Goal: Task Accomplishment & Management: Use online tool/utility

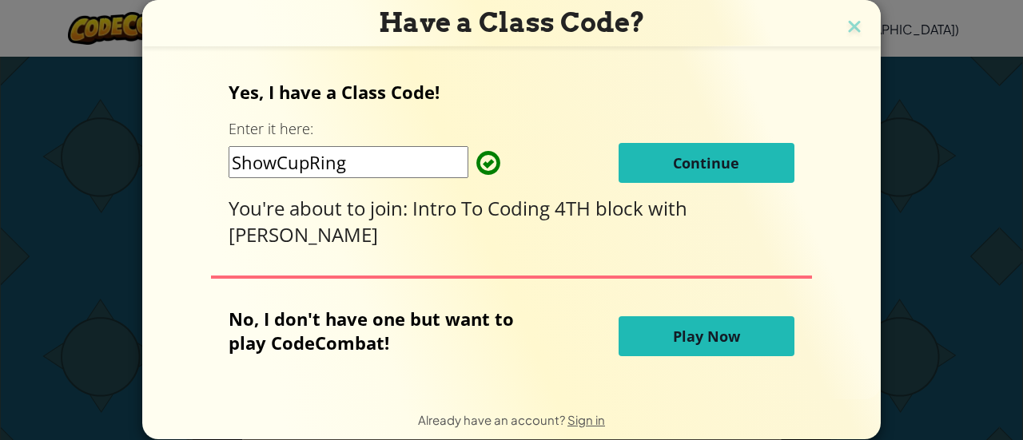
click at [695, 157] on span "Continue" at bounding box center [706, 162] width 66 height 19
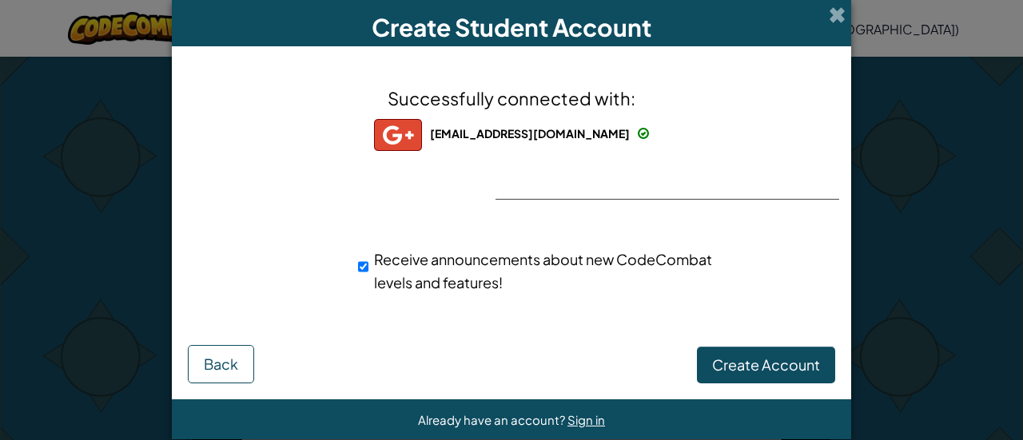
click at [753, 358] on span "Create Account" at bounding box center [766, 365] width 108 height 18
click at [753, 365] on button "Create Account" at bounding box center [766, 365] width 138 height 37
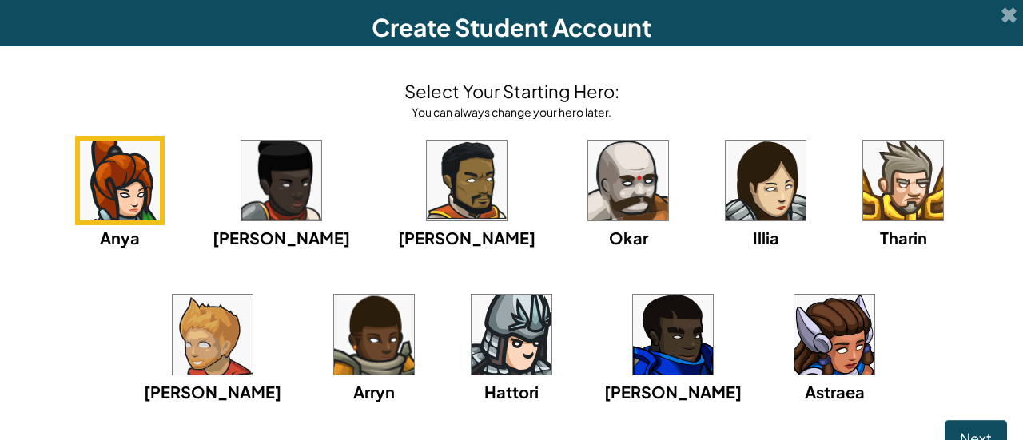
scroll to position [16, 0]
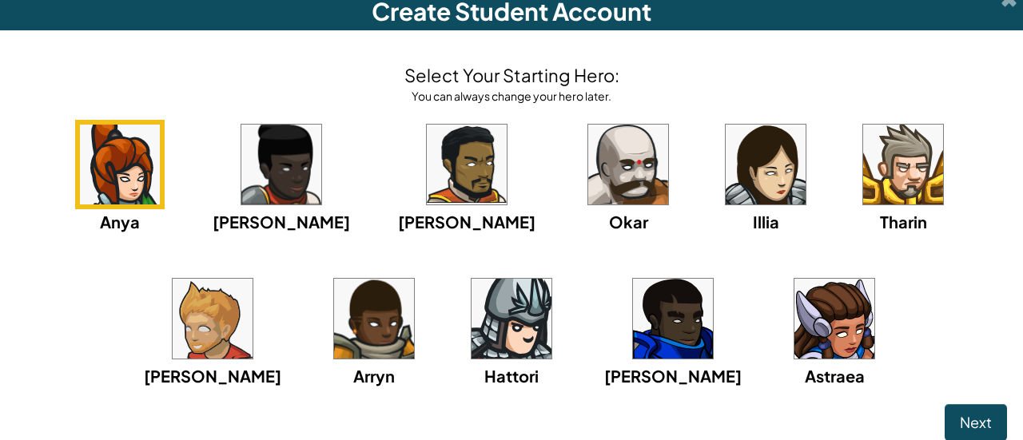
click at [588, 173] on img at bounding box center [628, 165] width 80 height 80
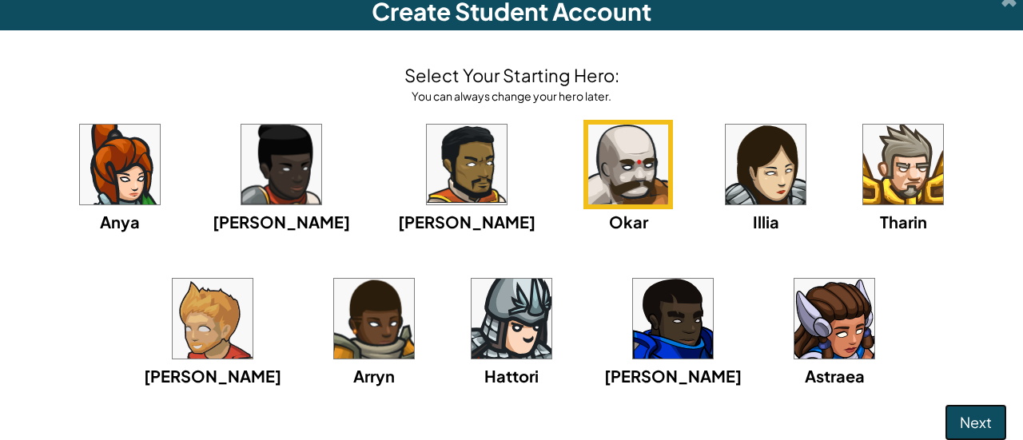
click at [960, 413] on span "Next" at bounding box center [976, 422] width 32 height 18
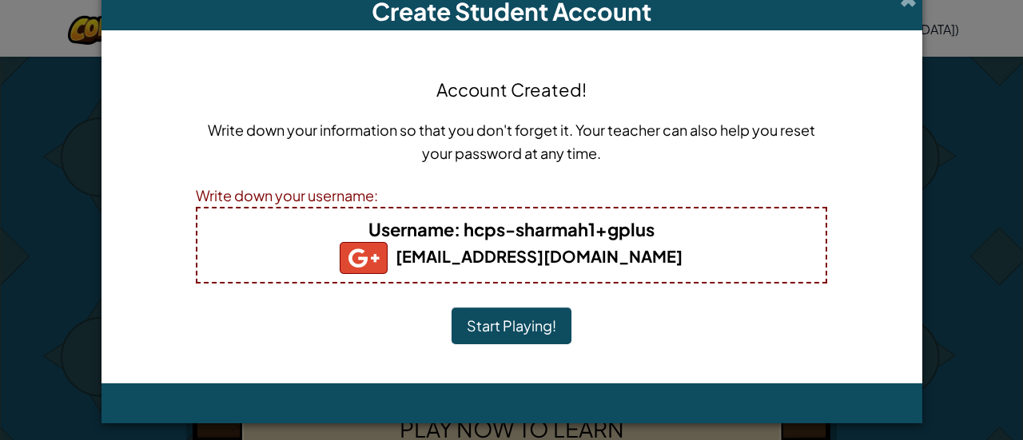
click at [524, 320] on button "Start Playing!" at bounding box center [511, 326] width 120 height 37
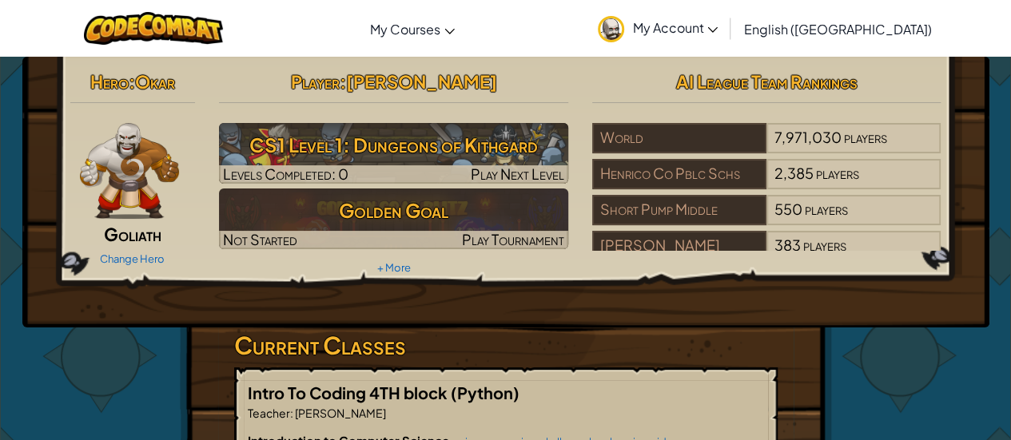
click at [543, 89] on h2 "Player : [PERSON_NAME]" at bounding box center [393, 82] width 349 height 34
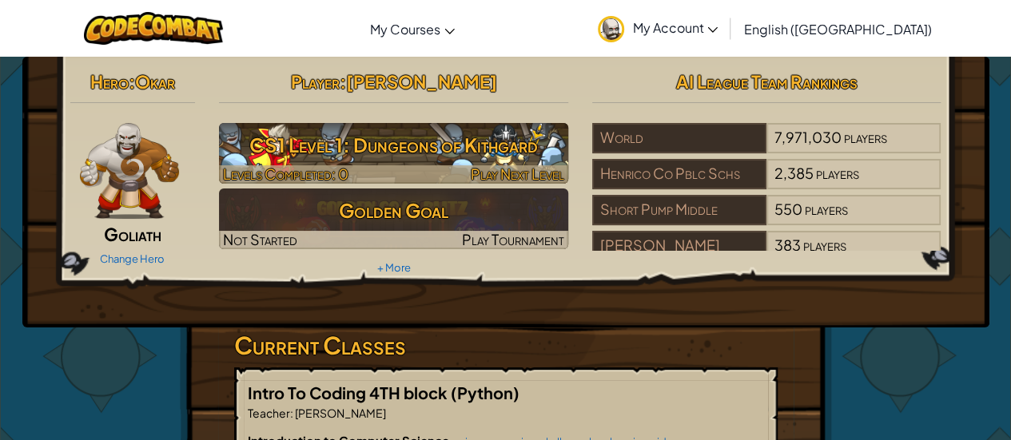
click at [486, 165] on span "Play Next Level" at bounding box center [517, 174] width 93 height 18
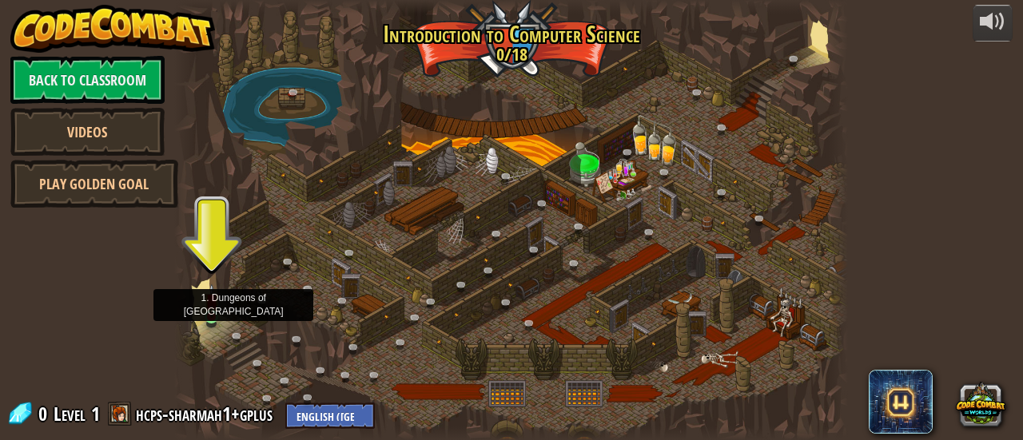
click at [209, 317] on img at bounding box center [212, 301] width 14 height 34
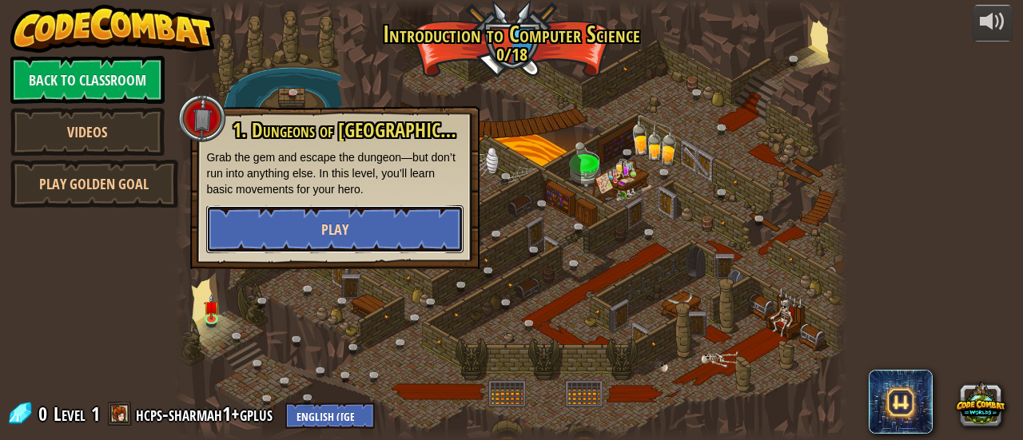
click at [308, 221] on button "Play" at bounding box center [334, 229] width 257 height 48
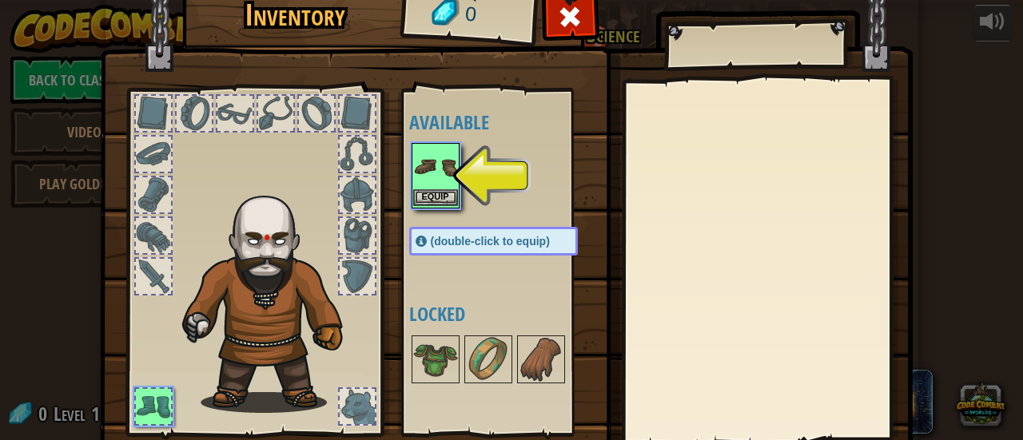
click at [432, 183] on img at bounding box center [435, 167] width 45 height 45
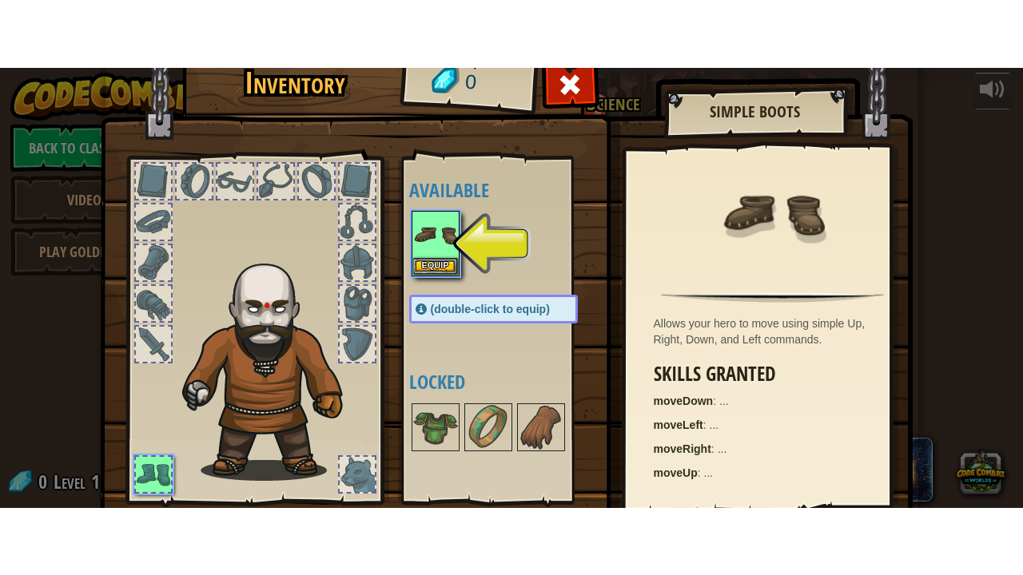
scroll to position [110, 0]
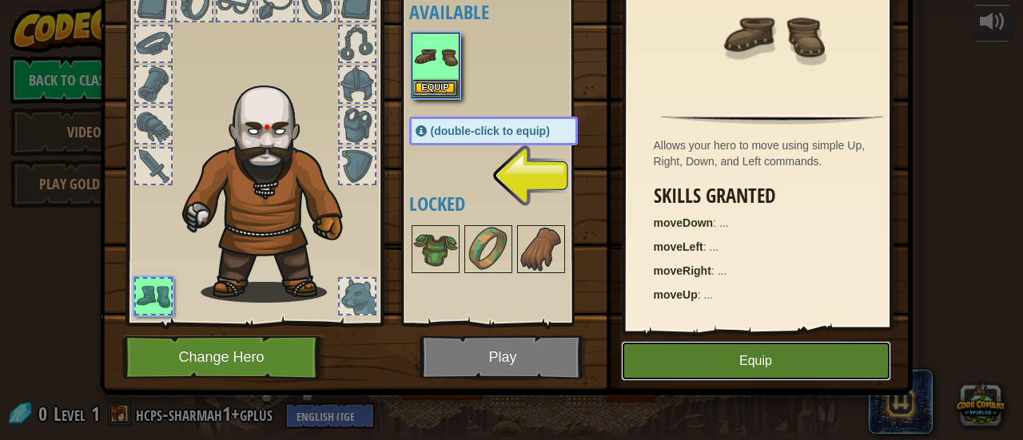
click at [741, 367] on button "Equip" at bounding box center [756, 361] width 270 height 40
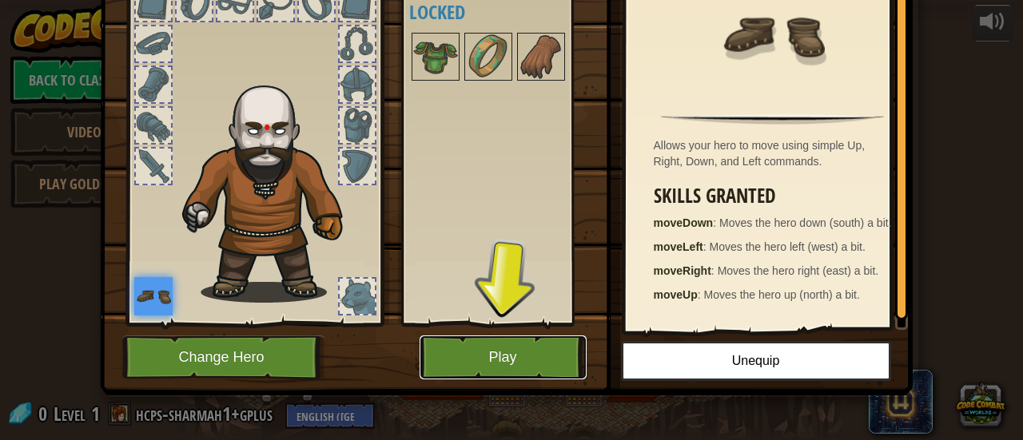
click at [537, 349] on button "Play" at bounding box center [503, 358] width 167 height 44
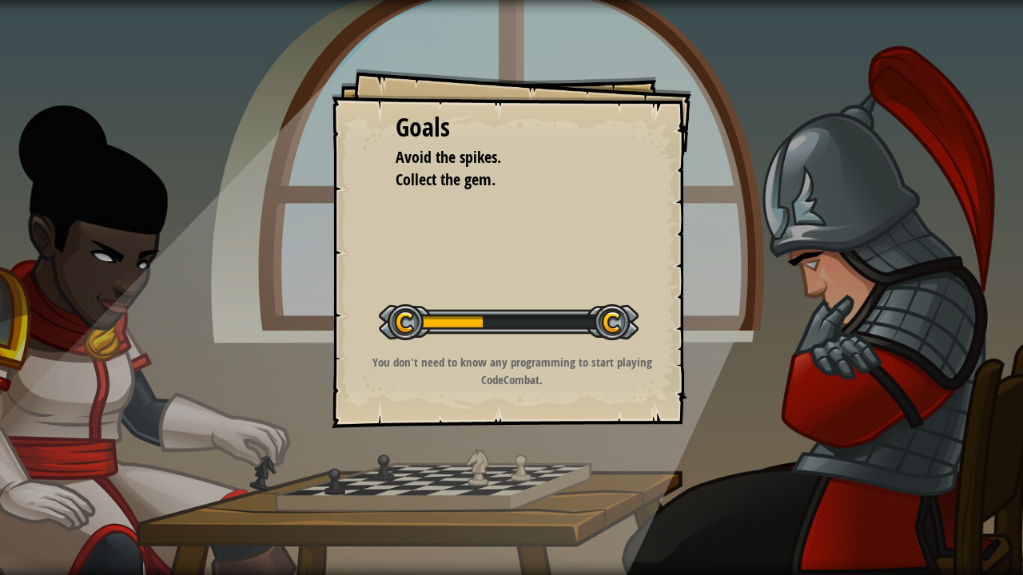
click at [436, 321] on div at bounding box center [509, 322] width 260 height 36
click at [483, 381] on p "You don't need to know any programming to start playing CodeCombat." at bounding box center [512, 371] width 320 height 34
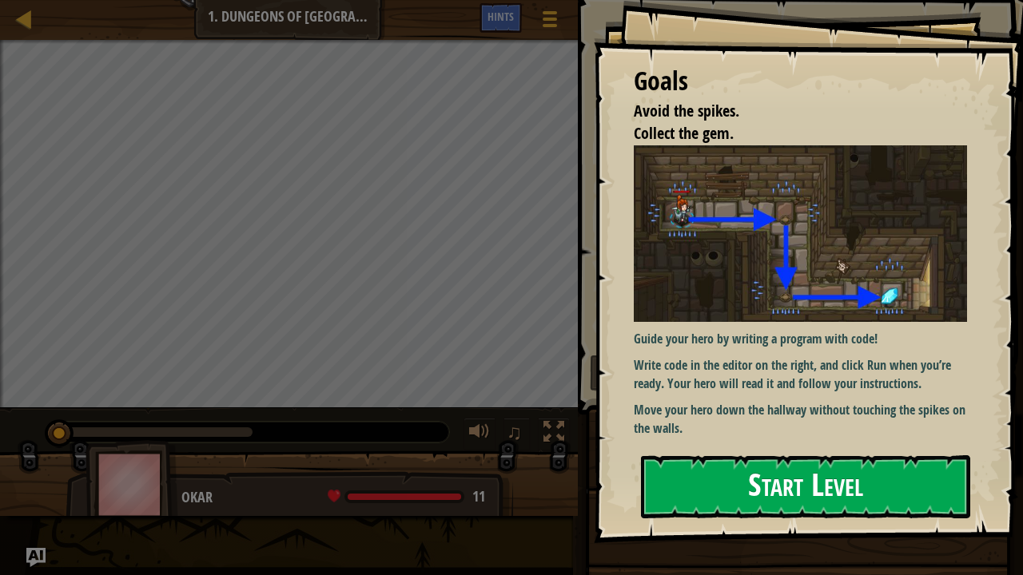
drag, startPoint x: 763, startPoint y: 483, endPoint x: 746, endPoint y: 476, distance: 18.0
click at [750, 440] on button "Start Level" at bounding box center [805, 486] width 329 height 63
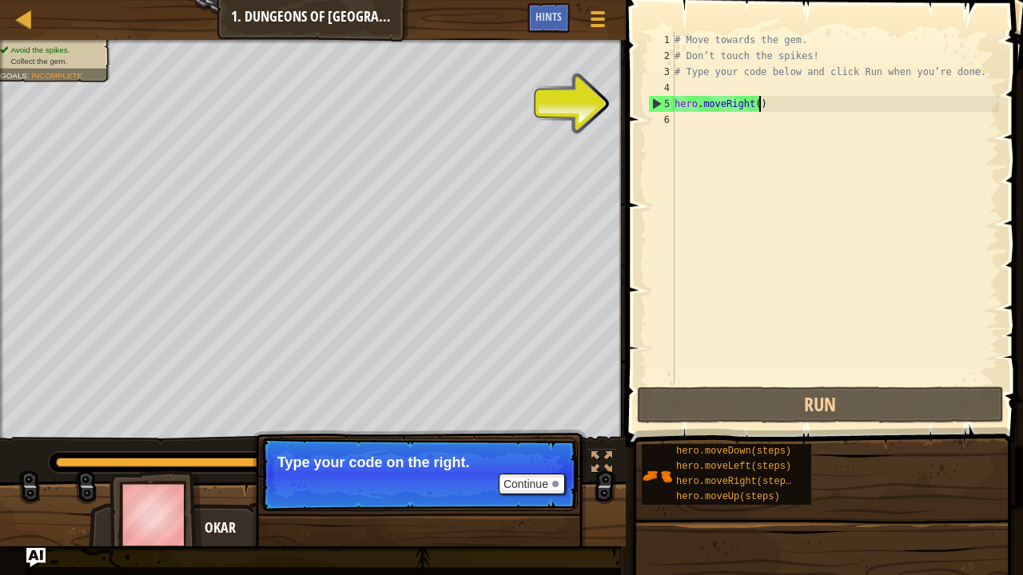
click at [772, 110] on div "# Move towards the gem. # Don’t touch the spikes! # Type your code below and cl…" at bounding box center [835, 224] width 328 height 384
type textarea "hero.moveRight()"
click at [739, 113] on div "# Move towards the gem. # Don’t touch the spikes! # Type your code below and cl…" at bounding box center [835, 224] width 328 height 384
click at [662, 101] on div "5" at bounding box center [662, 104] width 26 height 16
type textarea "hero.moveRight()"
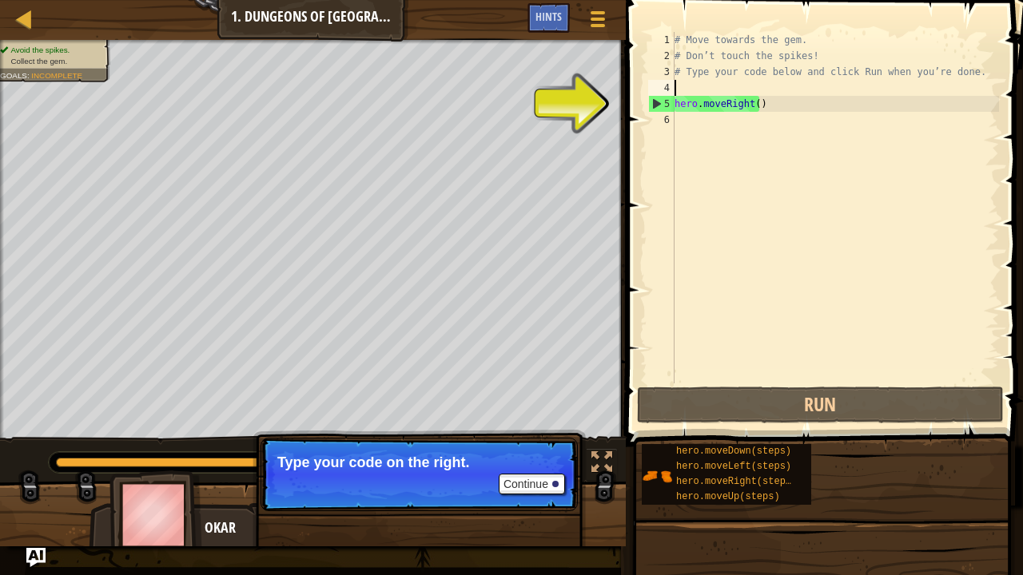
click at [705, 83] on div "# Move towards the gem. # Don’t touch the spikes! # Type your code below and cl…" at bounding box center [835, 224] width 328 height 384
click at [714, 40] on div "# Move towards the gem. # Don’t touch the spikes! # Type your code below and cl…" at bounding box center [835, 224] width 328 height 384
type textarea "# Move towards the gem."
click at [546, 440] on button "Continue" at bounding box center [532, 484] width 66 height 21
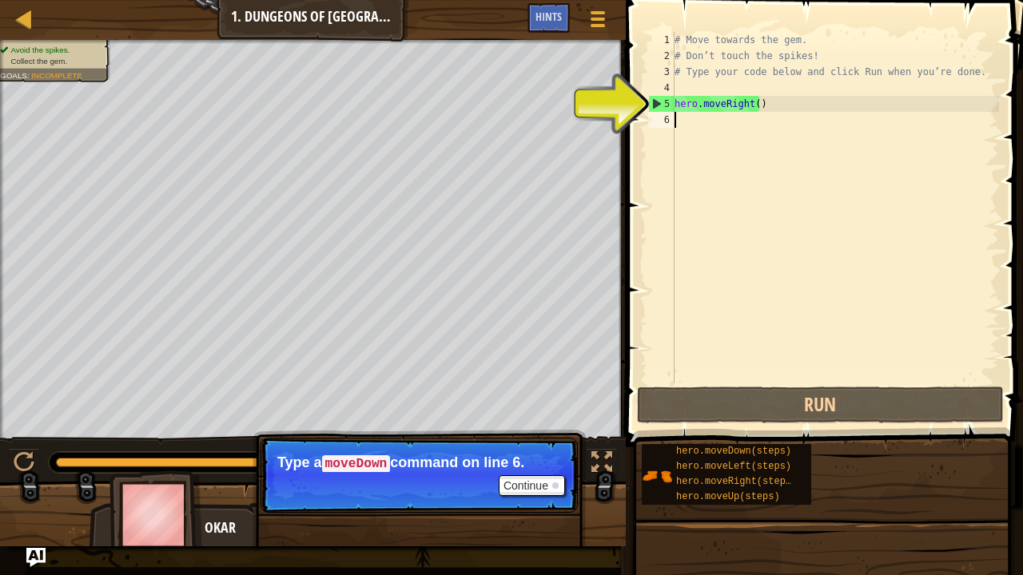
click at [703, 133] on div "# Move towards the gem. # Don’t touch the spikes! # Type your code below and cl…" at bounding box center [835, 224] width 328 height 384
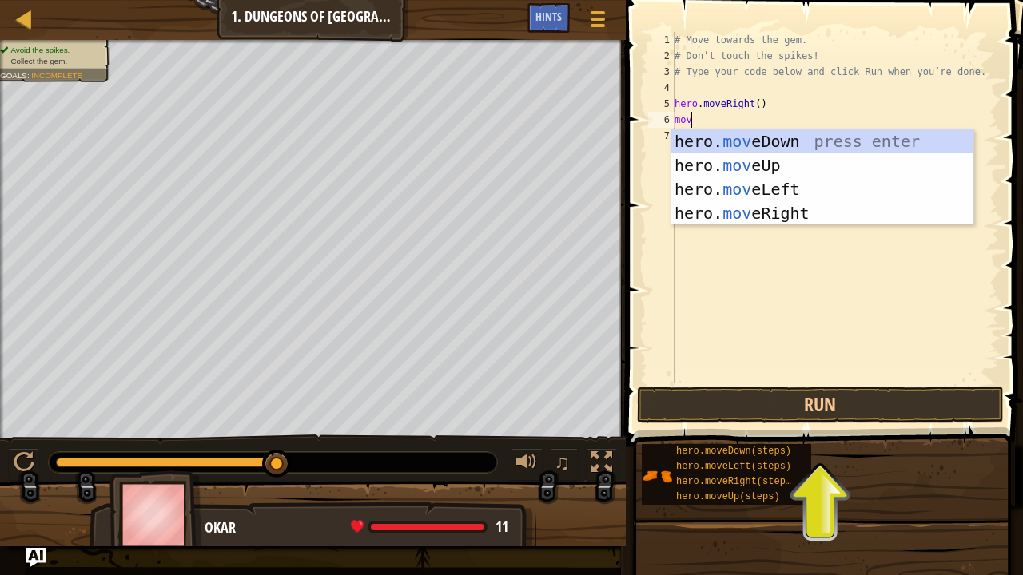
scroll to position [7, 0]
type textarea "m"
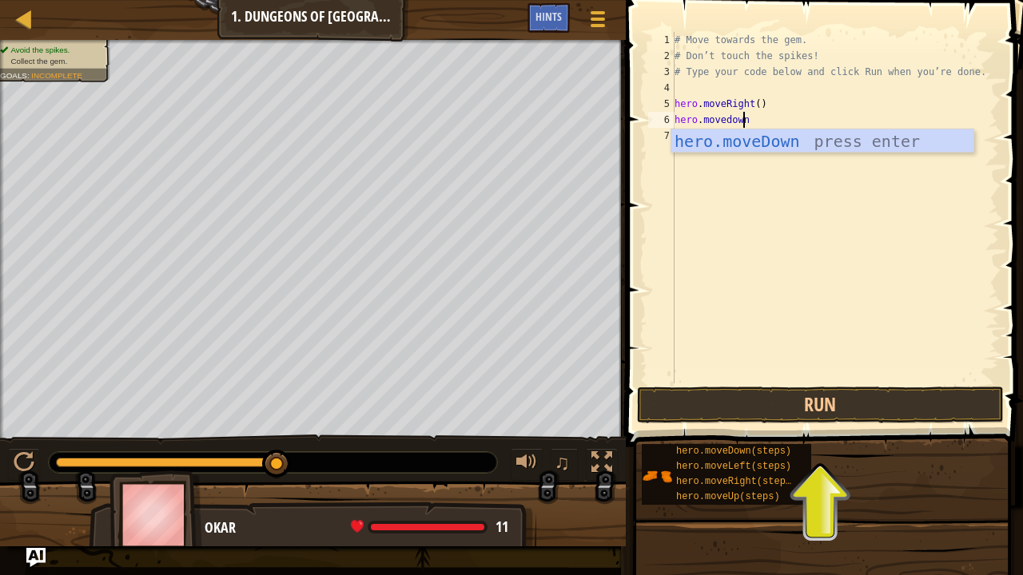
scroll to position [7, 5]
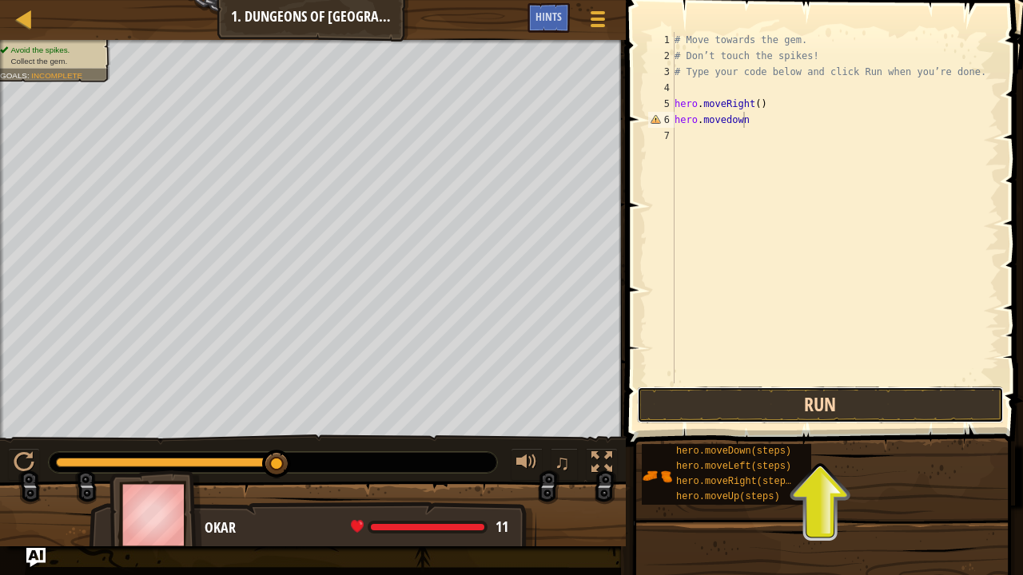
click at [713, 412] on button "Run" at bounding box center [820, 405] width 367 height 37
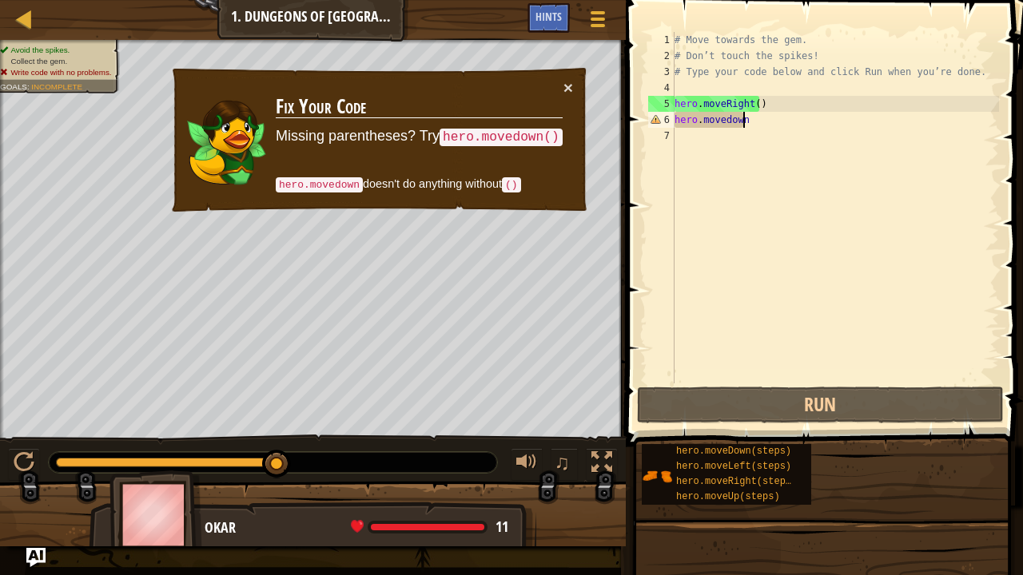
click at [708, 117] on div "# Move towards the gem. # Don’t touch the spikes! # Type your code below and cl…" at bounding box center [835, 224] width 328 height 384
click at [684, 123] on div "# Move towards the gem. # Don’t touch the spikes! # Type your code below and cl…" at bounding box center [835, 224] width 328 height 384
click at [691, 121] on div "# Move towards the gem. # Don’t touch the spikes! # Type your code below and cl…" at bounding box center [835, 224] width 328 height 384
click at [694, 123] on div "# Move towards the gem. # Don’t touch the spikes! # Type your code below and cl…" at bounding box center [835, 224] width 328 height 384
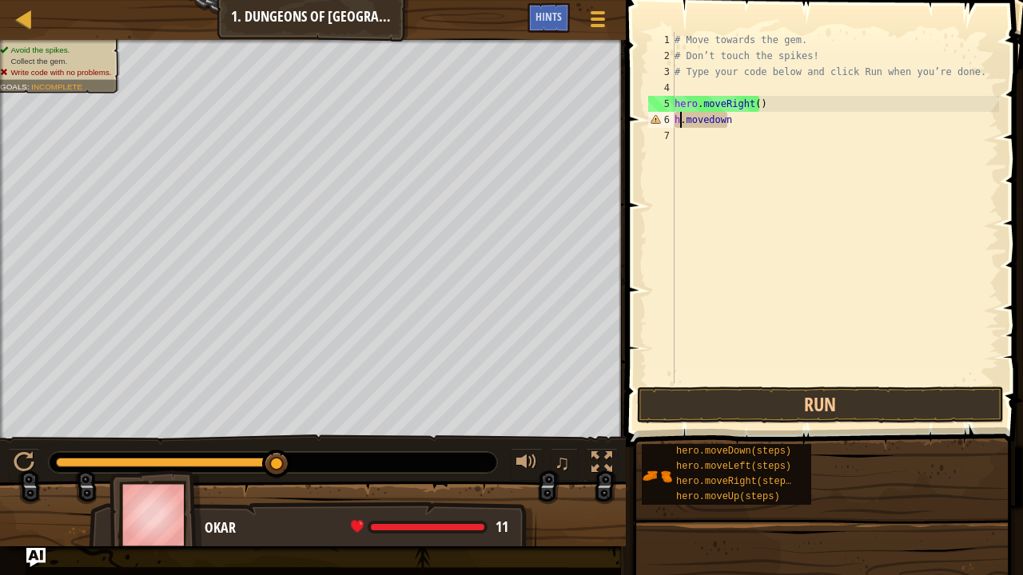
scroll to position [7, 3]
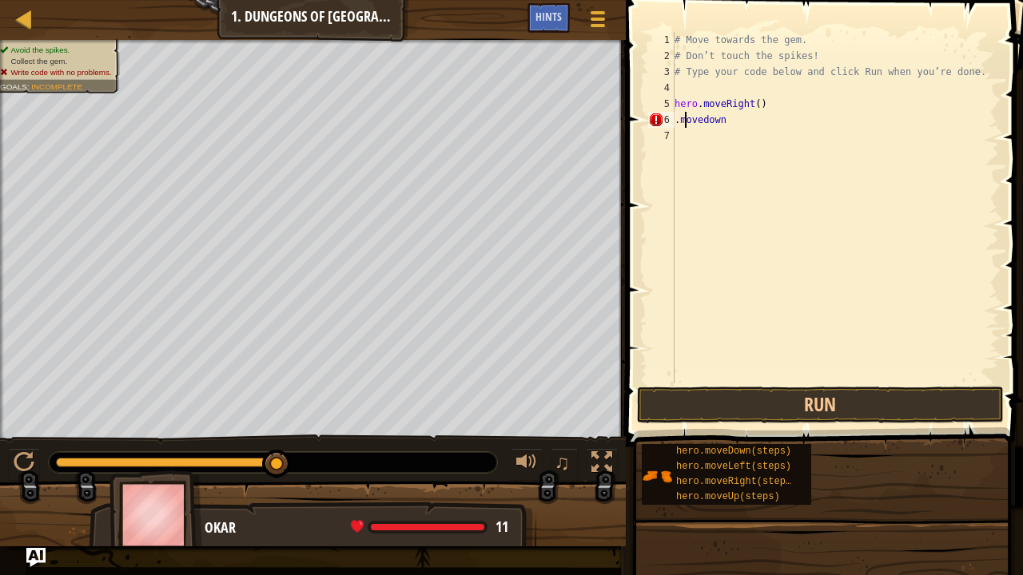
click at [683, 115] on div "# Move towards the gem. # Don’t touch the spikes! # Type your code below and cl…" at bounding box center [835, 224] width 328 height 384
click at [682, 122] on div "# Move towards the gem. # Don’t touch the spikes! # Type your code below and cl…" at bounding box center [835, 224] width 328 height 384
click at [681, 122] on div "# Move towards the gem. # Don’t touch the spikes! # Type your code below and cl…" at bounding box center [835, 224] width 328 height 384
type textarea "movedown"
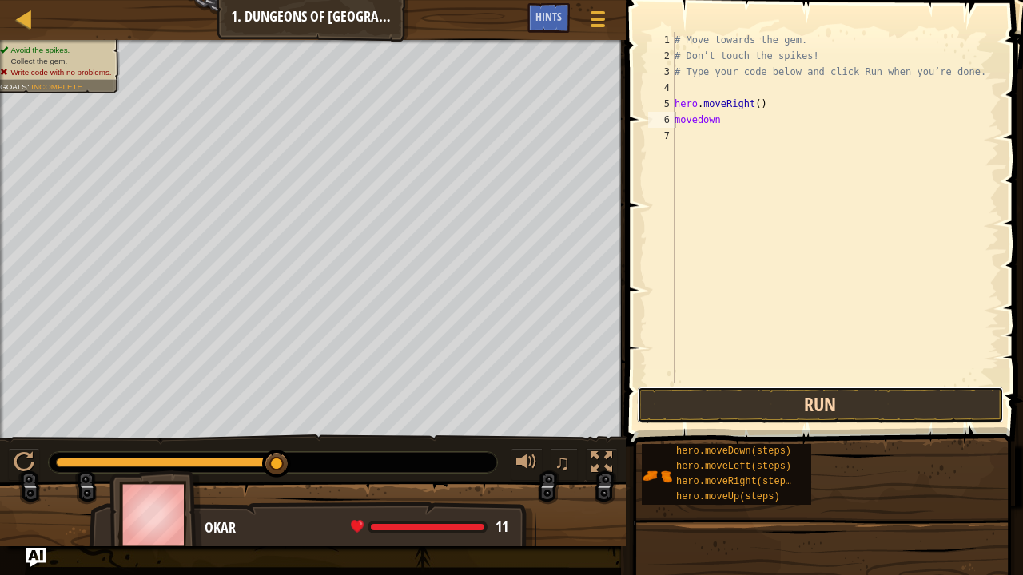
click at [758, 398] on button "Run" at bounding box center [820, 405] width 367 height 37
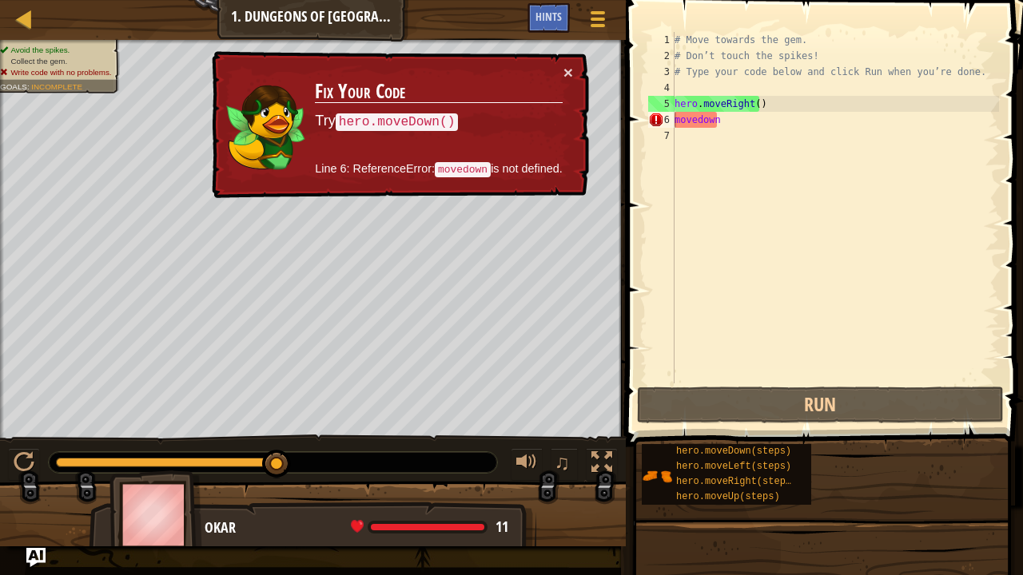
drag, startPoint x: 350, startPoint y: 120, endPoint x: 390, endPoint y: 117, distance: 40.1
click at [390, 117] on code "hero.moveDown()" at bounding box center [397, 122] width 123 height 18
click at [479, 172] on code "movedown" at bounding box center [463, 169] width 56 height 15
click at [569, 70] on button "×" at bounding box center [568, 72] width 10 height 17
click at [746, 121] on div "# Move towards the gem. # Don’t touch the spikes! # Type your code below and cl…" at bounding box center [835, 224] width 328 height 384
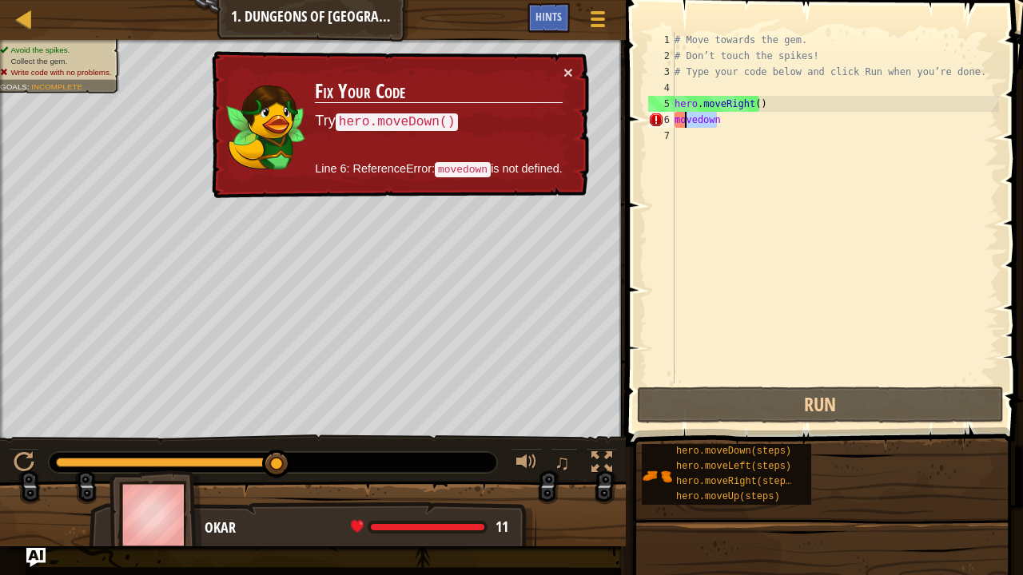
click at [601, 125] on div "Map Introduction to Computer Science 1. Dungeons of Kithgard Game Menu Done Hin…" at bounding box center [511, 287] width 1023 height 575
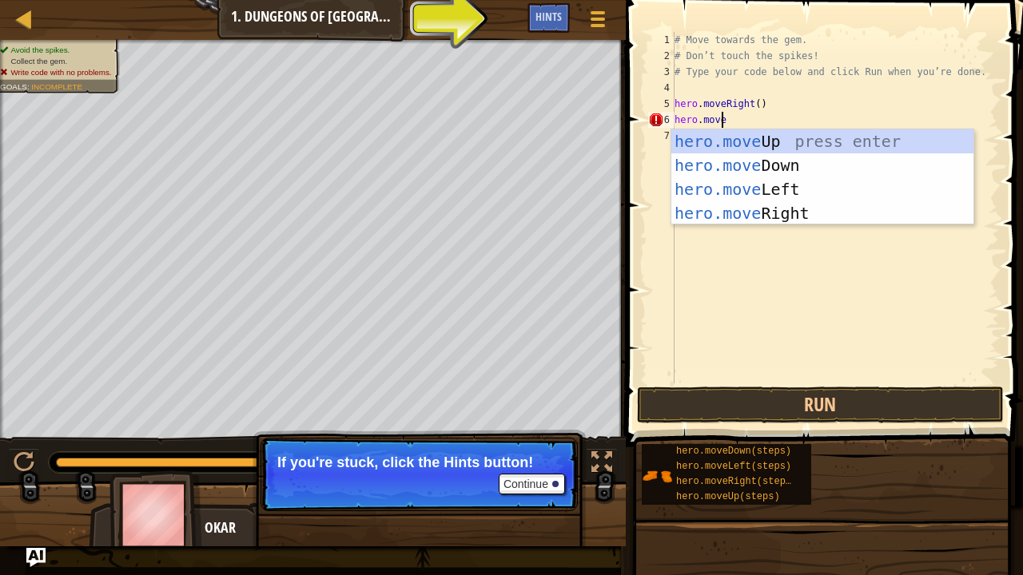
scroll to position [7, 3]
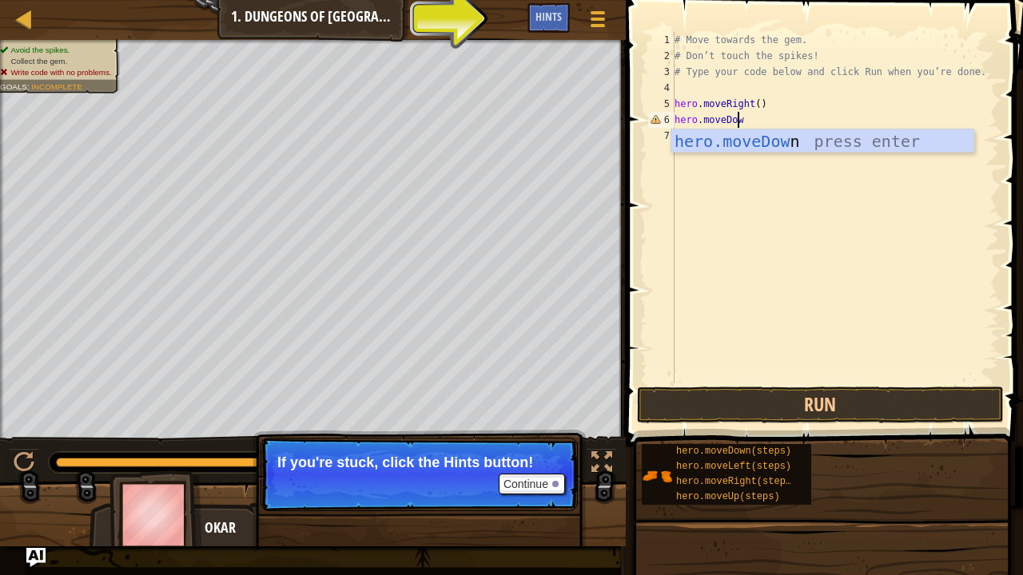
type textarea "hero.moveDown"
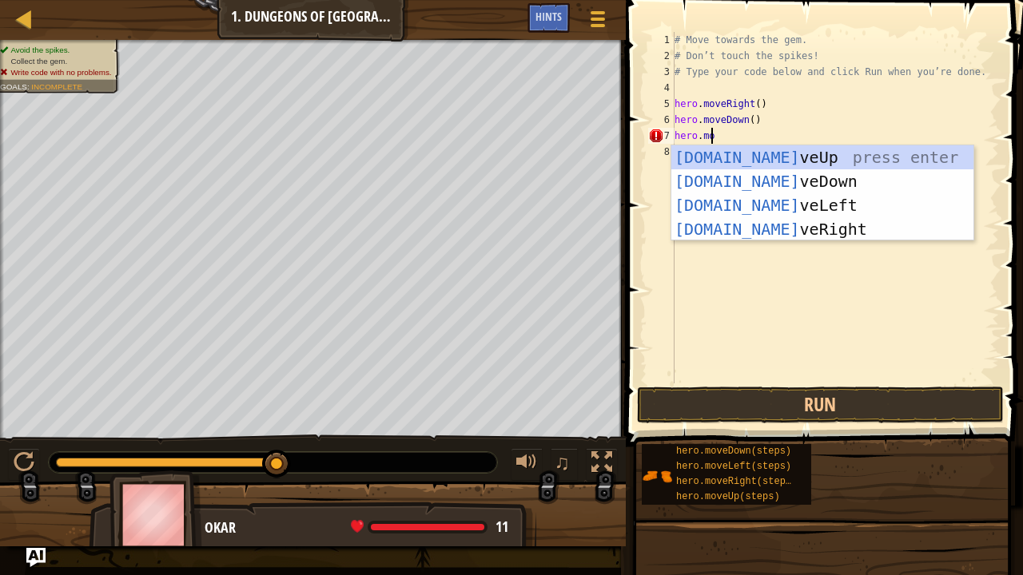
scroll to position [7, 2]
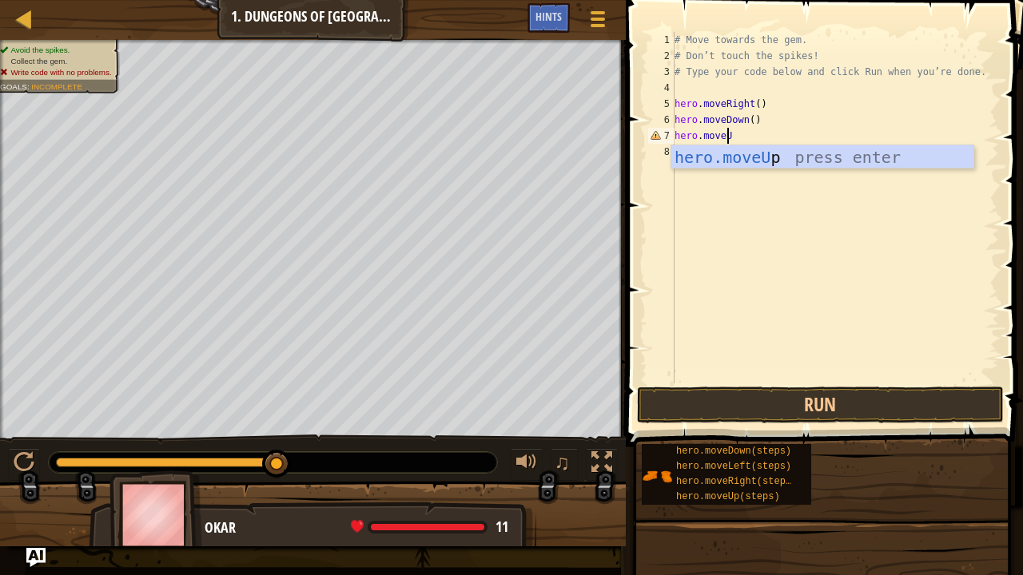
type textarea "hero.moveUp"
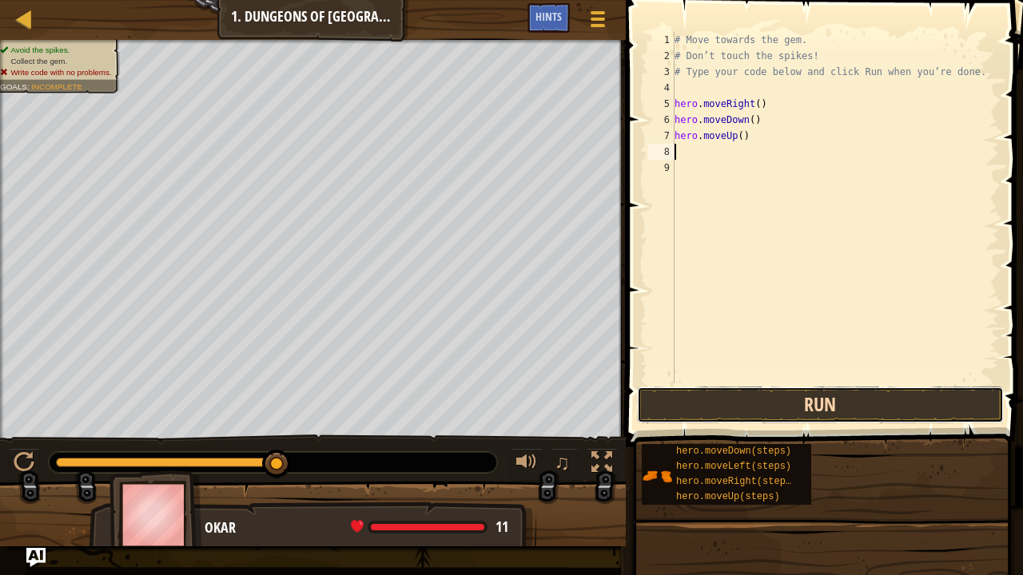
click at [864, 405] on button "Run" at bounding box center [820, 405] width 367 height 37
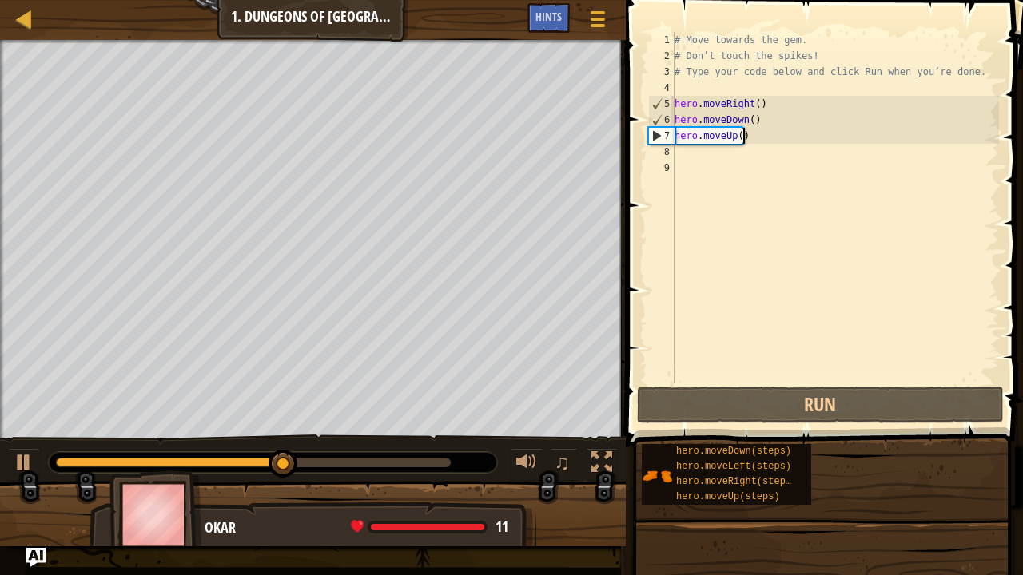
click at [790, 134] on div "# Move towards the gem. # Don’t touch the spikes! # Type your code below and cl…" at bounding box center [835, 224] width 328 height 384
type textarea "hero.moveUp()"
click at [770, 142] on div "# Move towards the gem. # Don’t touch the spikes! # Type your code below and cl…" at bounding box center [835, 224] width 328 height 384
click at [743, 144] on div "# Move towards the gem. # Don’t touch the spikes! # Type your code below and cl…" at bounding box center [835, 224] width 328 height 384
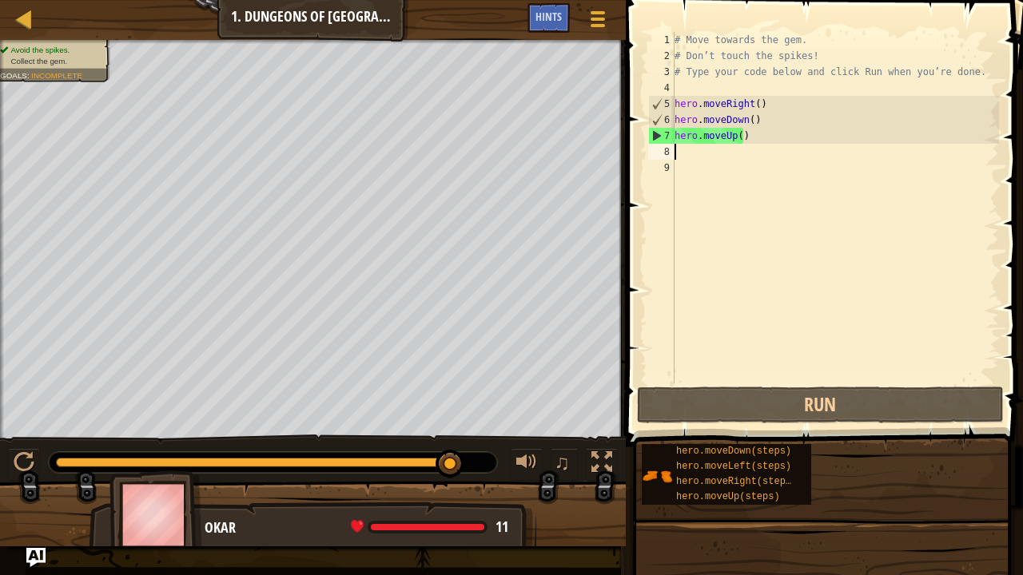
click at [735, 139] on div "# Move towards the gem. # Don’t touch the spikes! # Type your code below and cl…" at bounding box center [835, 224] width 328 height 384
click at [745, 142] on div "# Move towards the gem. # Don’t touch the spikes! # Type your code below and cl…" at bounding box center [835, 224] width 328 height 384
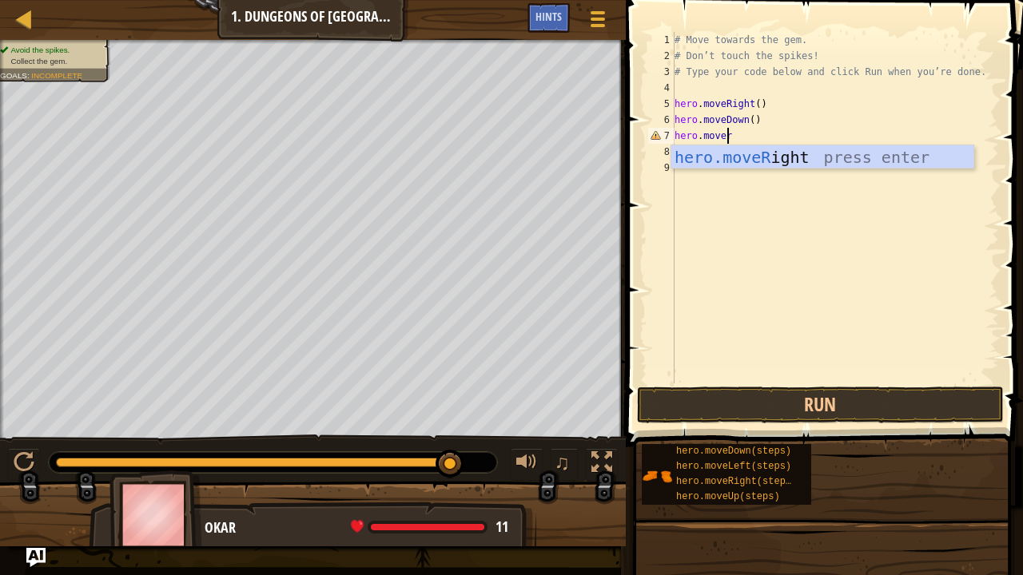
scroll to position [7, 3]
type textarea "hero.moveRight"
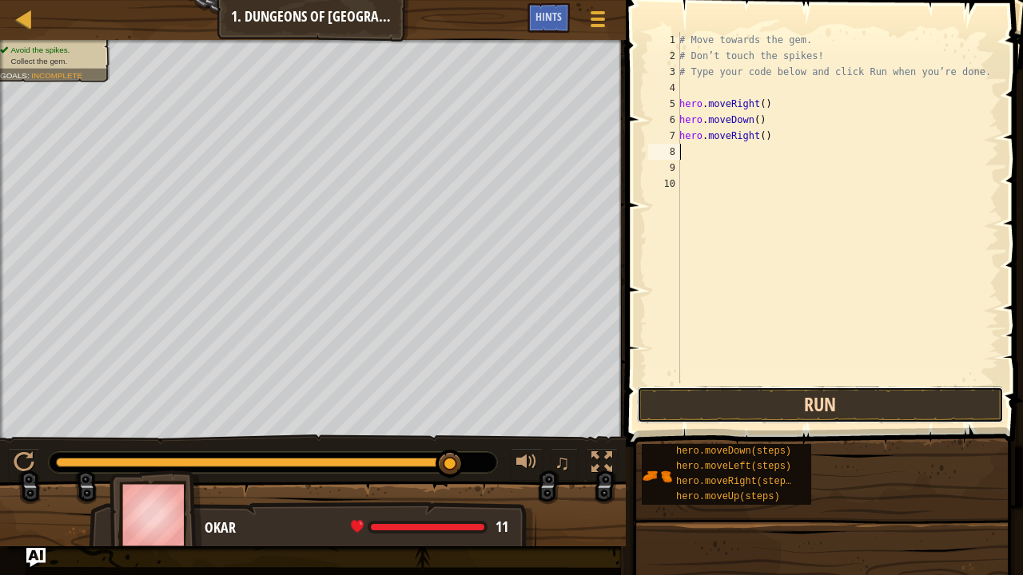
click at [845, 403] on button "Run" at bounding box center [820, 405] width 367 height 37
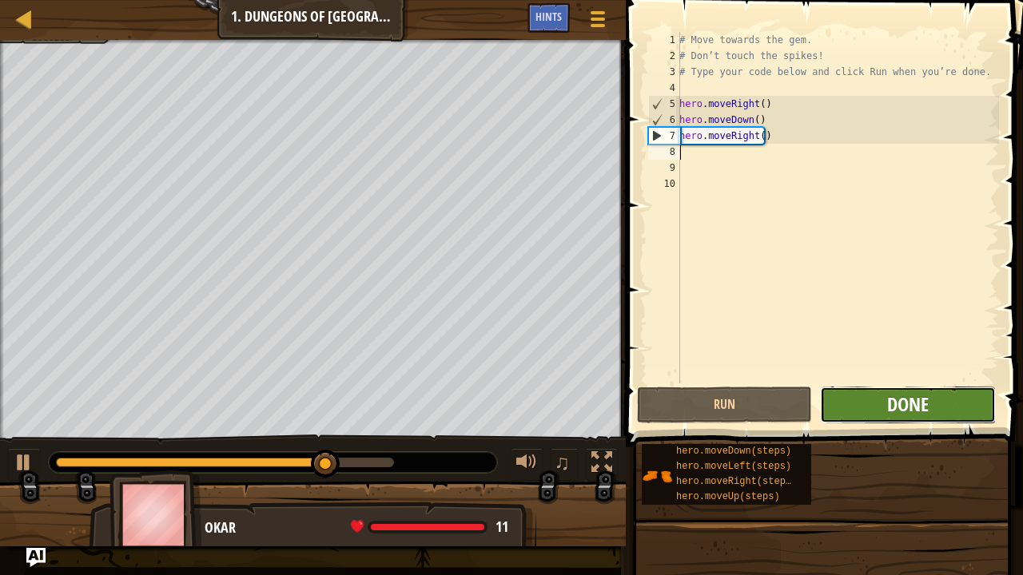
click at [915, 398] on span "Done" at bounding box center [908, 405] width 42 height 26
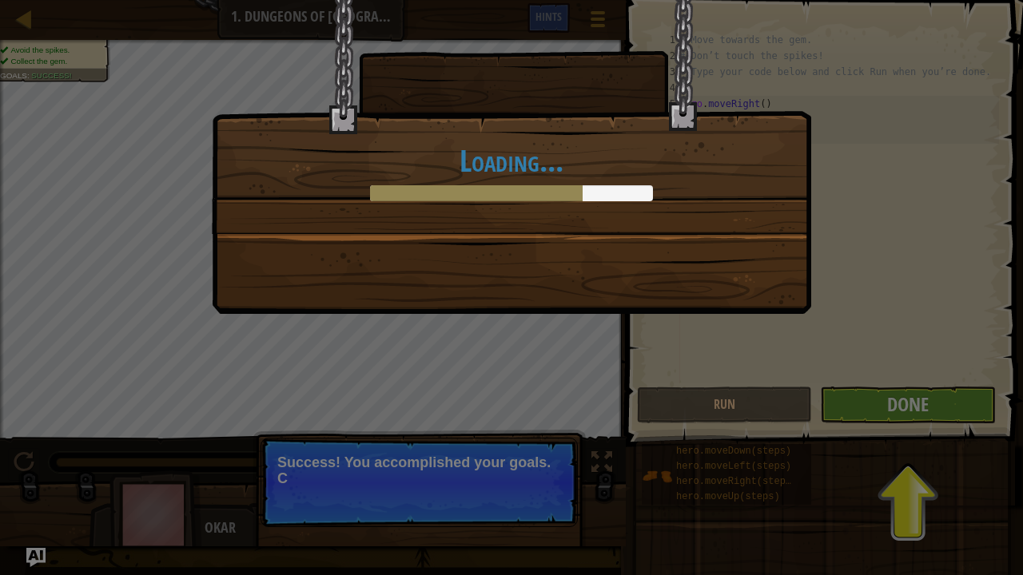
drag, startPoint x: 609, startPoint y: 462, endPoint x: 650, endPoint y: 435, distance: 49.6
click at [632, 440] on div "Loading..." at bounding box center [511, 287] width 1023 height 575
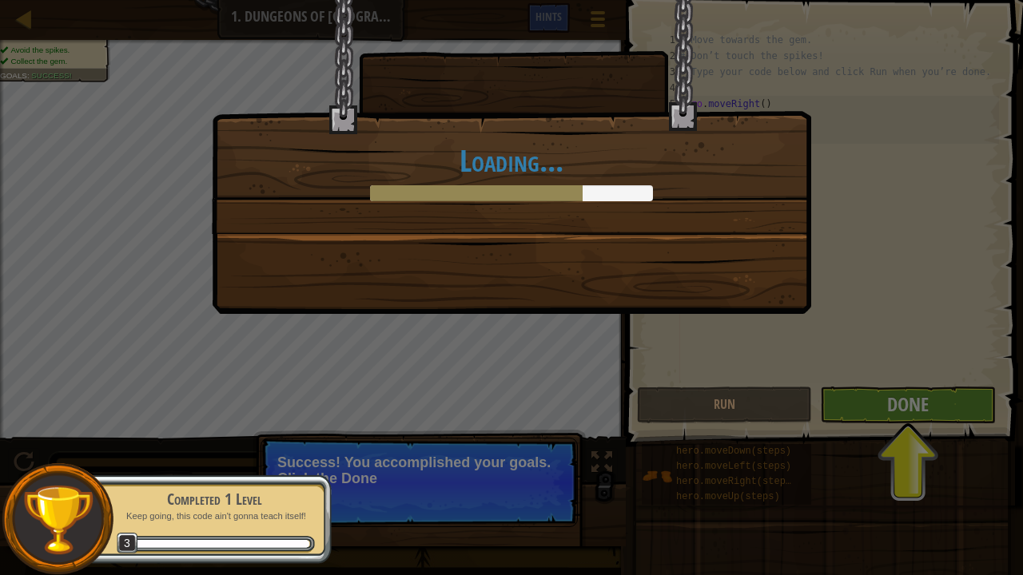
click at [892, 412] on div "Loading..." at bounding box center [511, 287] width 1023 height 575
drag, startPoint x: 857, startPoint y: 401, endPoint x: 849, endPoint y: 400, distance: 8.0
click at [856, 401] on div "Loading..." at bounding box center [511, 287] width 1023 height 575
click at [847, 400] on div "Loading..." at bounding box center [511, 287] width 1023 height 575
click at [858, 406] on div "Loading..." at bounding box center [511, 287] width 1023 height 575
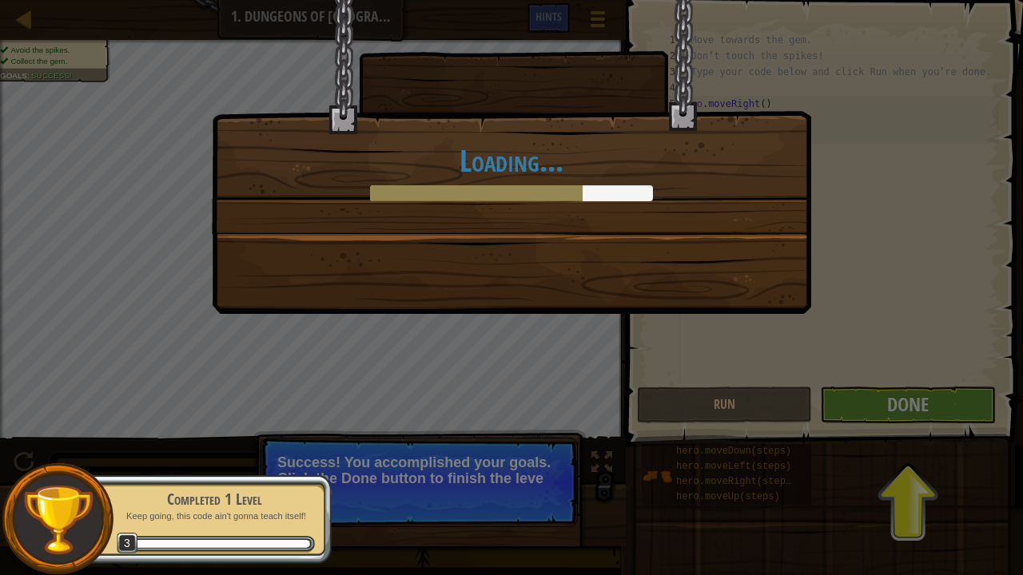
click at [861, 408] on div "Loading..." at bounding box center [511, 287] width 1023 height 575
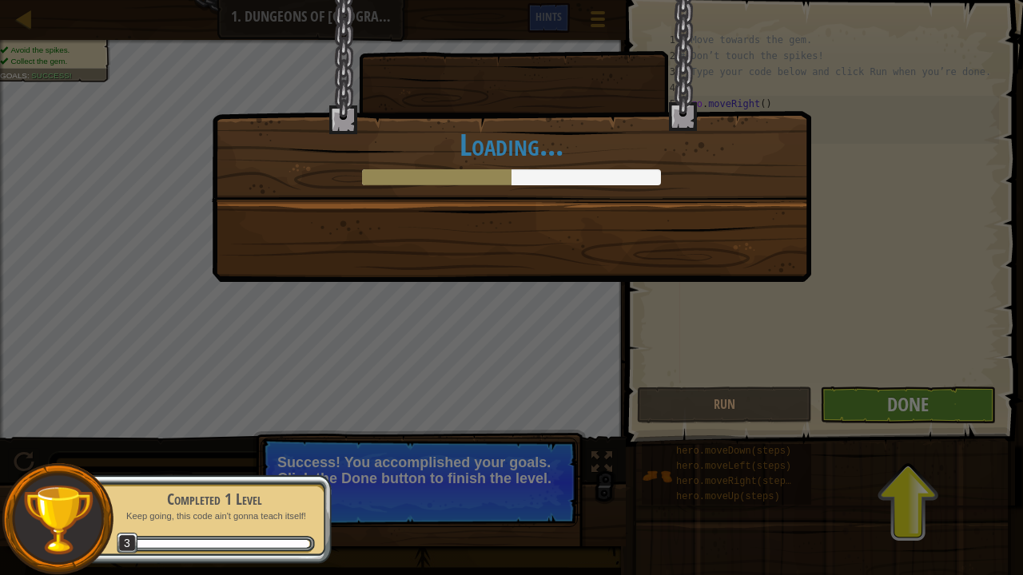
click at [856, 417] on div "You completed Dungeons of Kithgard! +0 +0 New Item Clean code: no code errors o…" at bounding box center [511, 287] width 1023 height 575
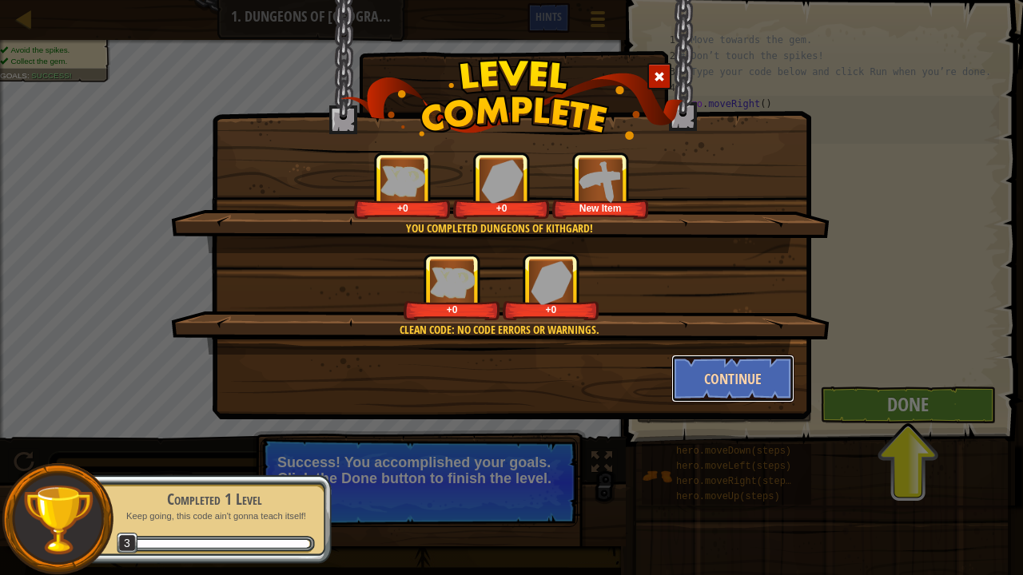
click at [741, 390] on button "Continue" at bounding box center [733, 379] width 124 height 48
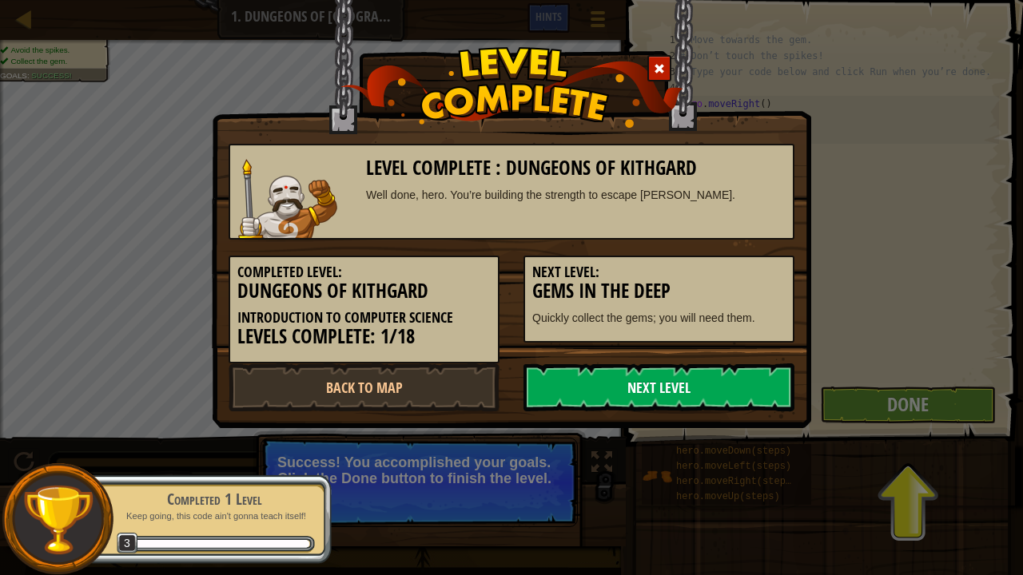
click at [738, 393] on link "Next Level" at bounding box center [658, 388] width 271 height 48
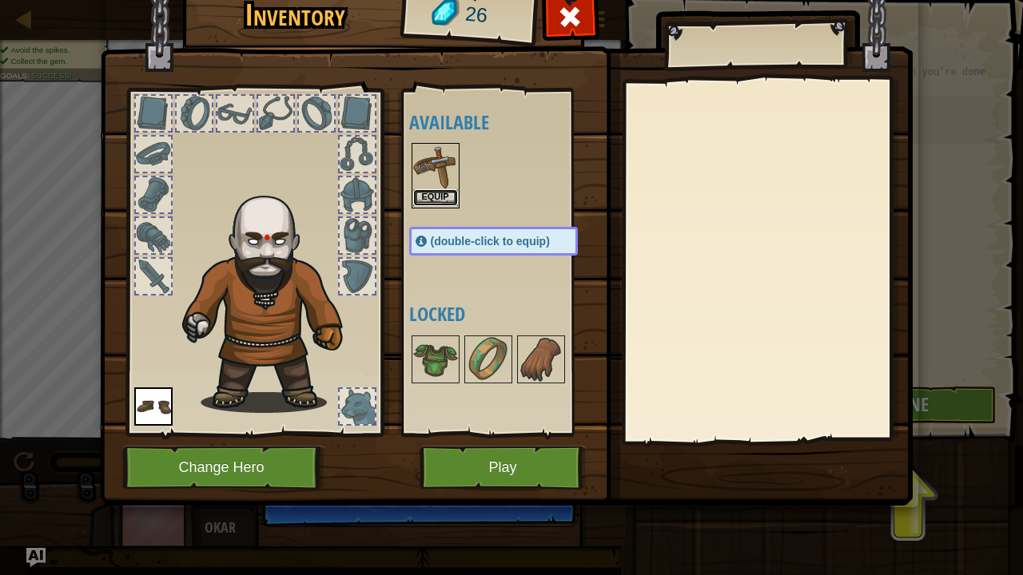
click at [438, 195] on button "Equip" at bounding box center [435, 197] width 45 height 17
click at [438, 194] on div "Available Equip Equip (double-click to equip) Locked" at bounding box center [509, 262] width 201 height 333
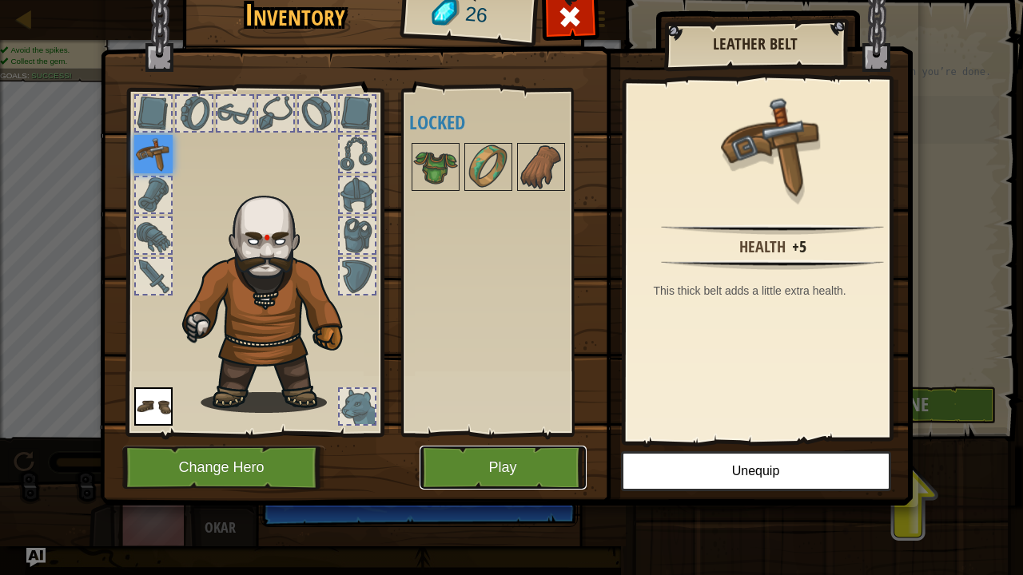
click at [505, 440] on button "Play" at bounding box center [503, 468] width 167 height 44
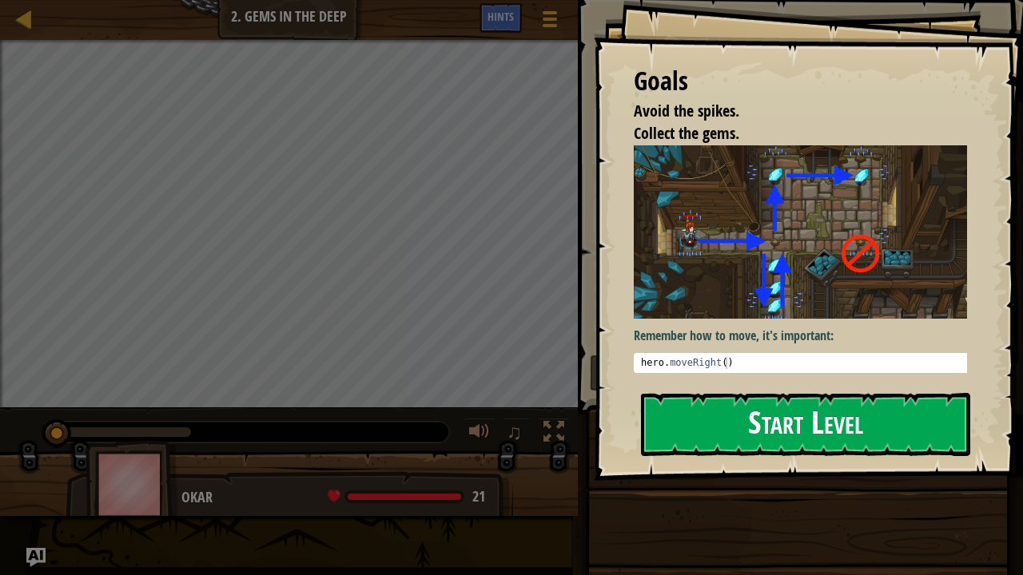
click at [759, 422] on button "Start Level" at bounding box center [805, 424] width 329 height 63
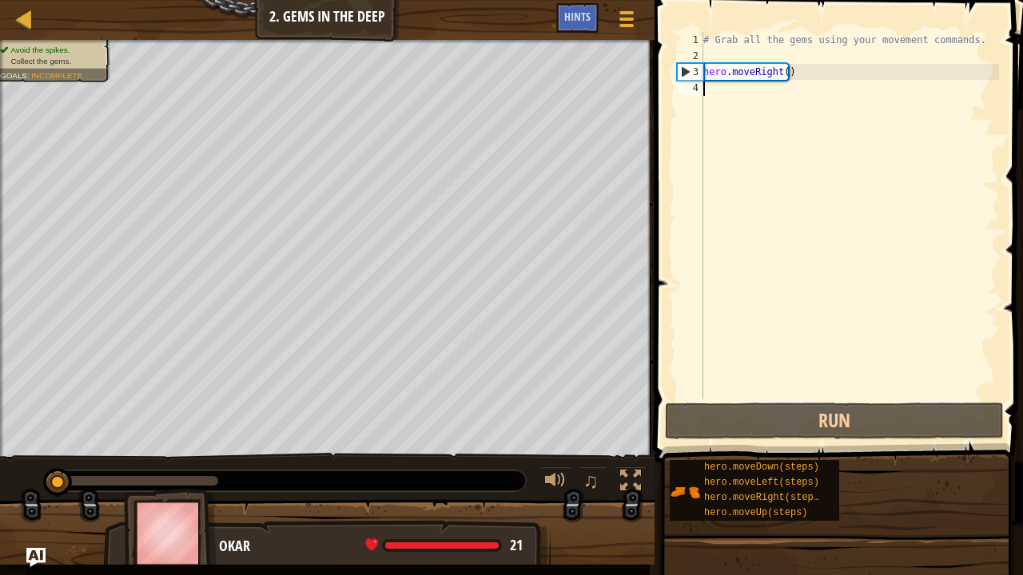
click at [774, 89] on div "# Grab all the gems using your movement commands. hero . moveRight ( )" at bounding box center [849, 232] width 299 height 400
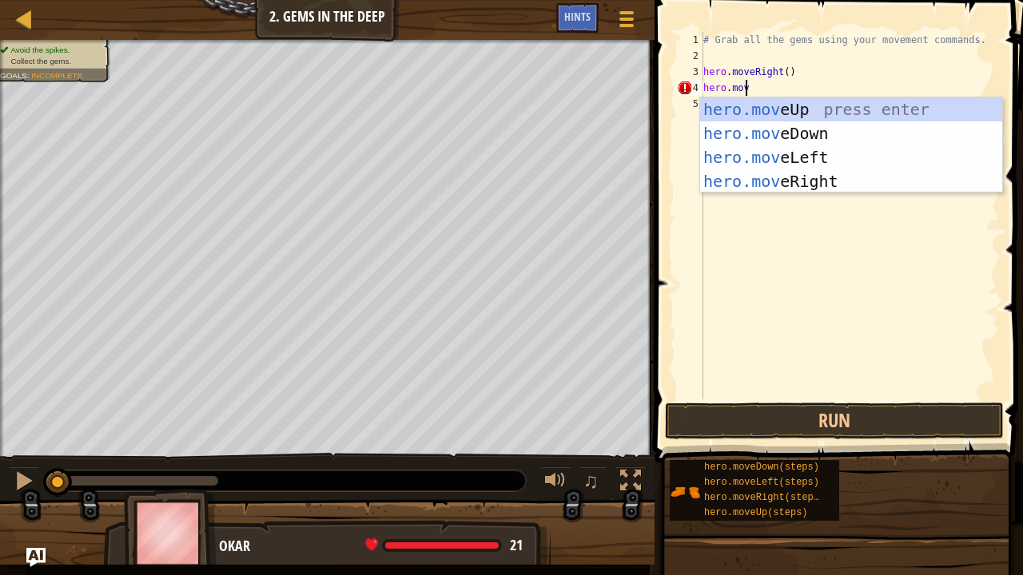
scroll to position [7, 2]
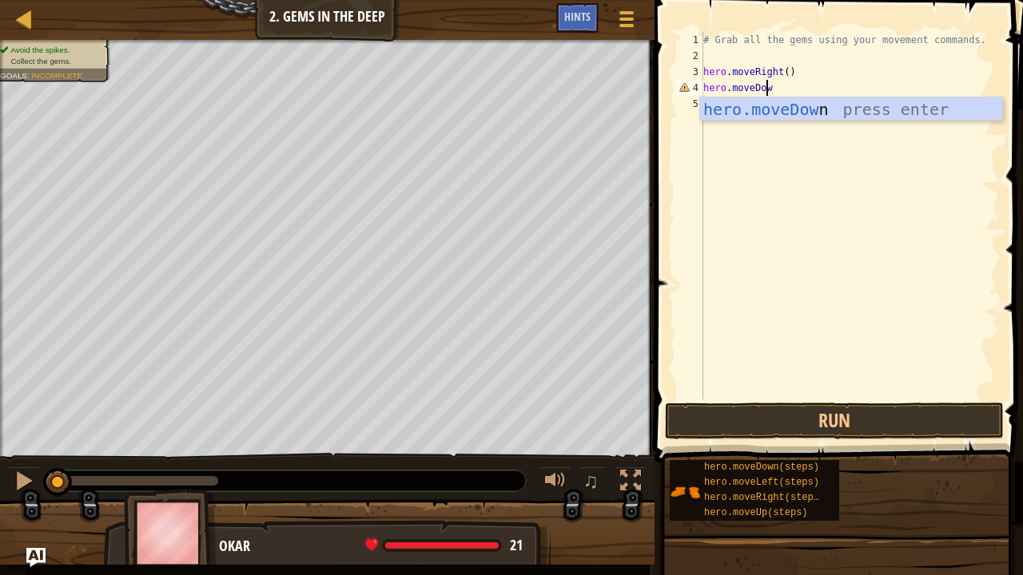
type textarea "hero.moveDown"
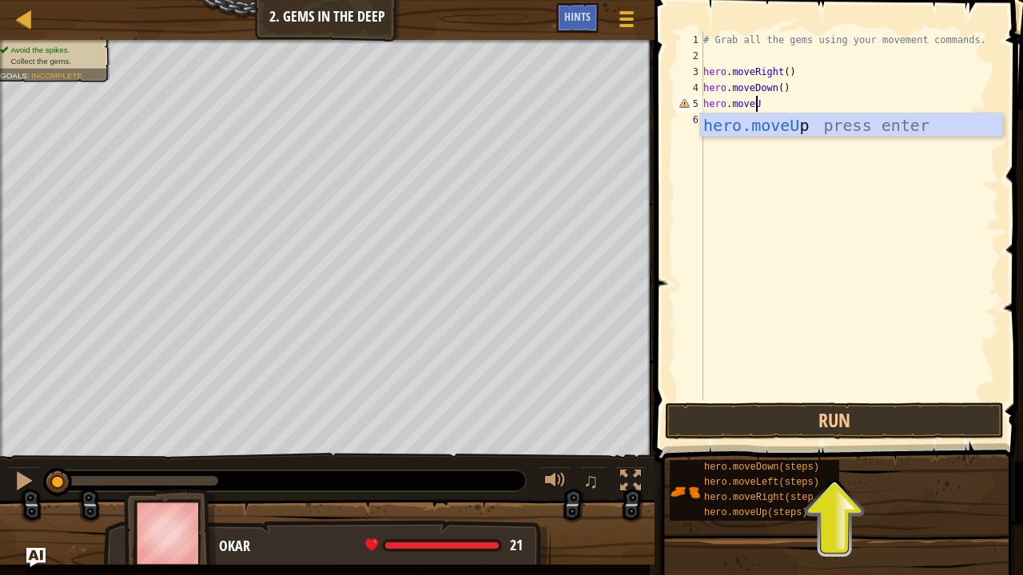
scroll to position [7, 3]
type textarea "hero.moveUp"
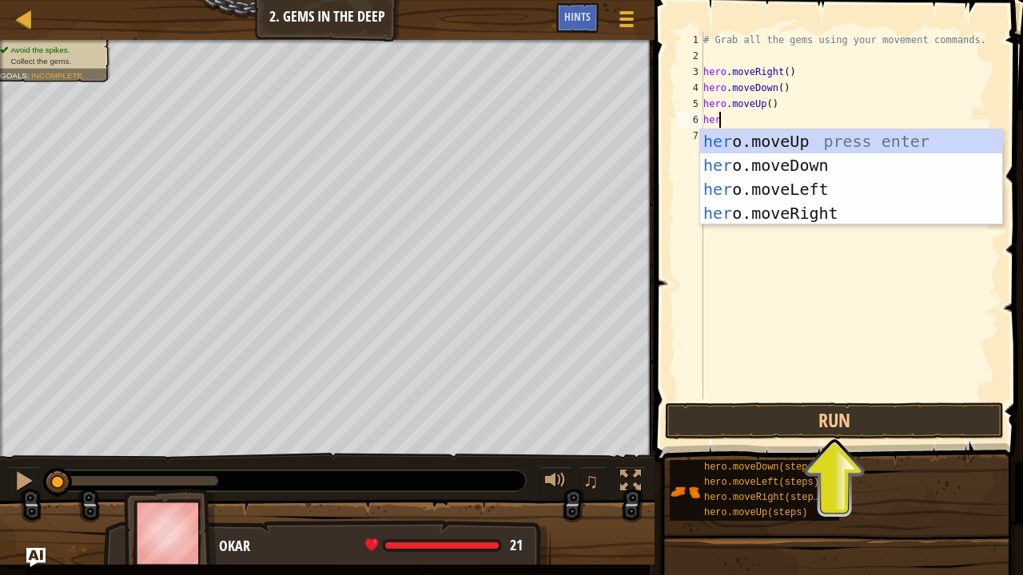
type textarea "hero"
click at [770, 217] on div "hero .moveUp press enter hero .moveDown press enter hero .moveLeft press enter …" at bounding box center [851, 201] width 303 height 144
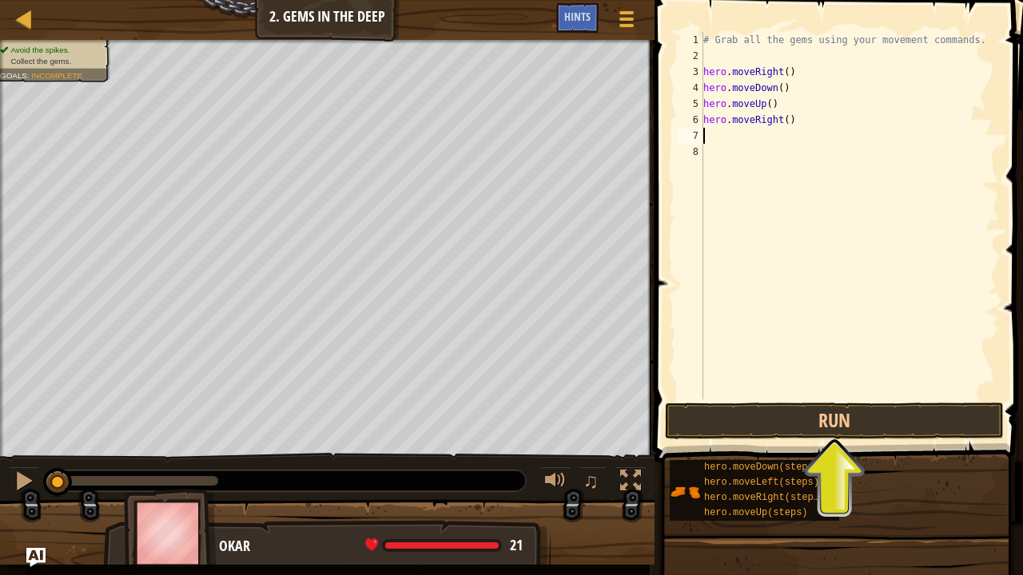
scroll to position [7, 0]
click at [825, 419] on button "Run" at bounding box center [834, 421] width 339 height 37
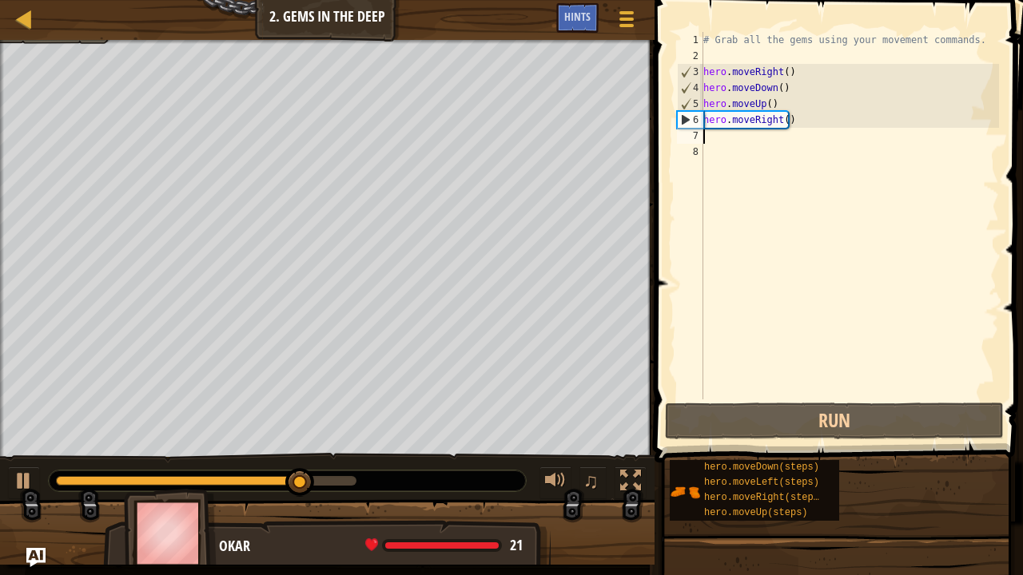
click at [770, 155] on div "# Grab all the gems using your movement commands. hero . moveRight ( ) hero . m…" at bounding box center [849, 232] width 299 height 400
click at [772, 142] on div "# Grab all the gems using your movement commands. hero . moveRight ( ) hero . m…" at bounding box center [849, 232] width 299 height 400
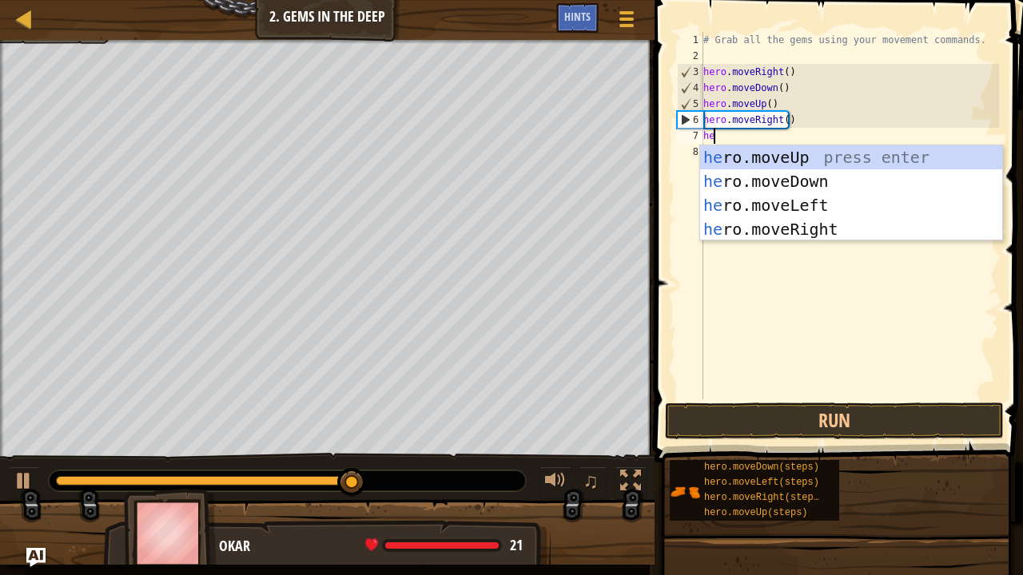
type textarea "her"
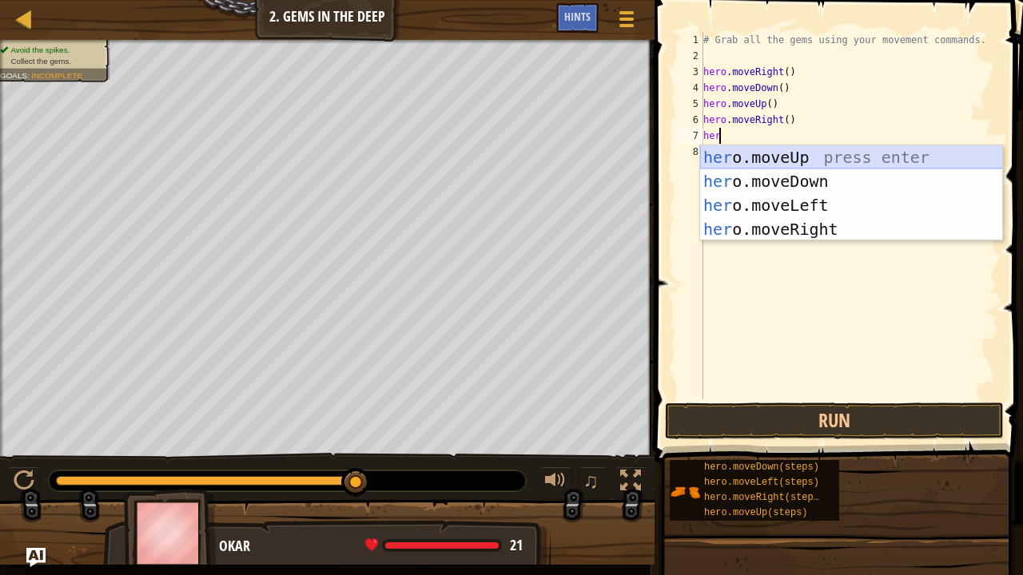
click at [789, 152] on div "her o.moveUp press enter her o.moveDown press enter her o.moveLeft press enter …" at bounding box center [851, 217] width 303 height 144
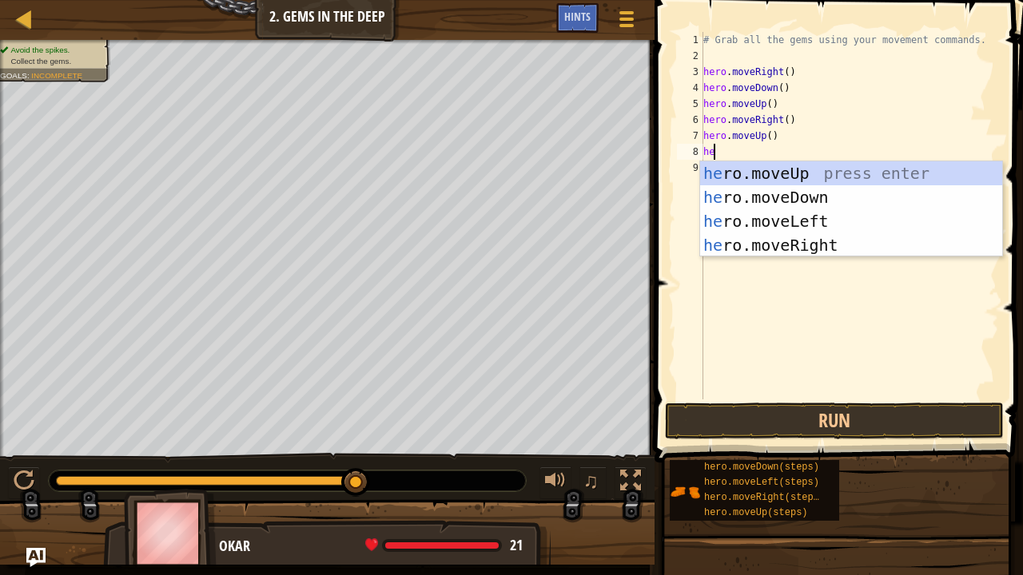
scroll to position [7, 1]
type textarea "[DOMAIN_NAME]"
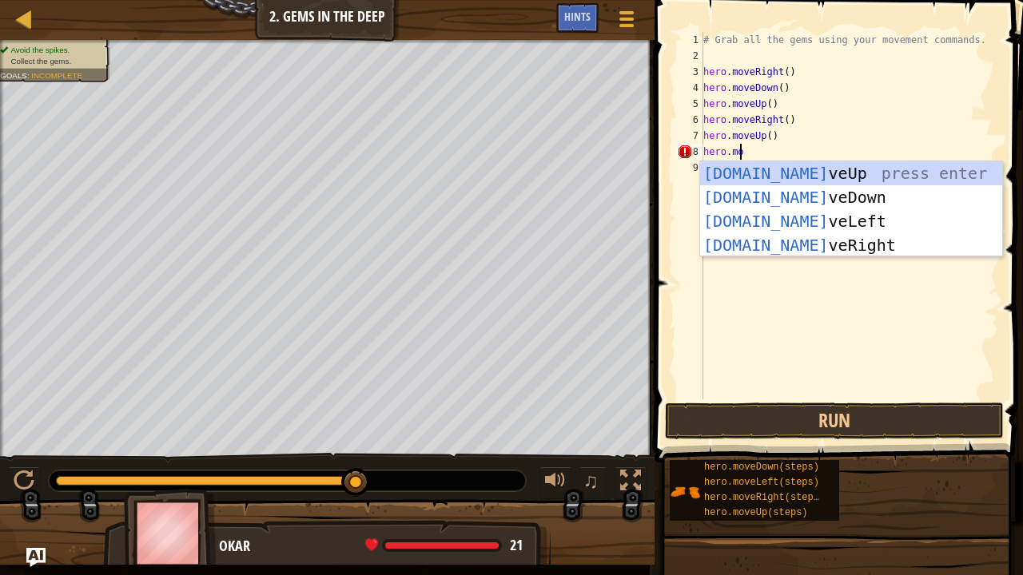
scroll to position [7, 2]
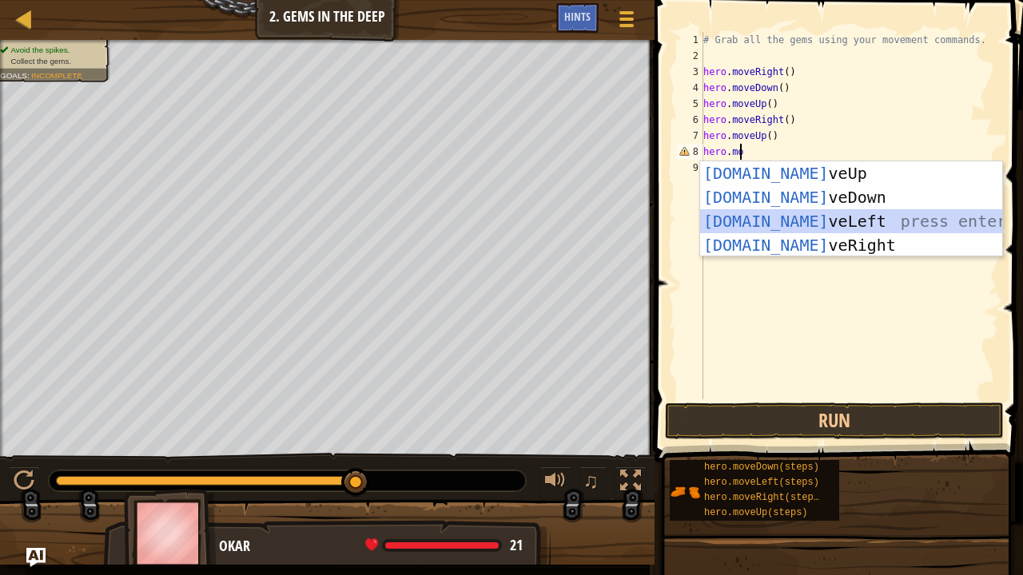
click at [758, 223] on div "[DOMAIN_NAME] veUp press enter [DOMAIN_NAME] veDown press enter [DOMAIN_NAME] v…" at bounding box center [851, 233] width 303 height 144
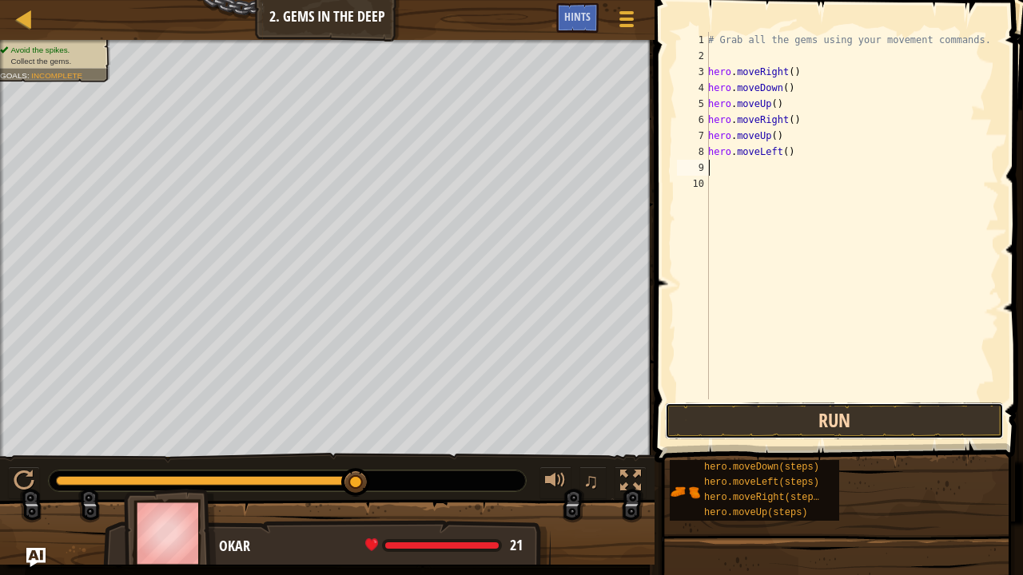
click at [791, 408] on button "Run" at bounding box center [834, 421] width 339 height 37
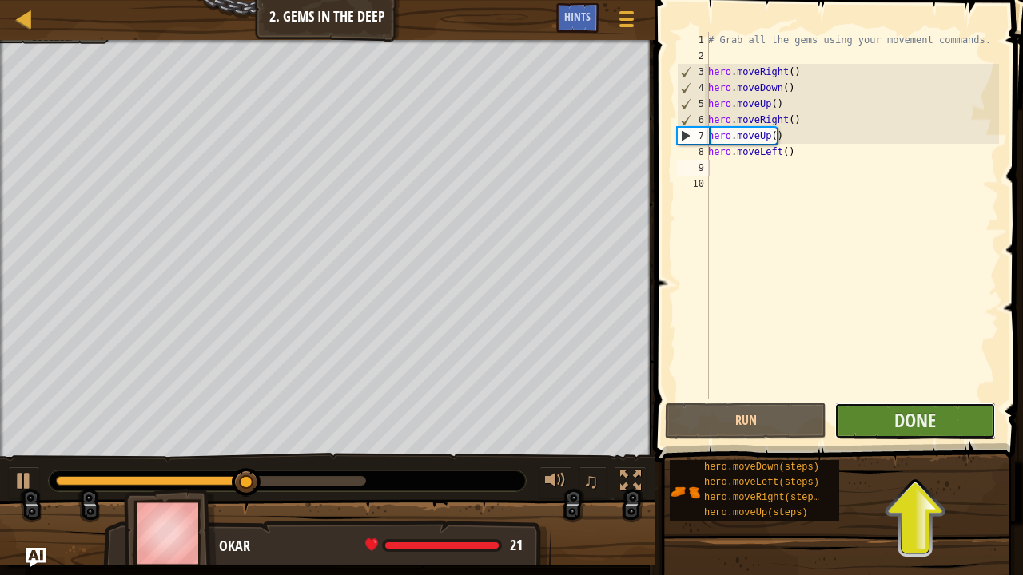
click at [886, 413] on button "Done" at bounding box center [914, 421] width 161 height 37
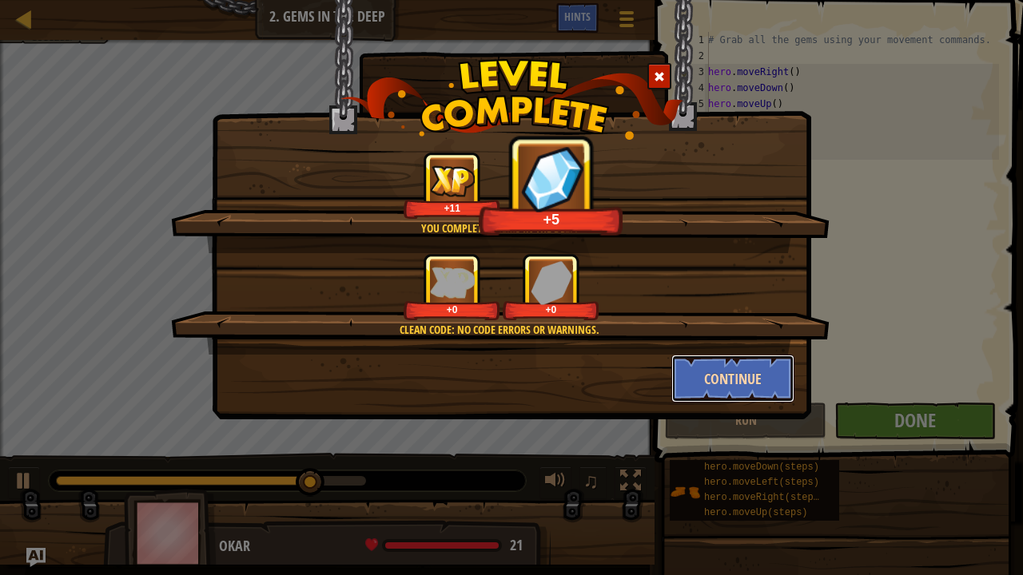
click at [706, 377] on button "Continue" at bounding box center [733, 379] width 124 height 48
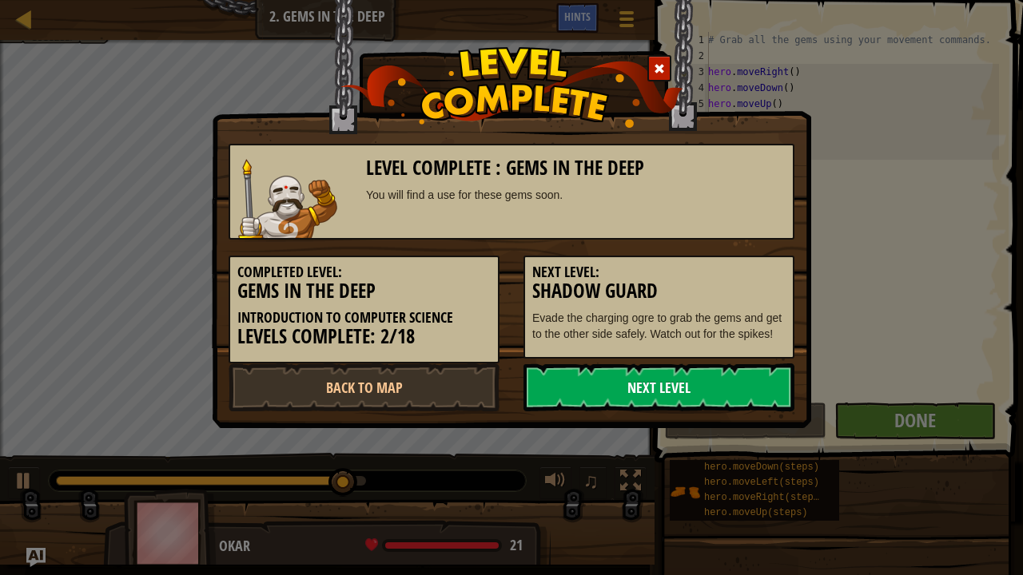
click at [687, 379] on link "Next Level" at bounding box center [658, 388] width 271 height 48
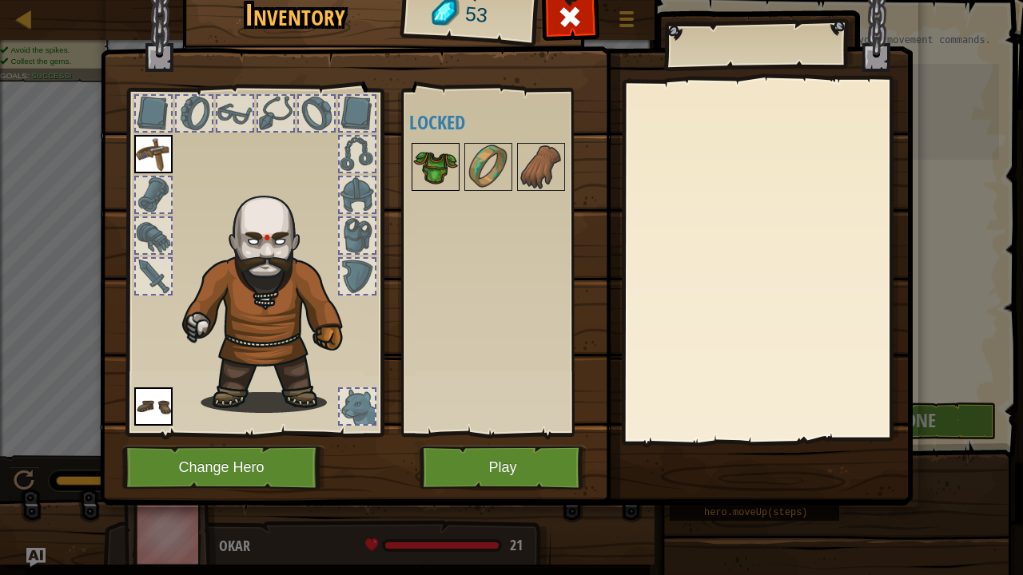
click at [436, 155] on img at bounding box center [435, 167] width 45 height 45
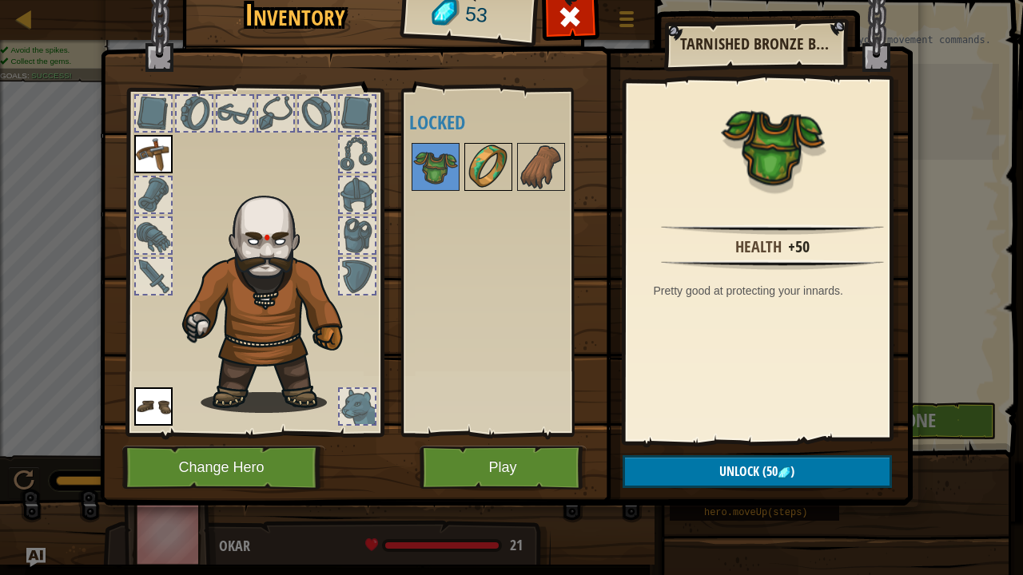
click at [491, 147] on img at bounding box center [488, 167] width 45 height 45
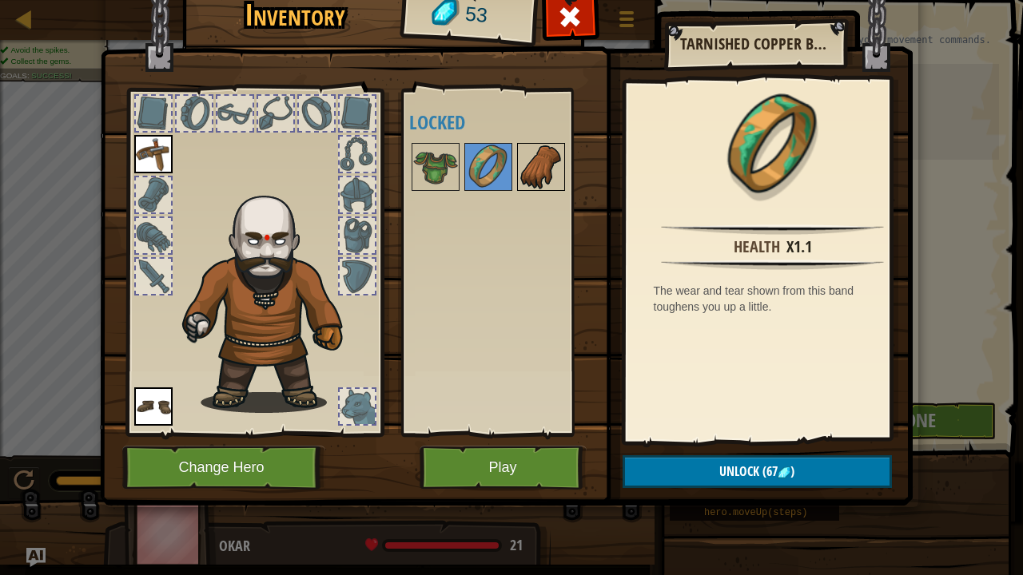
click at [555, 158] on img at bounding box center [541, 167] width 45 height 45
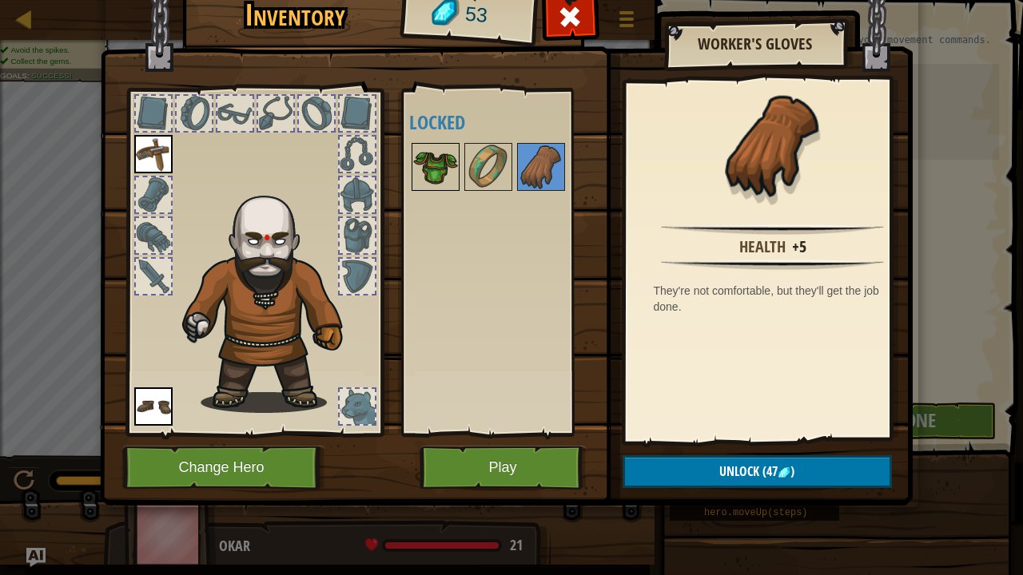
click at [440, 165] on img at bounding box center [435, 167] width 45 height 45
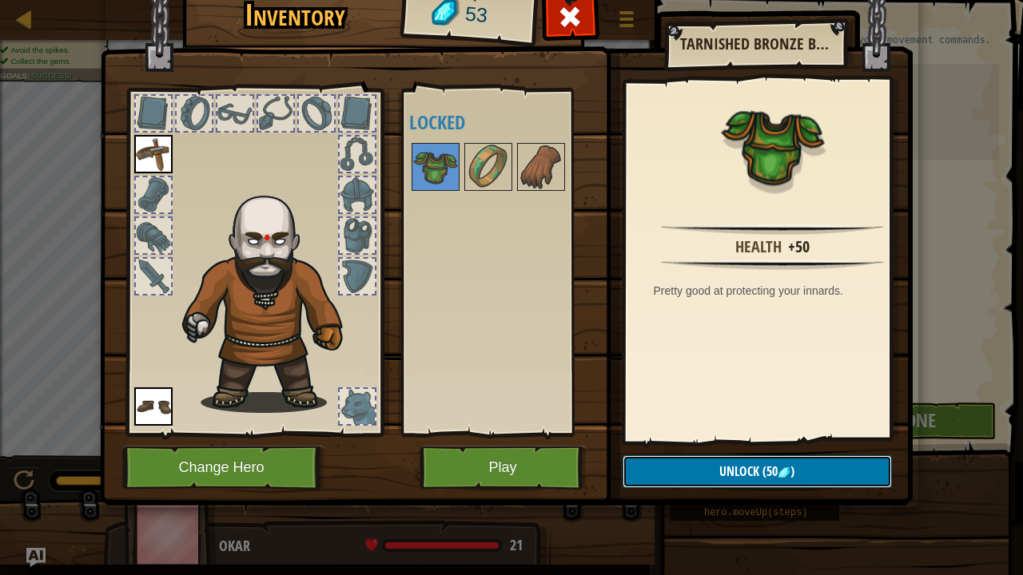
click at [746, 440] on span "Unlock" at bounding box center [739, 472] width 40 height 18
click at [746, 440] on button "Confirm" at bounding box center [757, 471] width 269 height 33
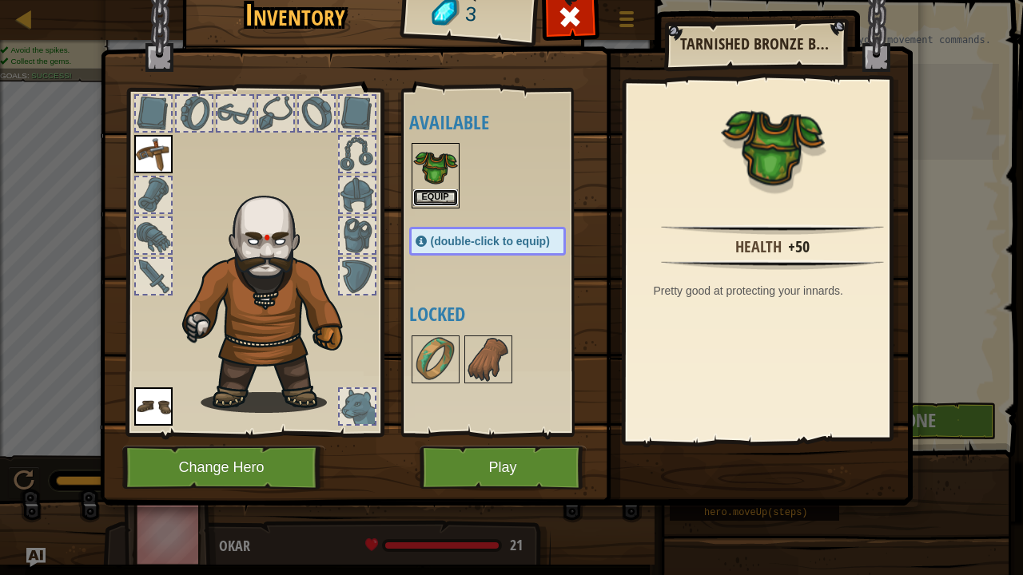
click at [431, 198] on button "Equip" at bounding box center [435, 197] width 45 height 17
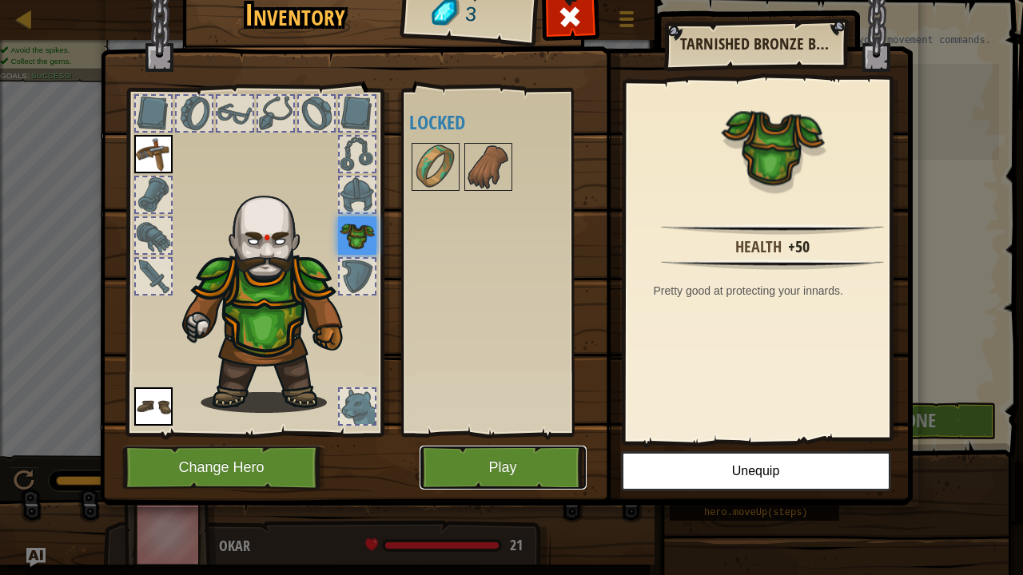
click at [497, 440] on button "Play" at bounding box center [503, 468] width 167 height 44
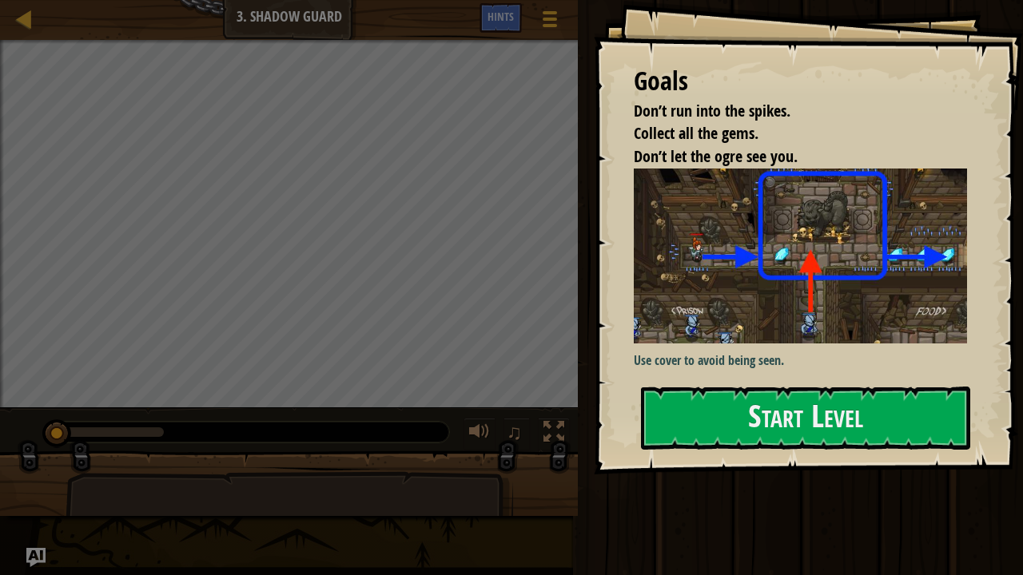
click at [689, 324] on img at bounding box center [806, 256] width 345 height 175
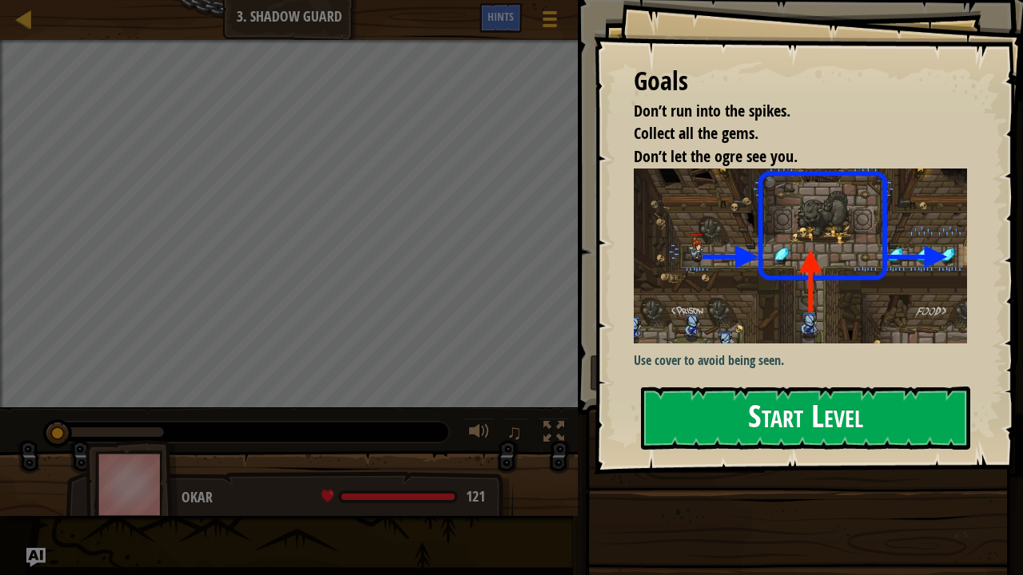
click at [705, 403] on button "Start Level" at bounding box center [805, 418] width 329 height 63
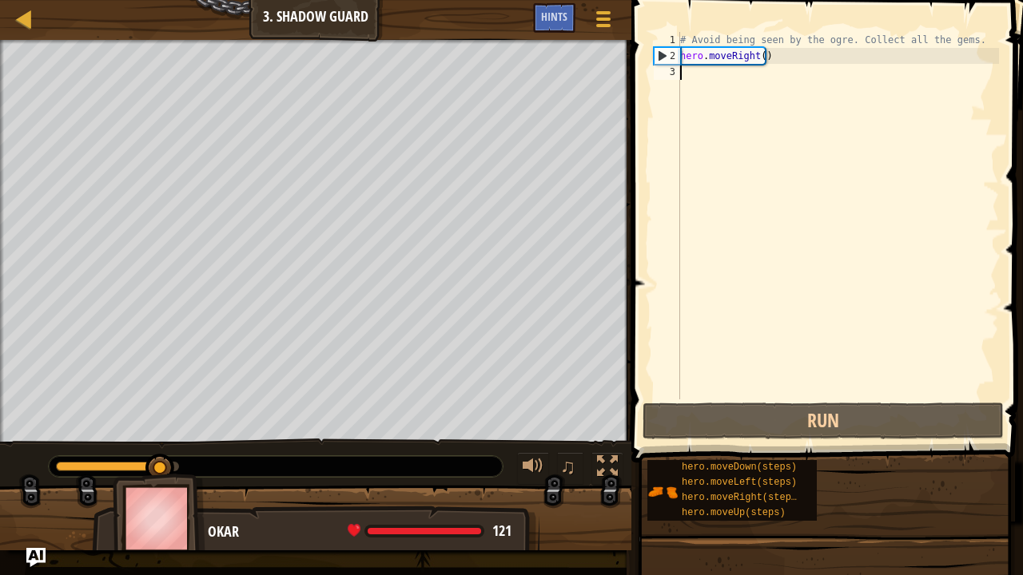
click at [746, 74] on div "# Avoid being seen by the ogre. Collect all the gems. hero . moveRight ( )" at bounding box center [838, 232] width 322 height 400
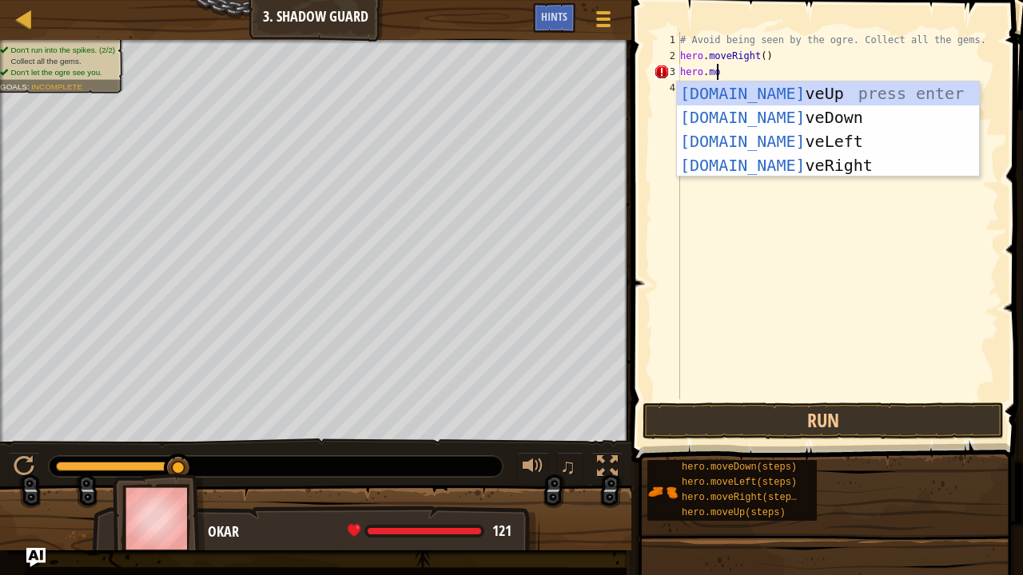
scroll to position [7, 2]
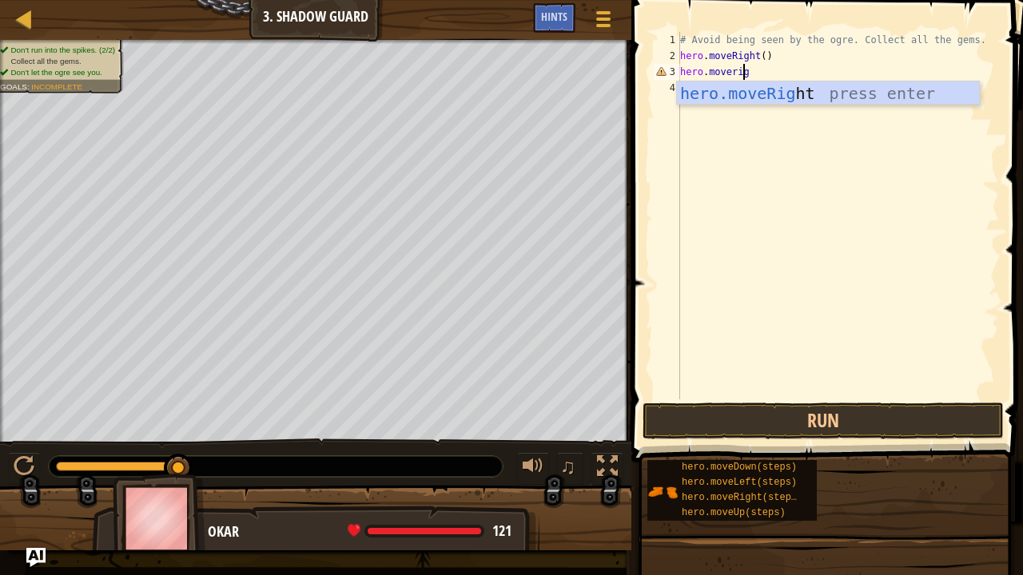
type textarea "hero.moverigh"
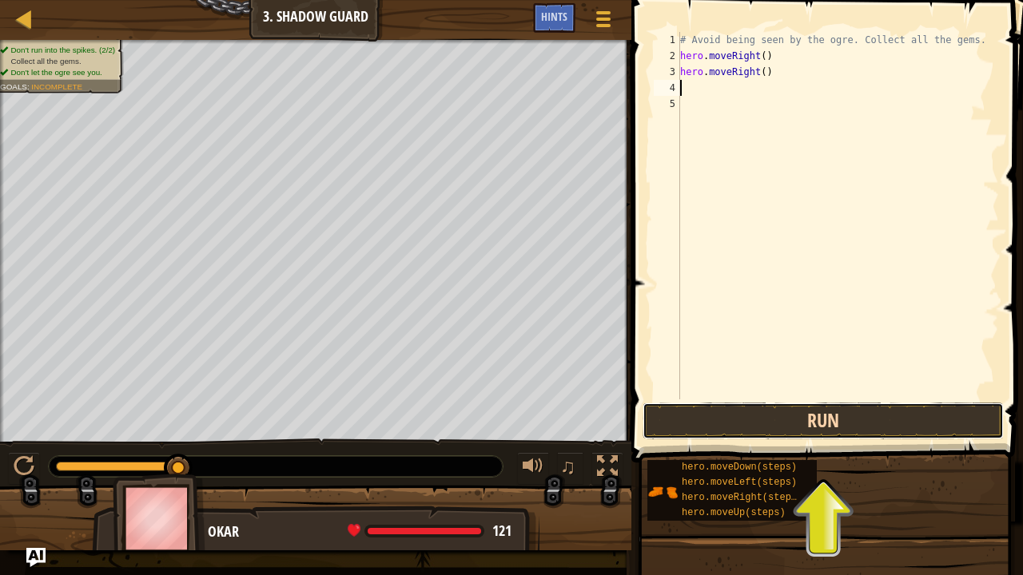
click at [747, 428] on button "Run" at bounding box center [822, 421] width 361 height 37
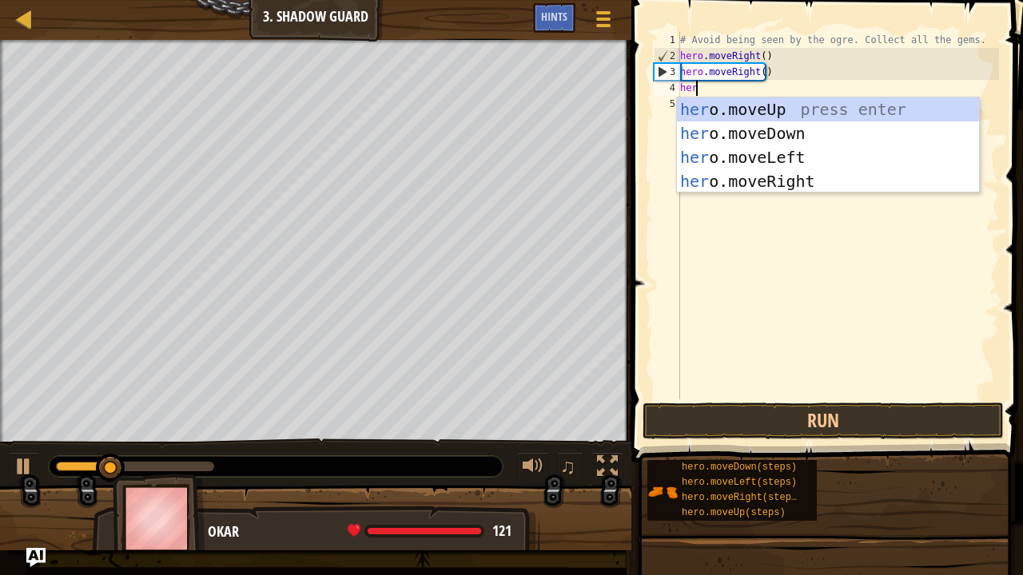
type textarea "hero"
click at [732, 175] on div "hero .moveUp press enter hero .moveDown press enter hero .moveLeft press enter …" at bounding box center [828, 169] width 303 height 144
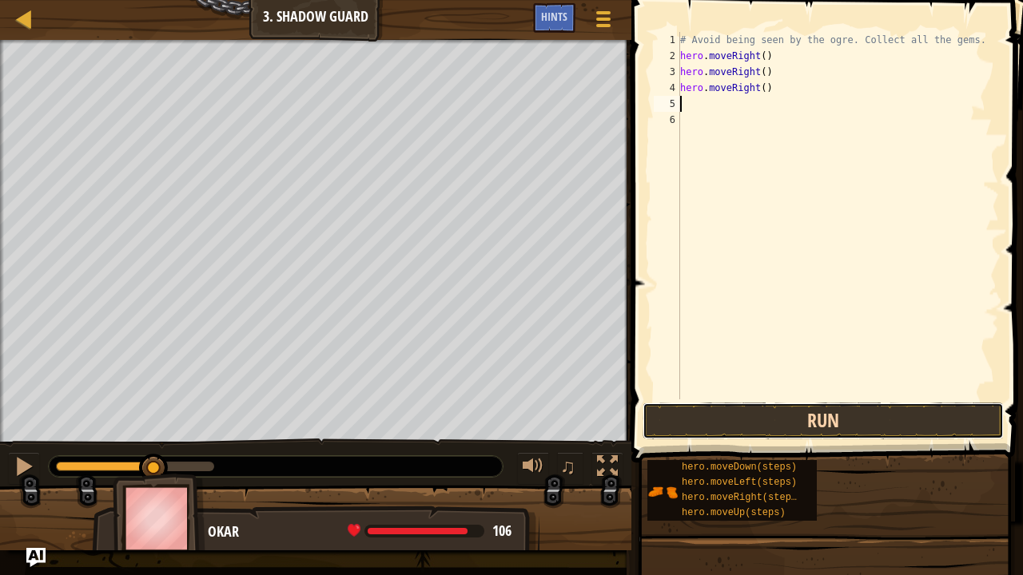
click at [745, 413] on button "Run" at bounding box center [822, 421] width 361 height 37
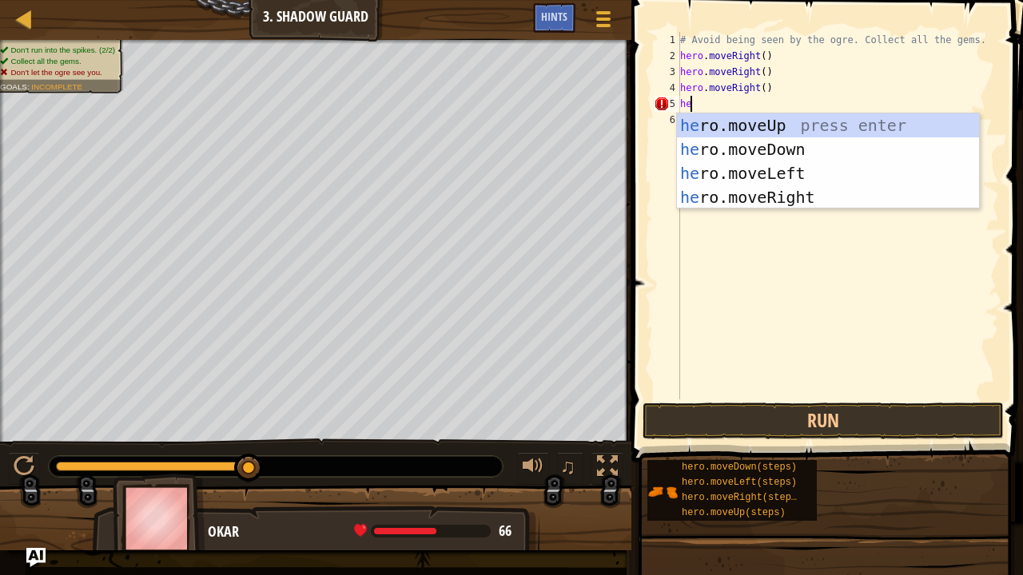
type textarea "h"
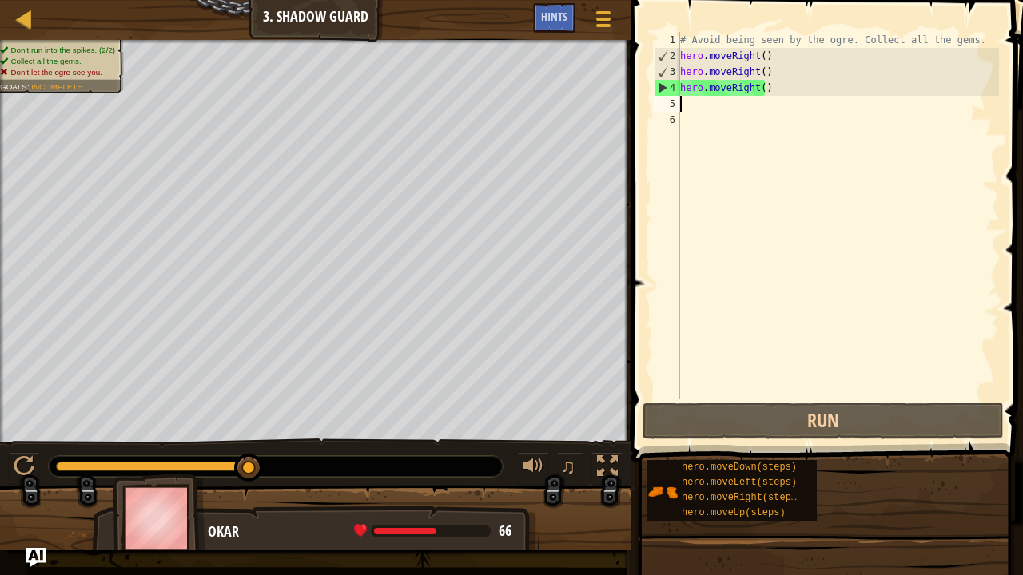
click at [653, 194] on div "Map Introduction to Computer Science 3. Shadow Guard Game Menu Done Hints 1 ההה…" at bounding box center [511, 287] width 1023 height 575
click at [739, 97] on div "# Avoid being seen by the ogre. Collect all the gems. hero . moveRight ( ) hero…" at bounding box center [838, 232] width 322 height 400
click at [765, 83] on div "# Avoid being seen by the ogre. Collect all the gems. hero . moveRight ( ) hero…" at bounding box center [838, 232] width 322 height 400
type textarea "hero.moveRight()"
click at [756, 111] on div "# Avoid being seen by the ogre. Collect all the gems. hero . moveRight ( ) hero…" at bounding box center [838, 232] width 322 height 400
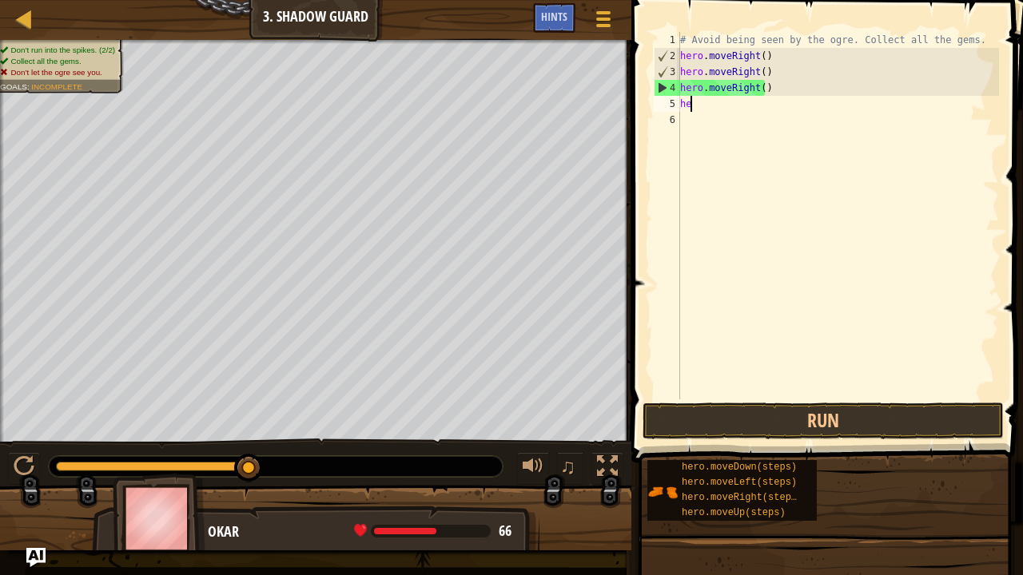
type textarea "h"
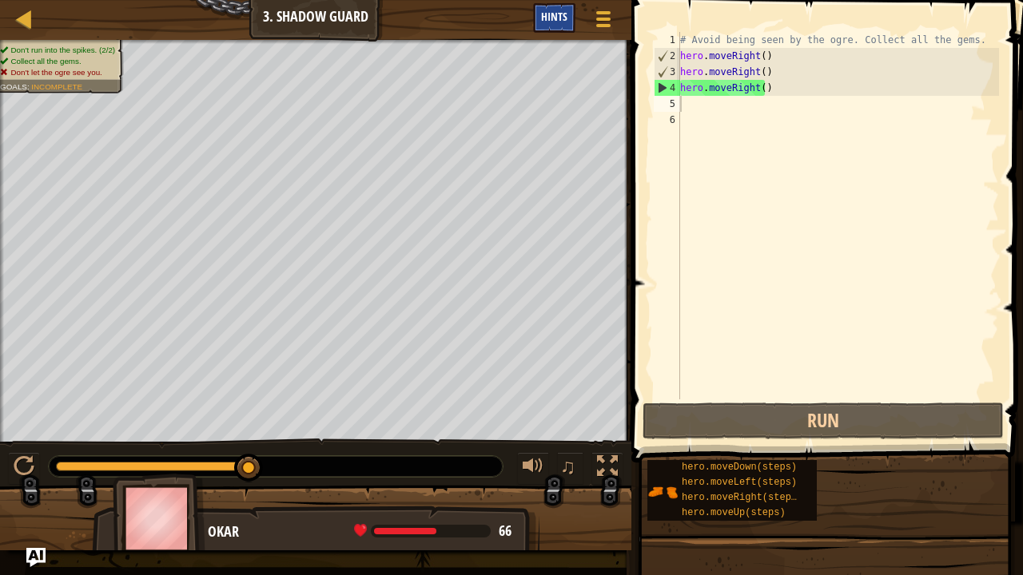
click at [540, 22] on div "Hints" at bounding box center [554, 18] width 42 height 30
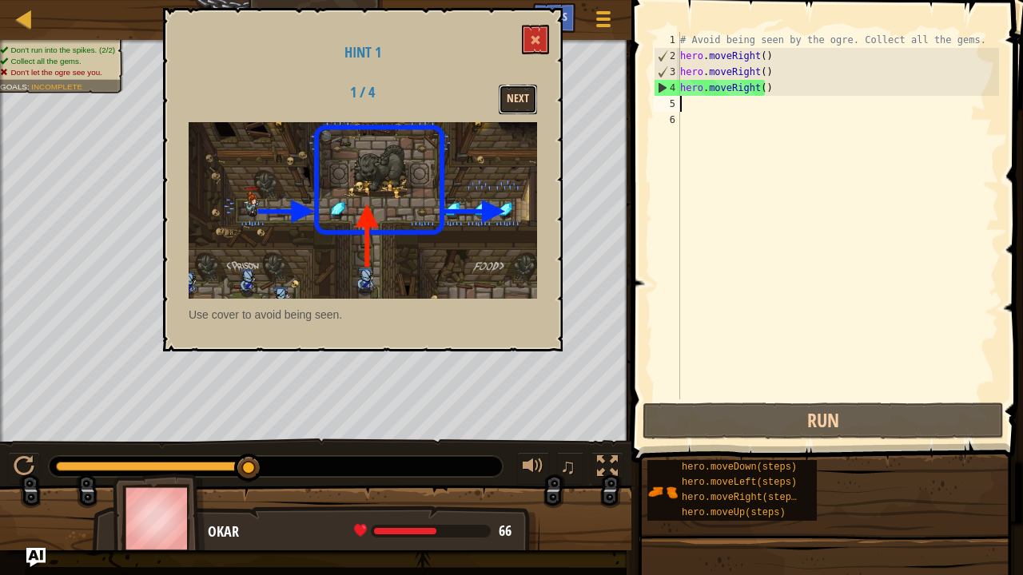
click at [524, 104] on button "Next" at bounding box center [518, 100] width 38 height 30
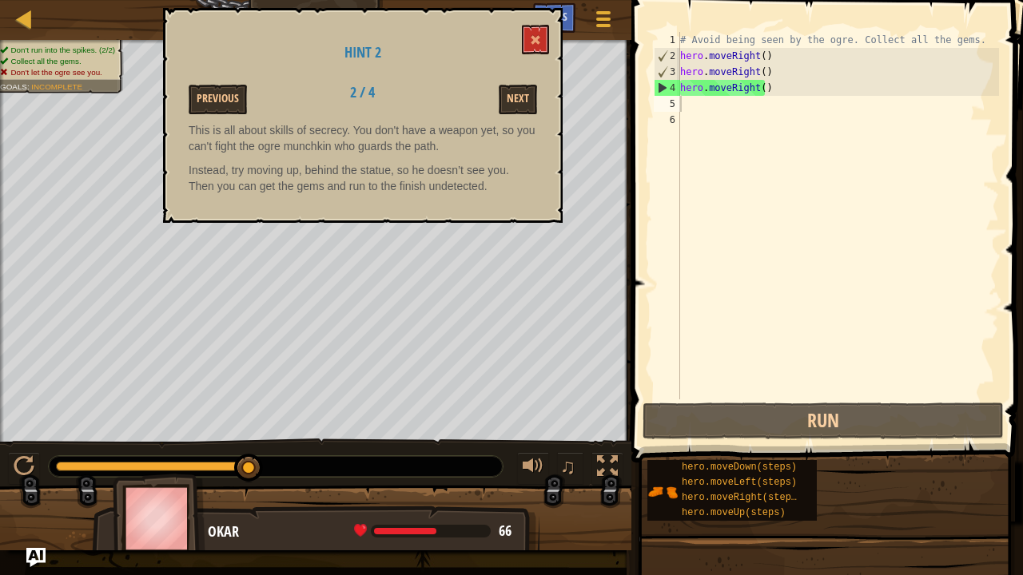
drag, startPoint x: 237, startPoint y: 145, endPoint x: 411, endPoint y: 137, distance: 174.4
click at [401, 138] on p "This is all about skills of secrecy. You don't have a weapon yet, so you can't …" at bounding box center [363, 138] width 348 height 32
click at [527, 40] on button at bounding box center [535, 40] width 27 height 30
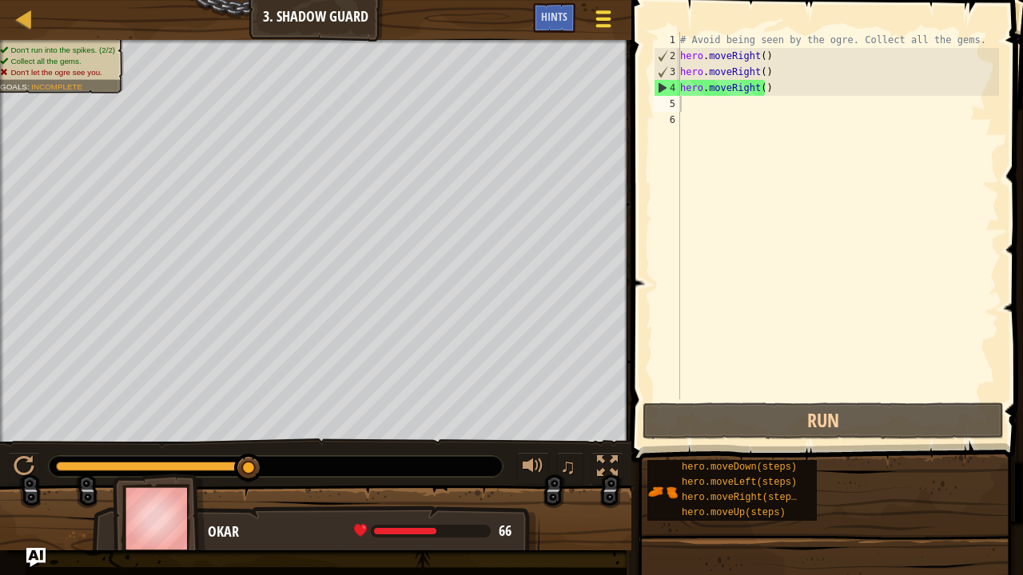
click at [597, 26] on span at bounding box center [603, 25] width 15 height 3
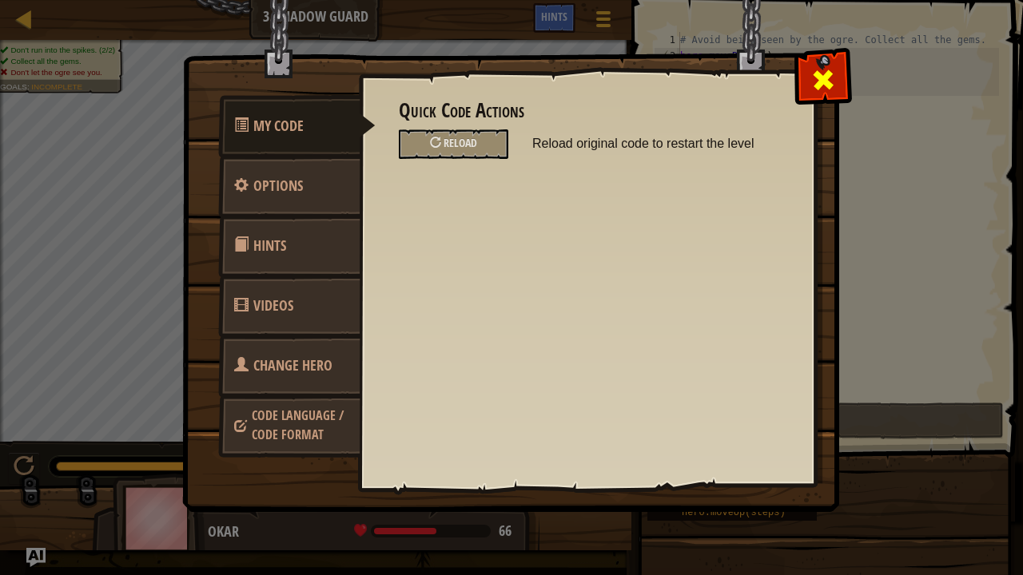
click at [818, 64] on div at bounding box center [823, 76] width 50 height 50
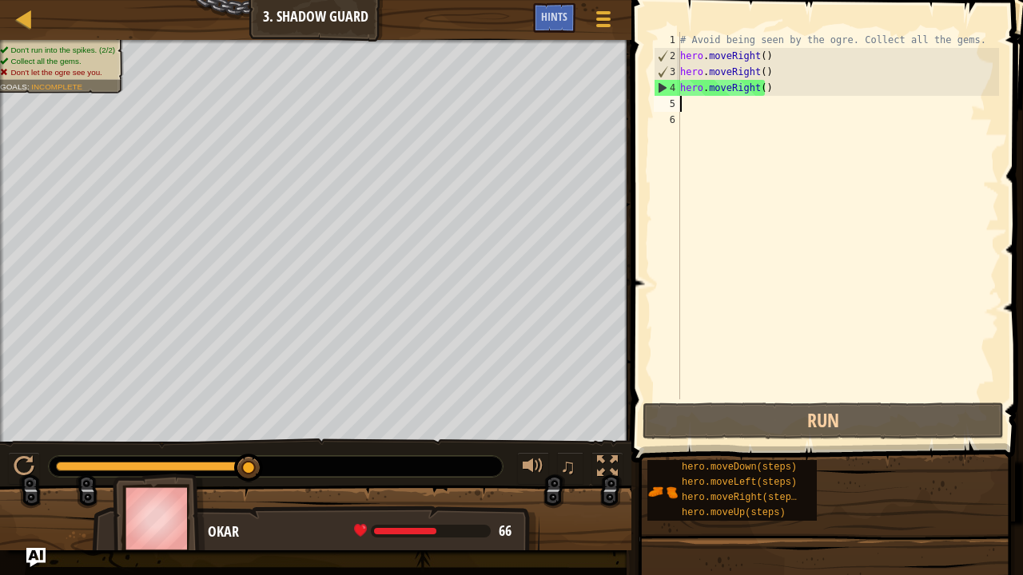
click at [793, 110] on div "# Avoid being seen by the ogre. Collect all the gems. hero . moveRight ( ) hero…" at bounding box center [838, 232] width 322 height 400
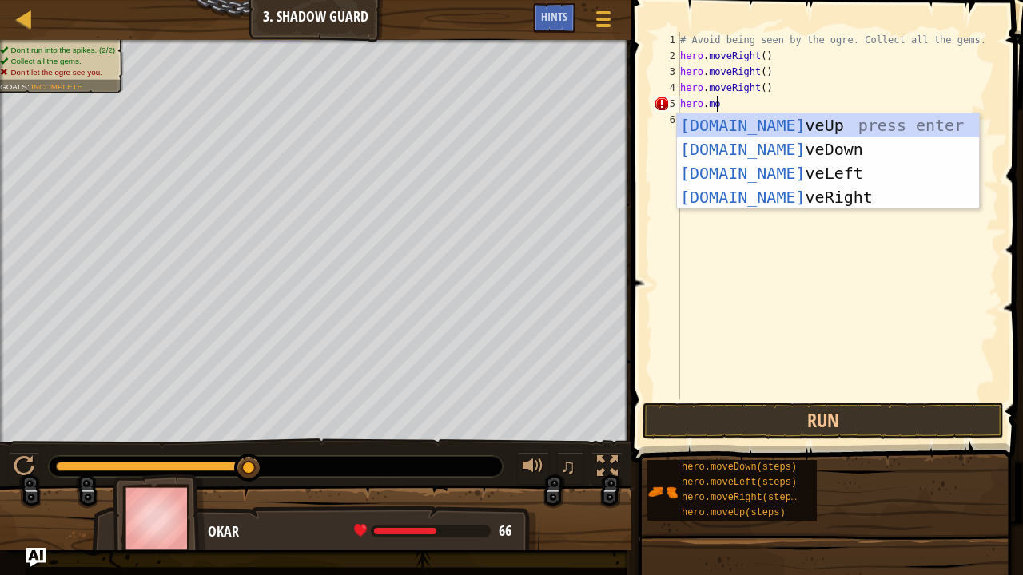
scroll to position [7, 2]
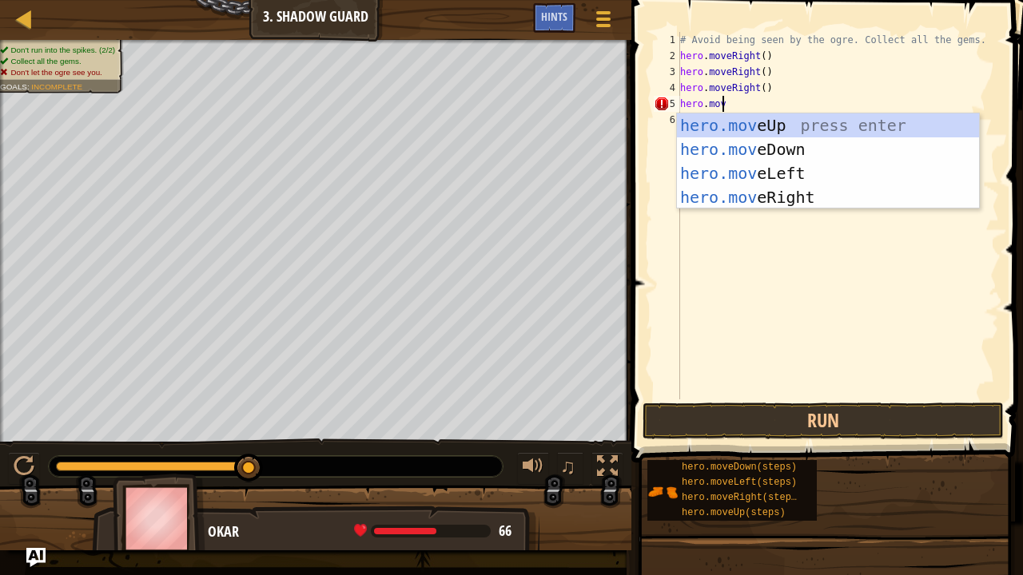
type textarea "hero.move"
click at [751, 202] on div "hero.move Up press enter hero.move Down press enter hero.move Left press enter …" at bounding box center [828, 185] width 303 height 144
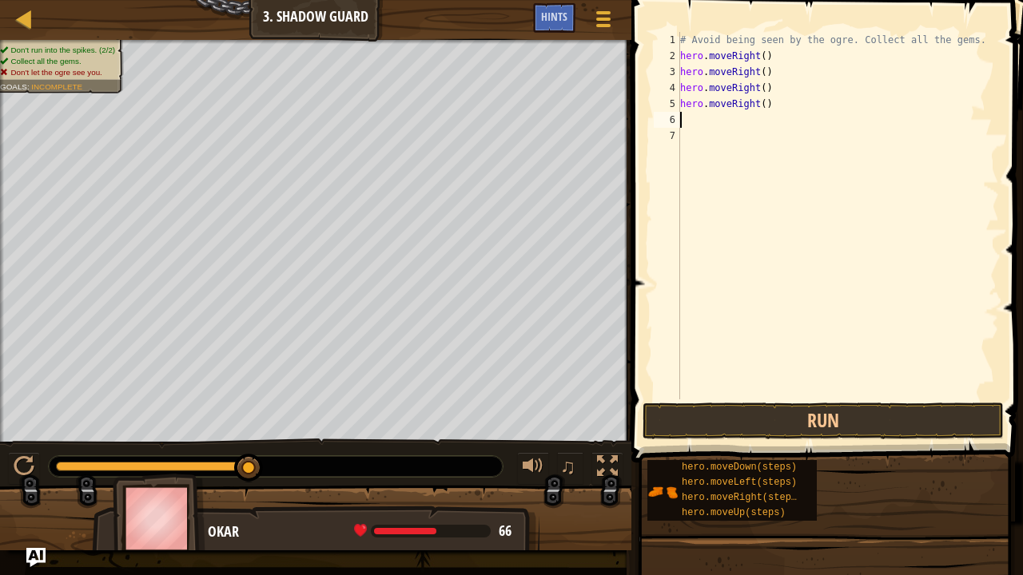
scroll to position [7, 0]
click at [814, 422] on button "Run" at bounding box center [822, 421] width 361 height 37
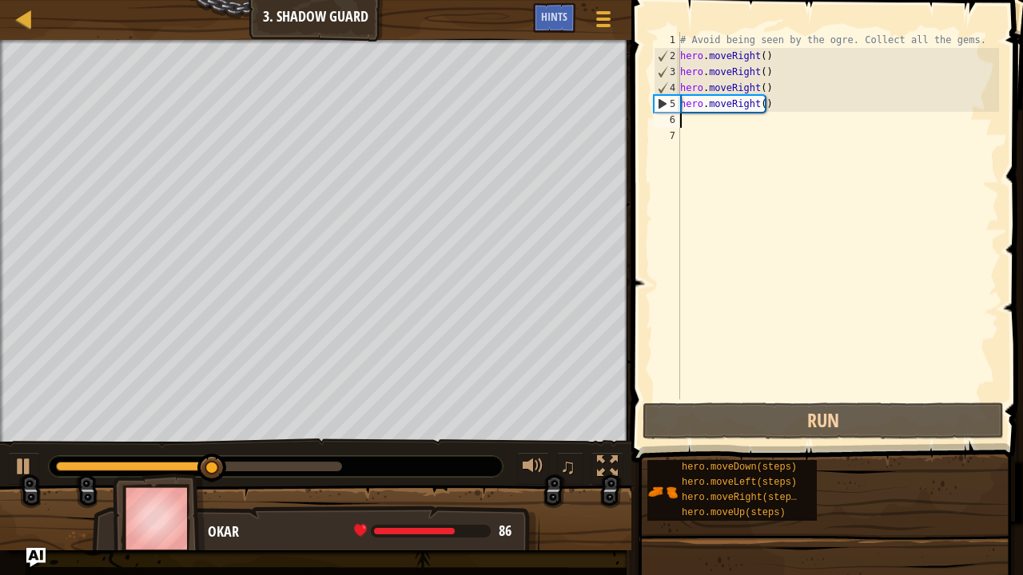
click at [774, 113] on div "# Avoid being seen by the ogre. Collect all the gems. hero . moveRight ( ) hero…" at bounding box center [838, 232] width 322 height 400
click at [771, 107] on div "# Avoid being seen by the ogre. Collect all the gems. hero . moveRight ( ) hero…" at bounding box center [838, 232] width 322 height 400
drag, startPoint x: 771, startPoint y: 107, endPoint x: 686, endPoint y: 106, distance: 84.7
click at [686, 106] on div "# Avoid being seen by the ogre. Collect all the gems. hero . moveRight ( ) hero…" at bounding box center [838, 232] width 322 height 400
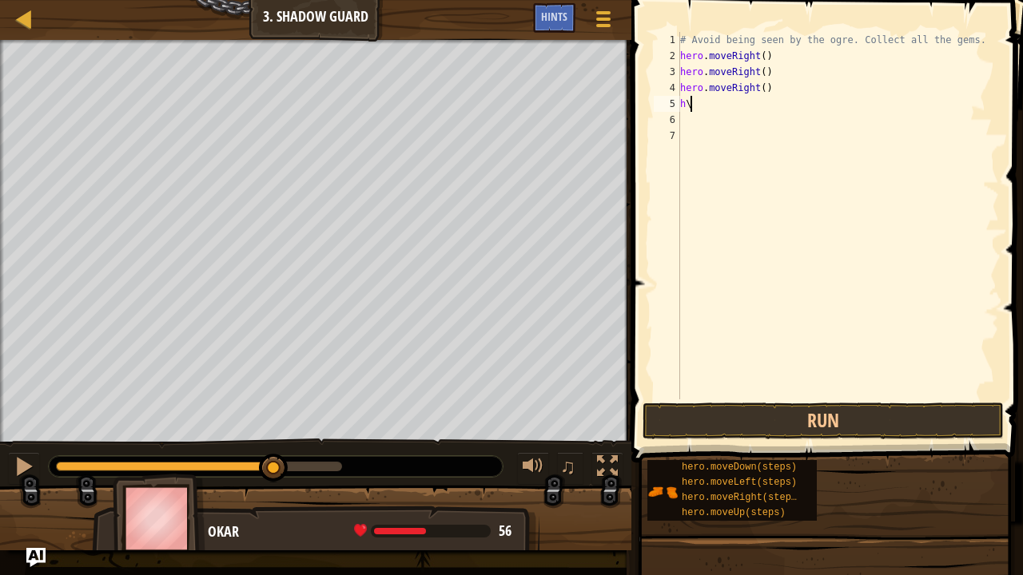
type textarea "h"
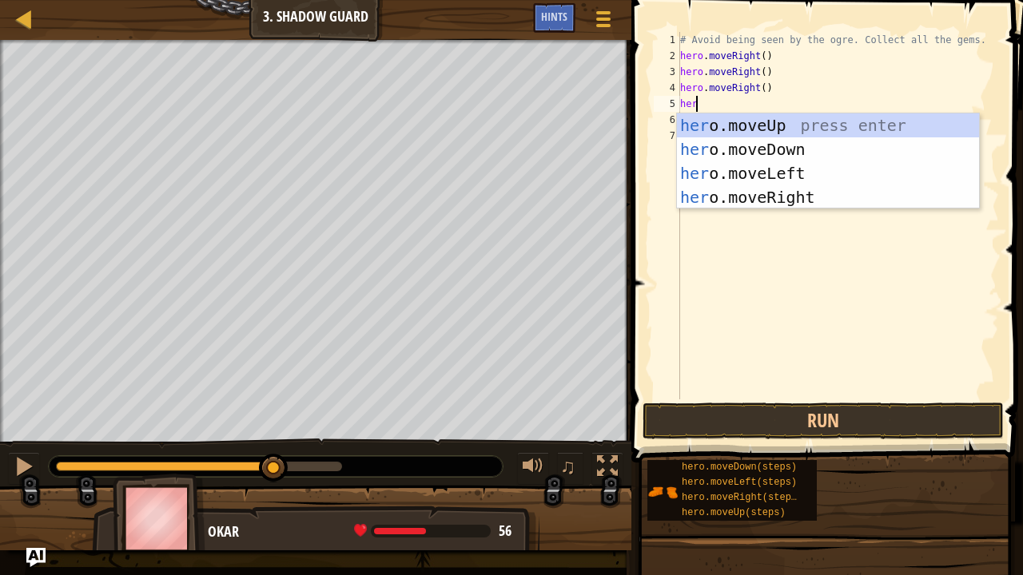
scroll to position [7, 1]
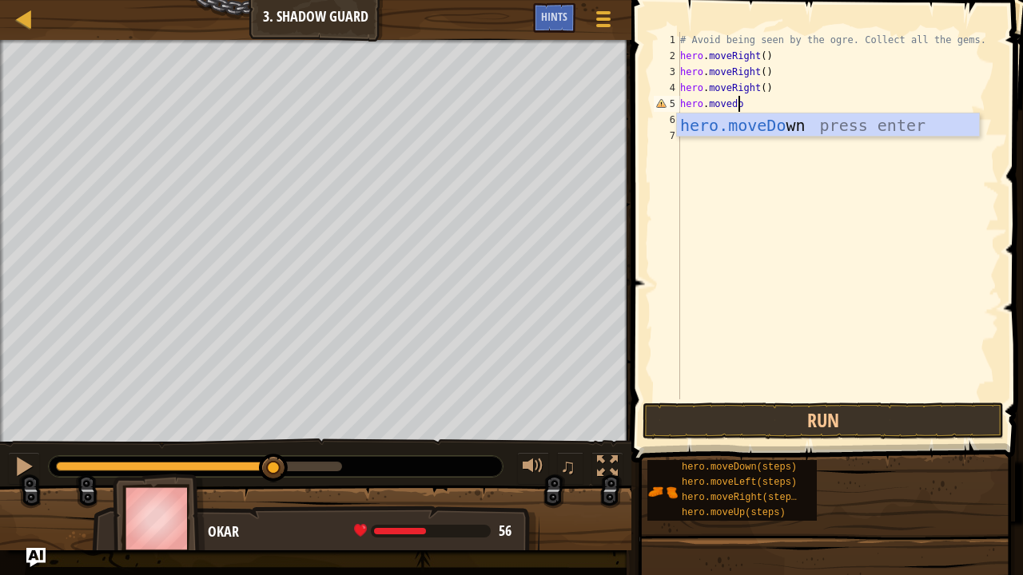
type textarea "hero.movedown"
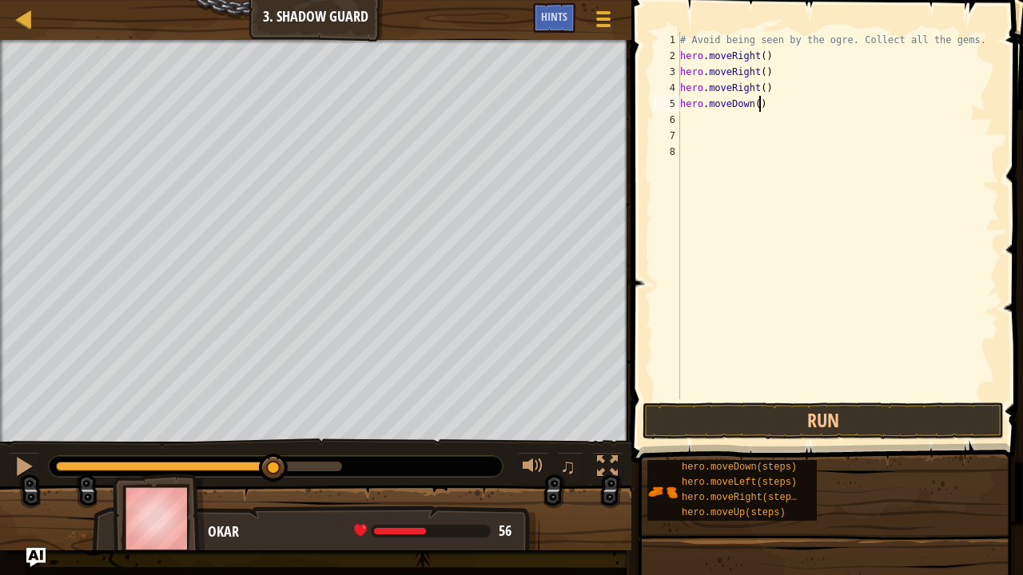
click at [775, 106] on div "# Avoid being seen by the ogre. Collect all the gems. hero . moveRight ( ) hero…" at bounding box center [838, 232] width 322 height 400
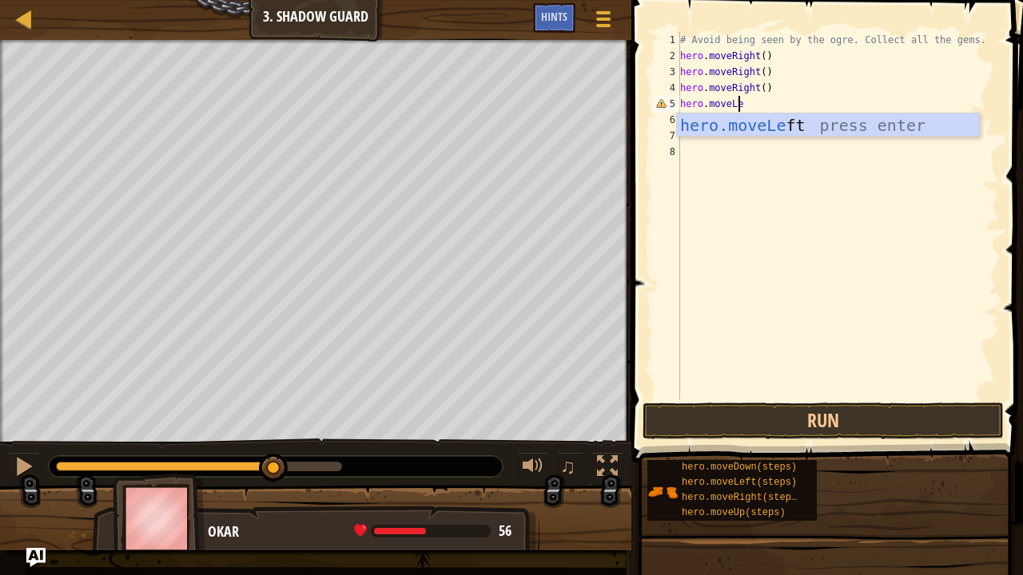
type textarea "hero.moveLeft"
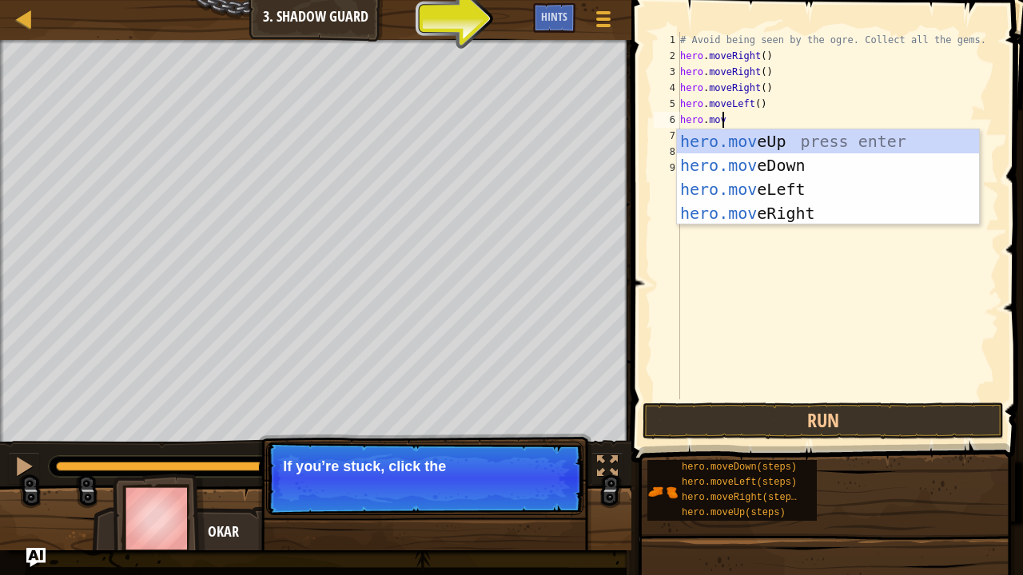
scroll to position [7, 2]
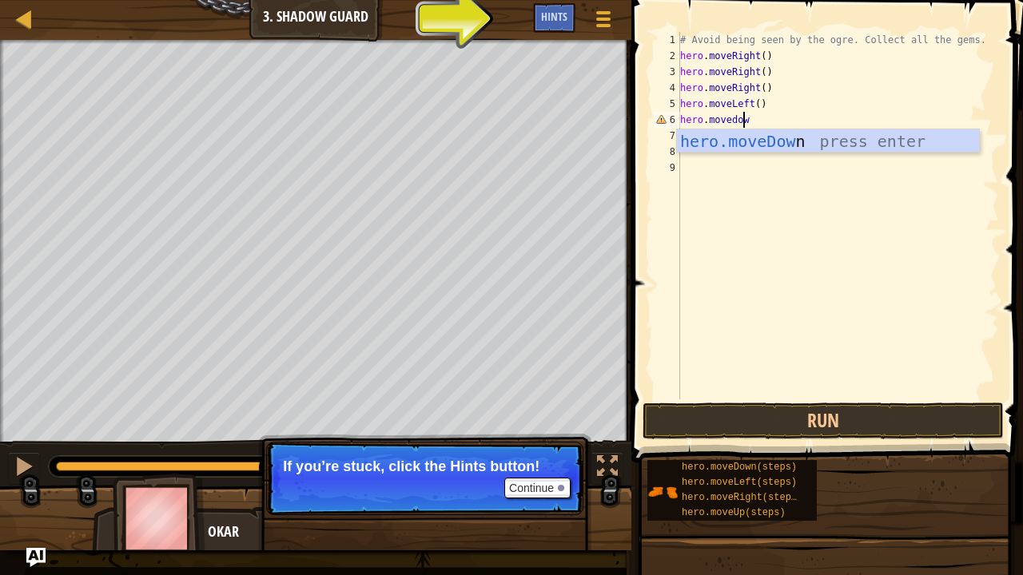
type textarea "hero.movedown"
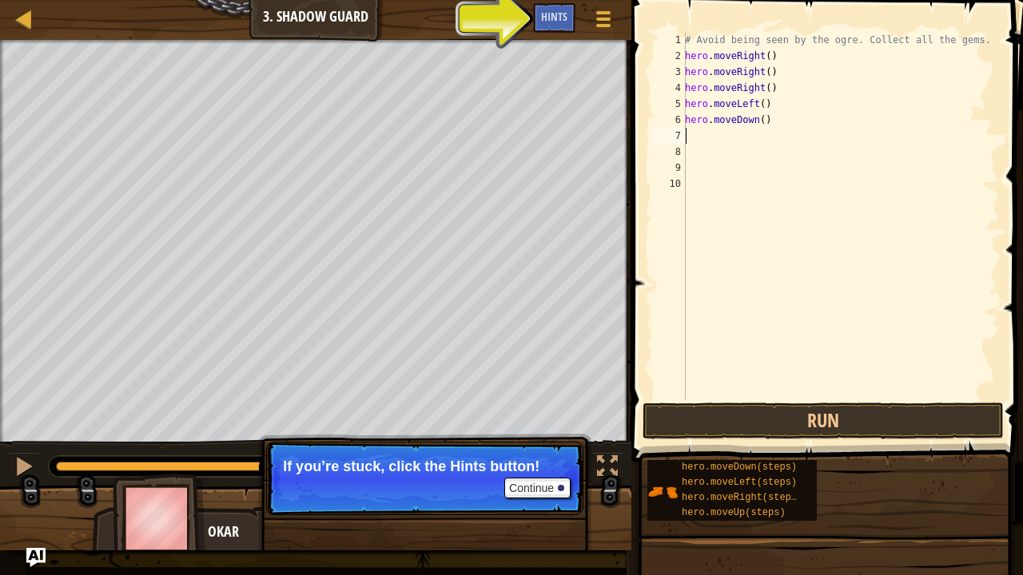
scroll to position [7, 0]
click at [717, 406] on button "Run" at bounding box center [822, 421] width 361 height 37
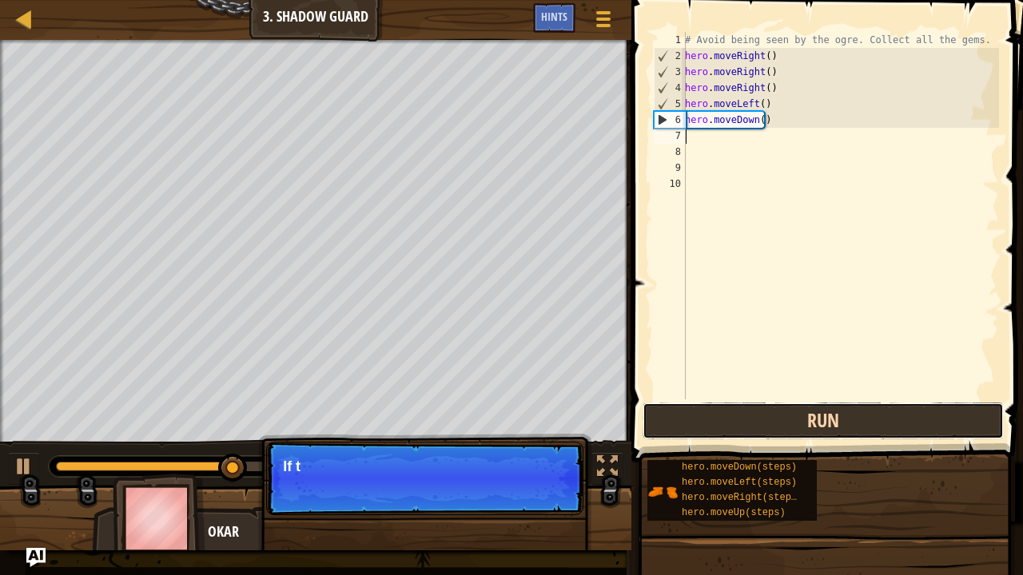
click at [778, 420] on button "Run" at bounding box center [822, 421] width 361 height 37
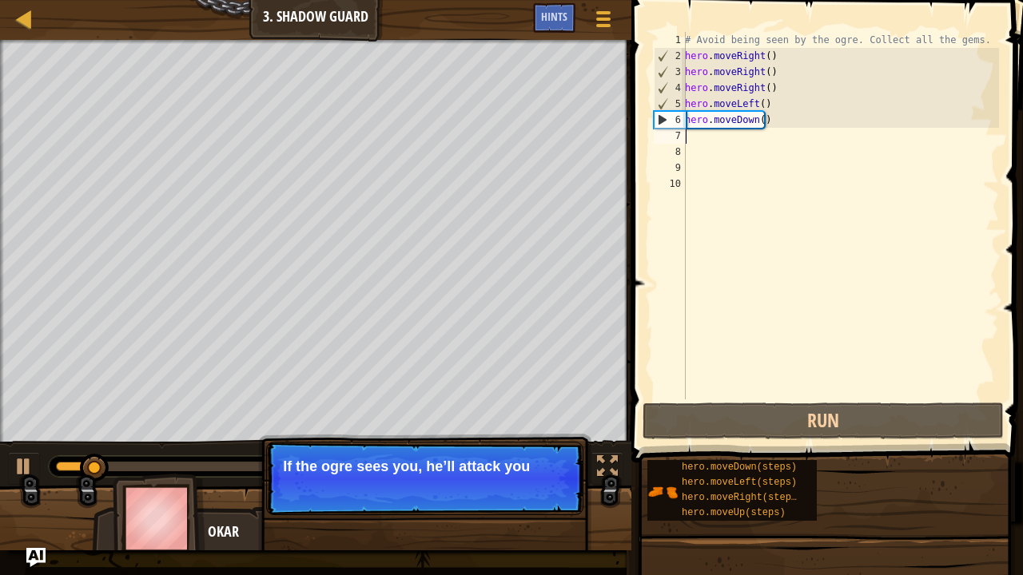
drag, startPoint x: 717, startPoint y: 148, endPoint x: 724, endPoint y: 142, distance: 9.1
click at [717, 147] on div "# Avoid being seen by the ogre. Collect all the gems. hero . moveRight ( ) hero…" at bounding box center [840, 232] width 317 height 400
click at [734, 138] on div "# Avoid being seen by the ogre. Collect all the gems. hero . moveRight ( ) hero…" at bounding box center [840, 232] width 317 height 400
click at [782, 121] on div "# Avoid being seen by the ogre. Collect all the gems. hero . moveRight ( ) hero…" at bounding box center [840, 232] width 317 height 400
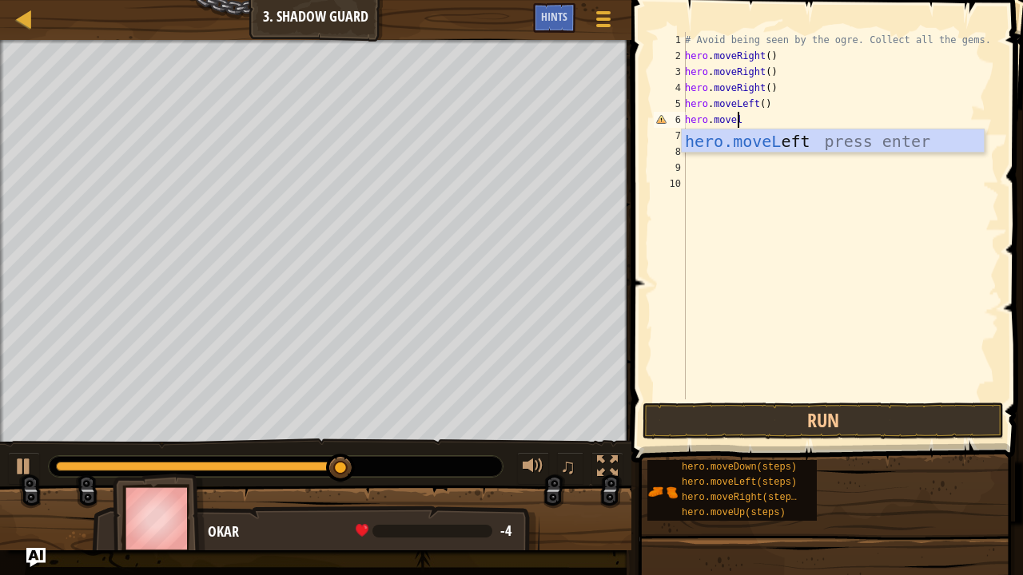
scroll to position [7, 3]
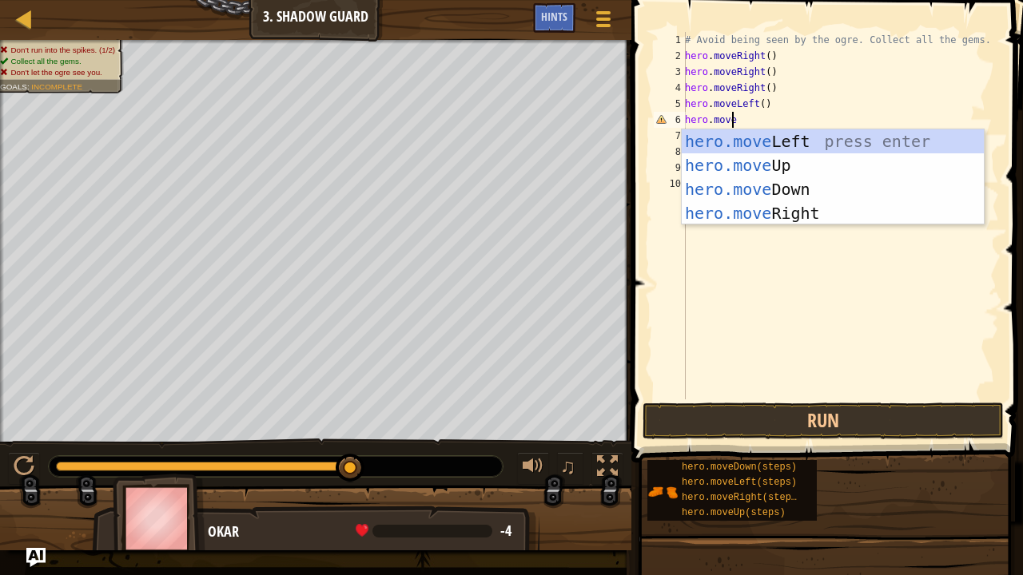
type textarea "hero.moveL"
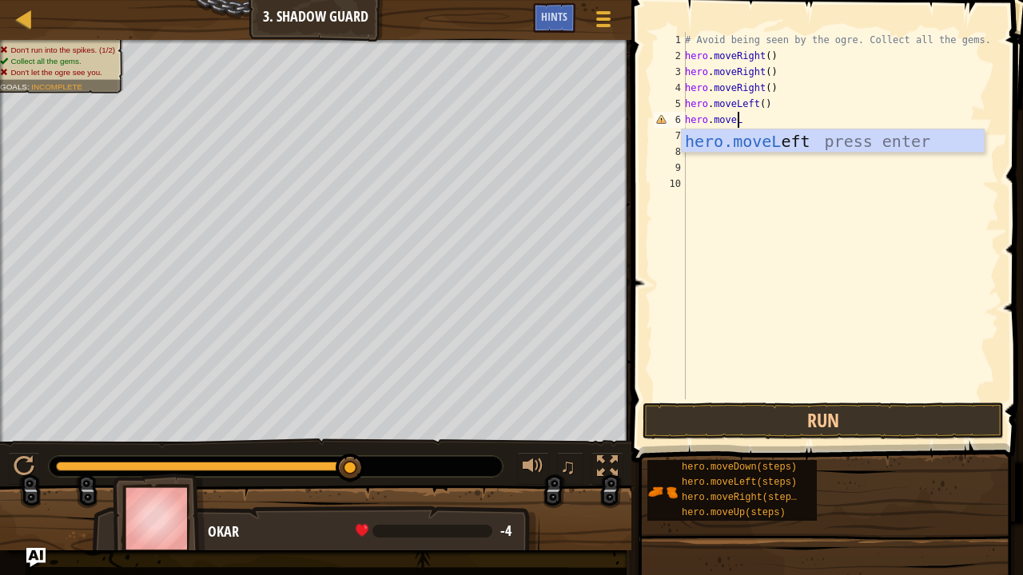
scroll to position [7, 0]
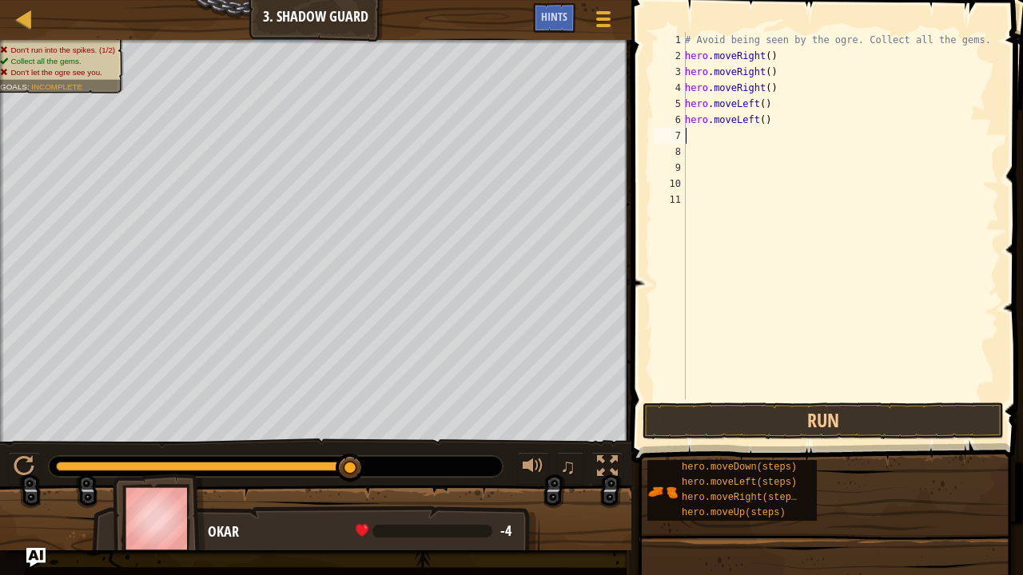
click at [634, 241] on div "Map Introduction to Computer Science 3. Shadow Guard Game Menu Done Hints 1 ההה…" at bounding box center [511, 287] width 1023 height 575
click at [699, 417] on button "Run" at bounding box center [822, 421] width 361 height 37
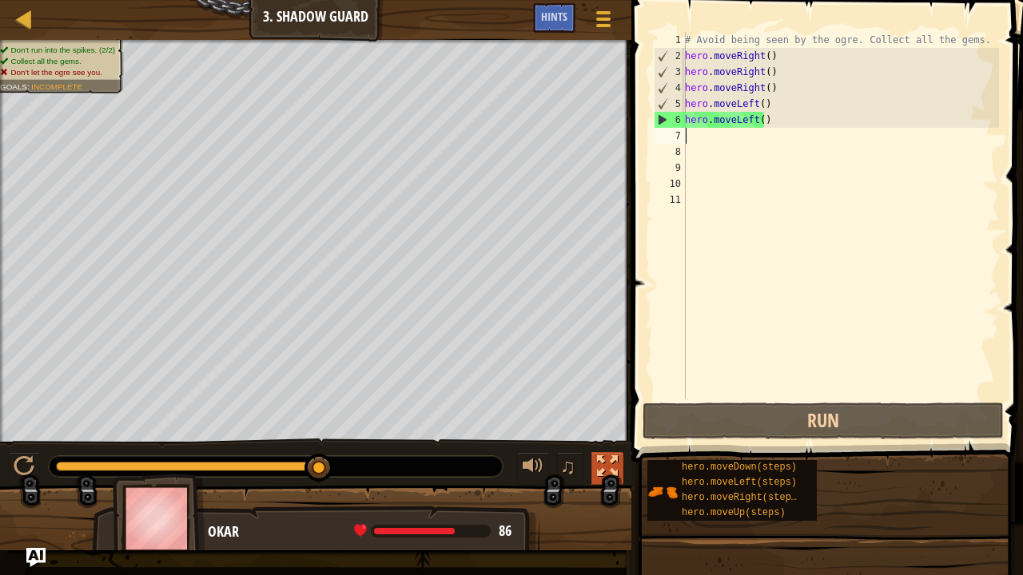
click at [610, 440] on div at bounding box center [607, 466] width 21 height 21
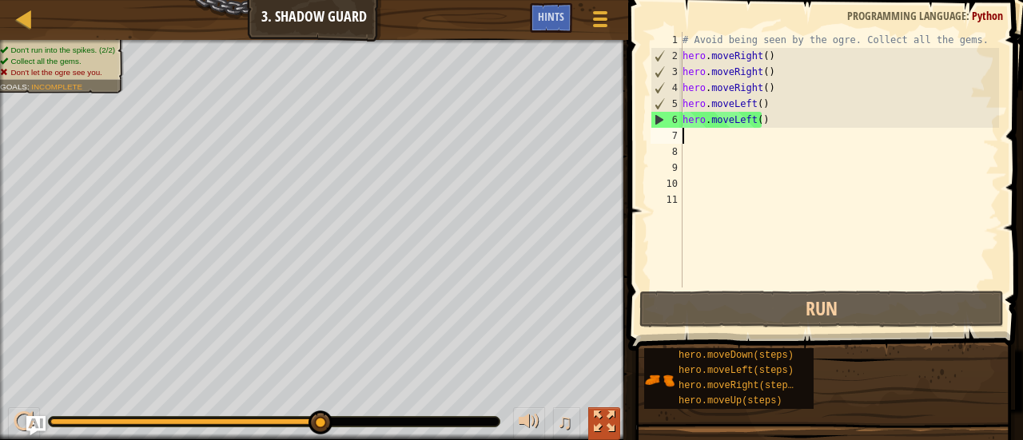
click at [607, 425] on div at bounding box center [604, 422] width 21 height 21
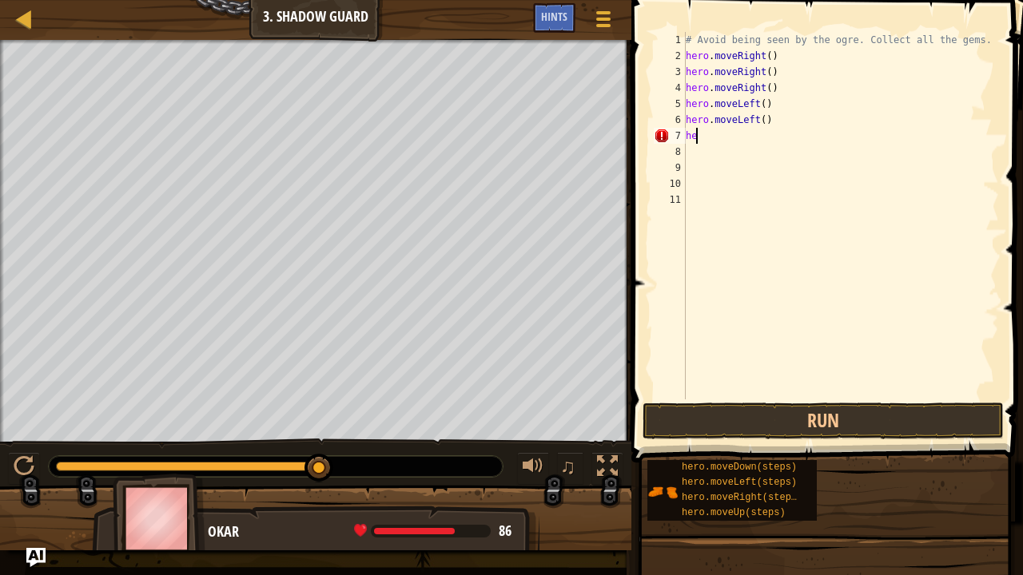
type textarea "h"
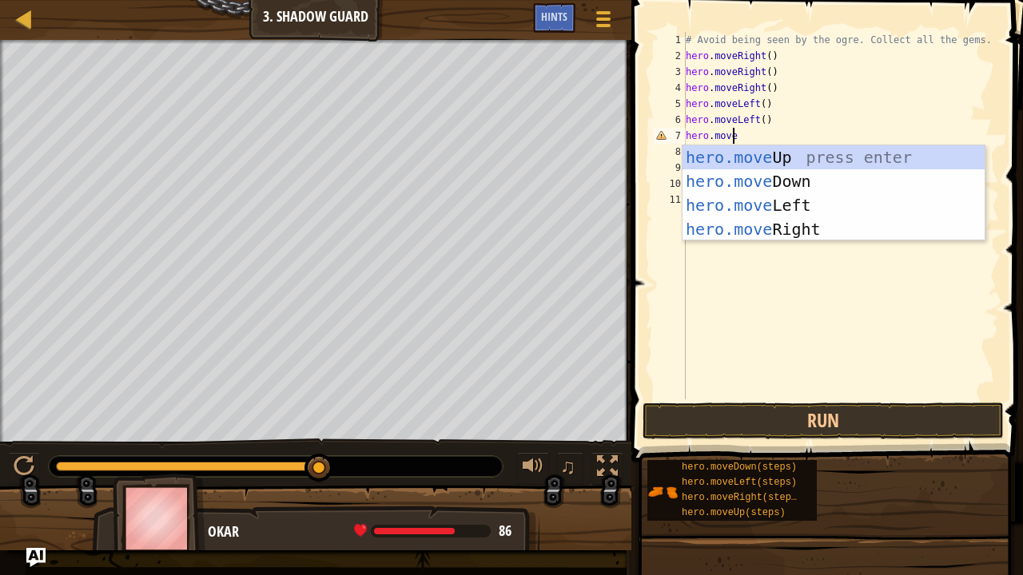
type textarea "hero.moved"
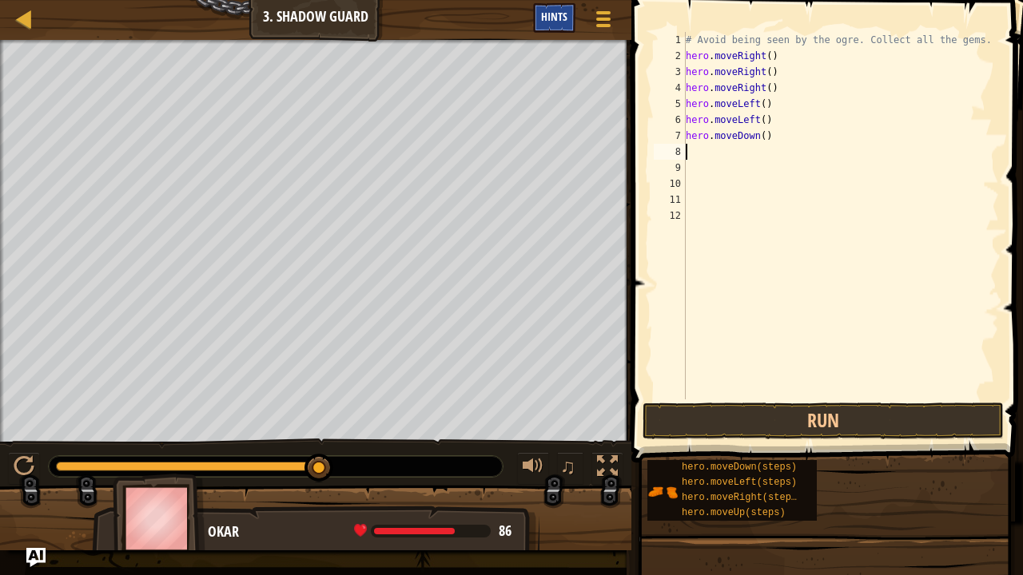
click at [535, 23] on div "Hints" at bounding box center [554, 18] width 42 height 30
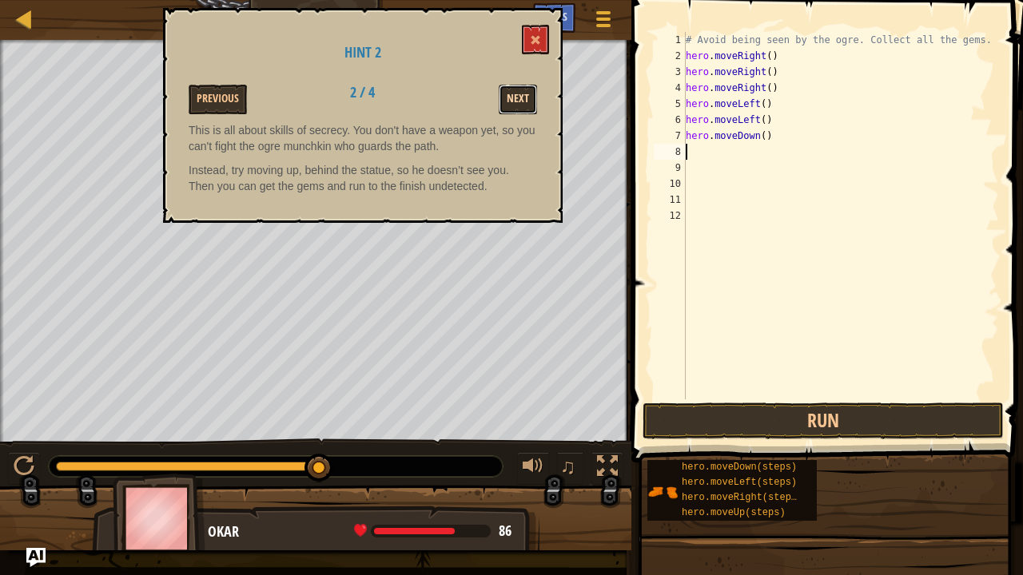
click at [502, 101] on button "Next" at bounding box center [518, 100] width 38 height 30
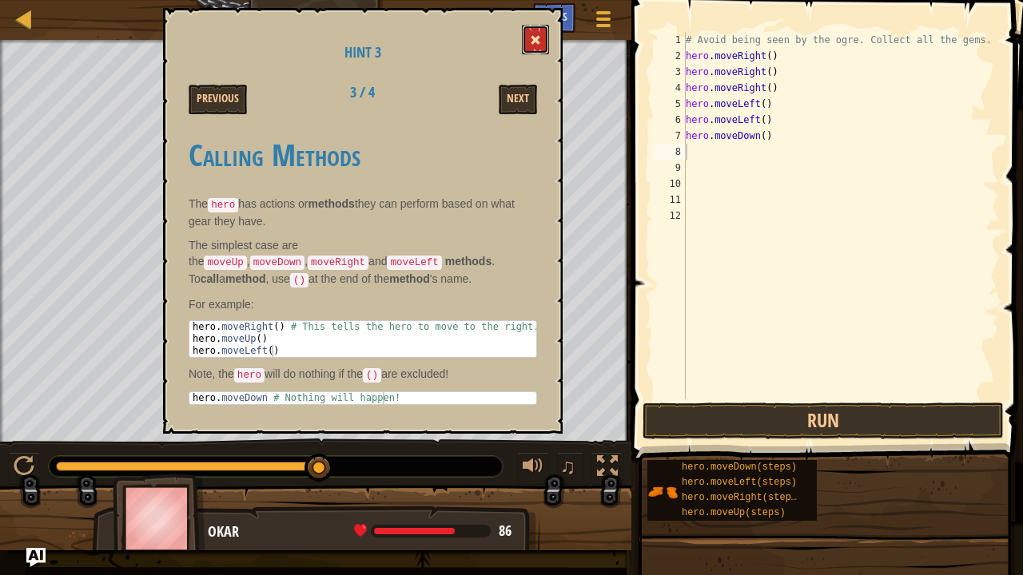
click at [539, 48] on button at bounding box center [535, 40] width 27 height 30
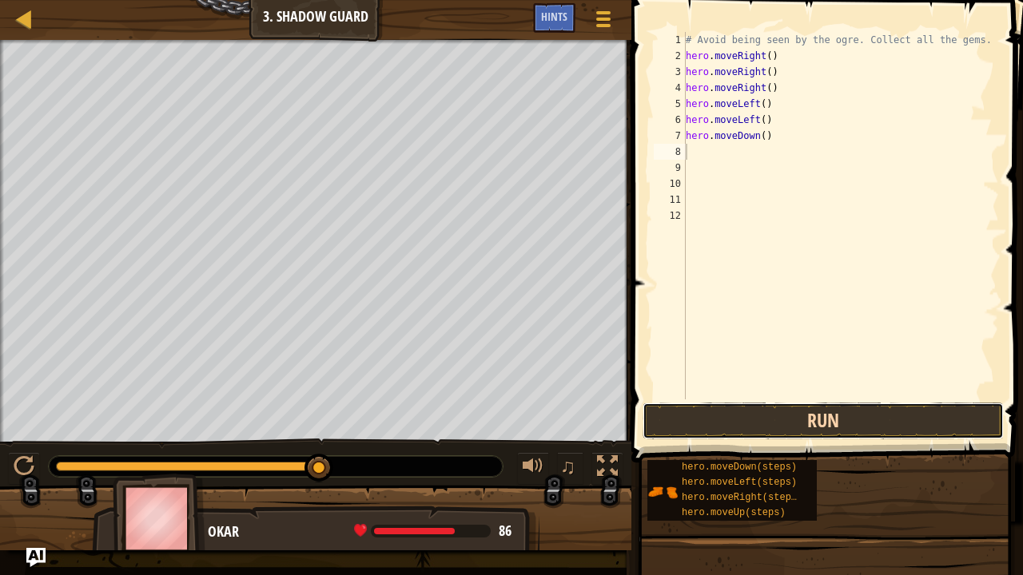
click at [829, 432] on button "Run" at bounding box center [822, 421] width 361 height 37
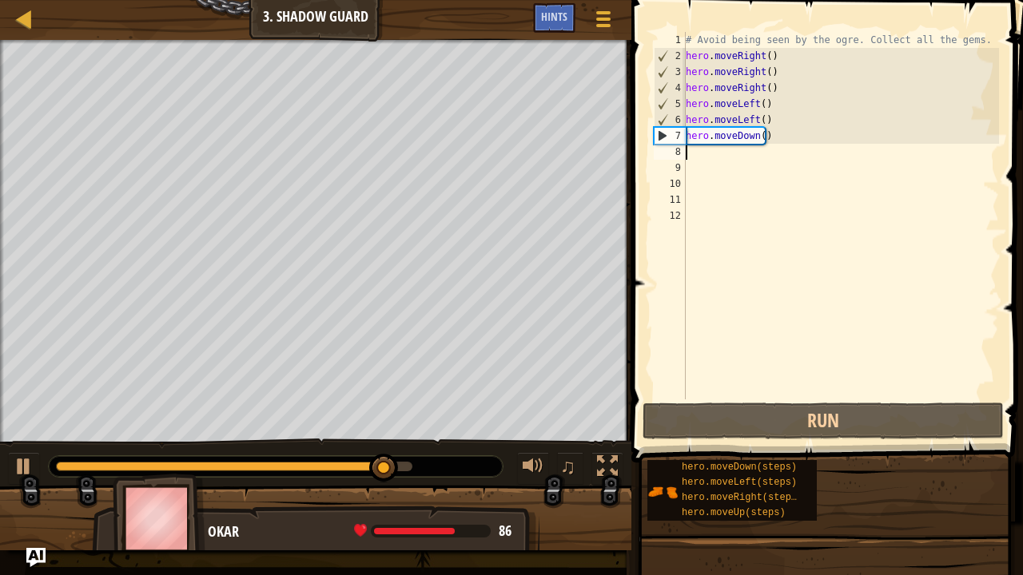
drag, startPoint x: 787, startPoint y: 145, endPoint x: 718, endPoint y: 145, distance: 69.5
click at [718, 145] on div "# Avoid being seen by the ogre. Collect all the gems. hero . moveRight ( ) hero…" at bounding box center [840, 232] width 316 height 400
click at [798, 137] on div "# Avoid being seen by the ogre. Collect all the gems. hero . moveRight ( ) hero…" at bounding box center [840, 232] width 316 height 400
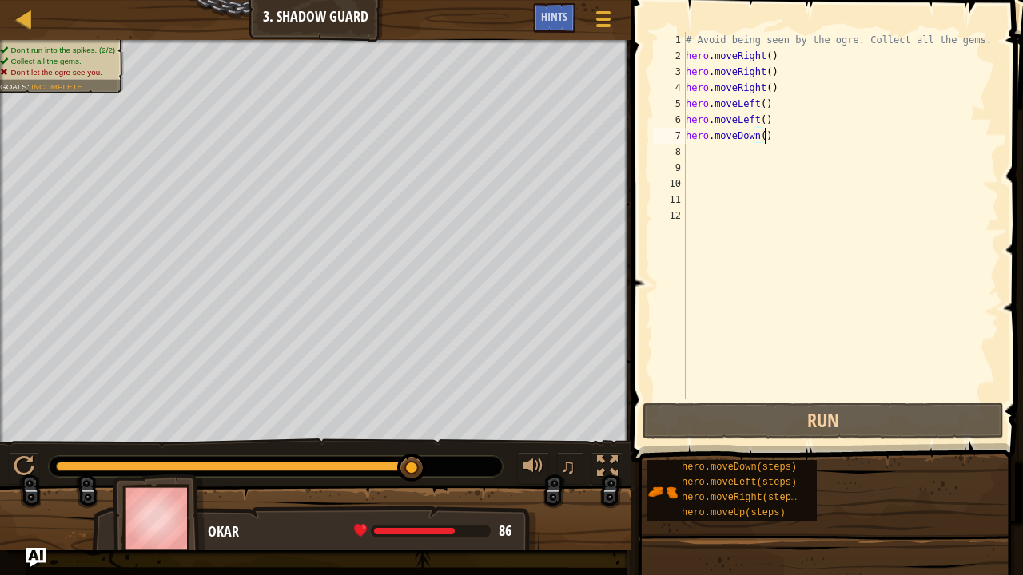
scroll to position [7, 5]
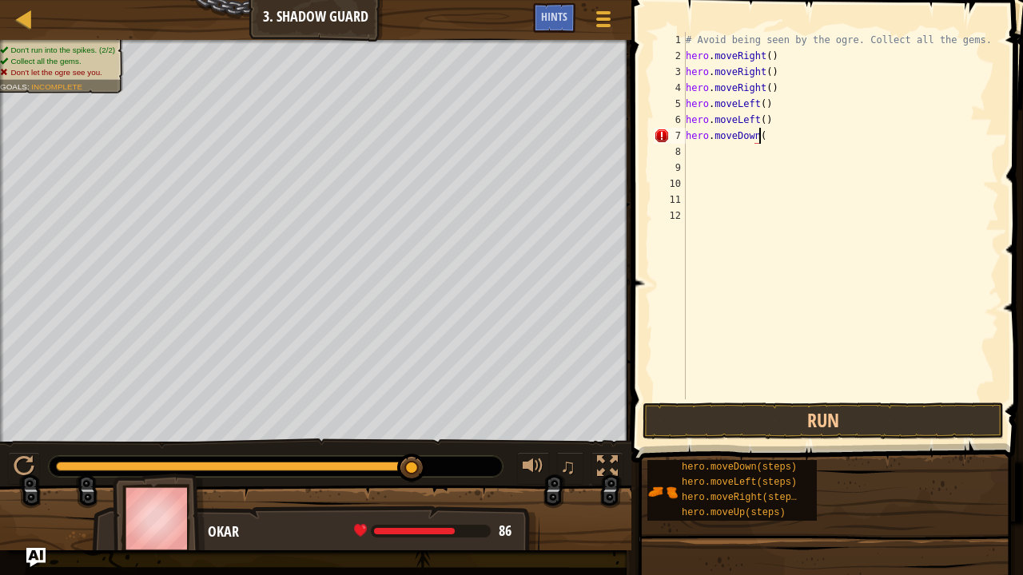
type textarea "hero.moveDown()"
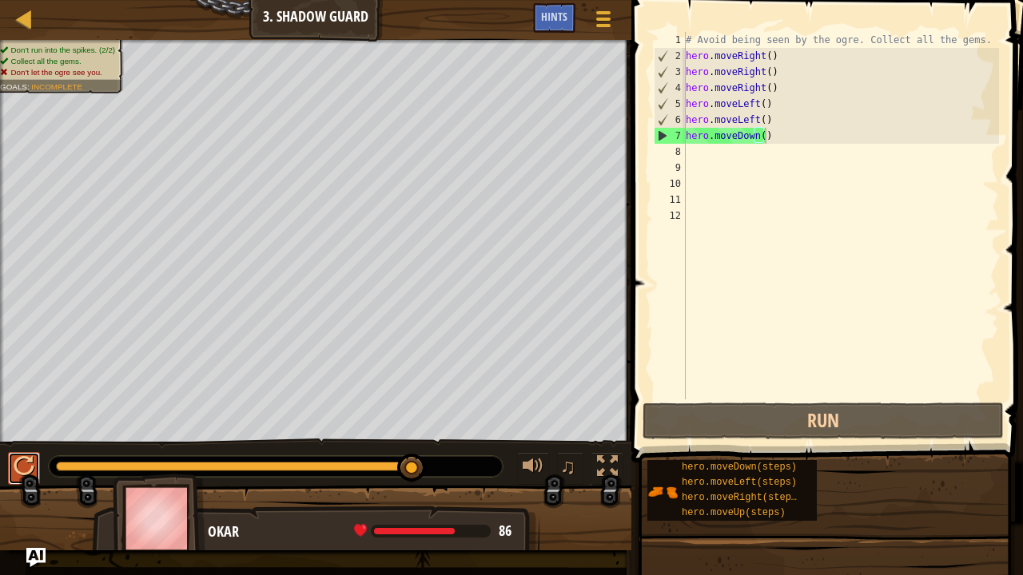
click at [16, 440] on button at bounding box center [24, 468] width 32 height 33
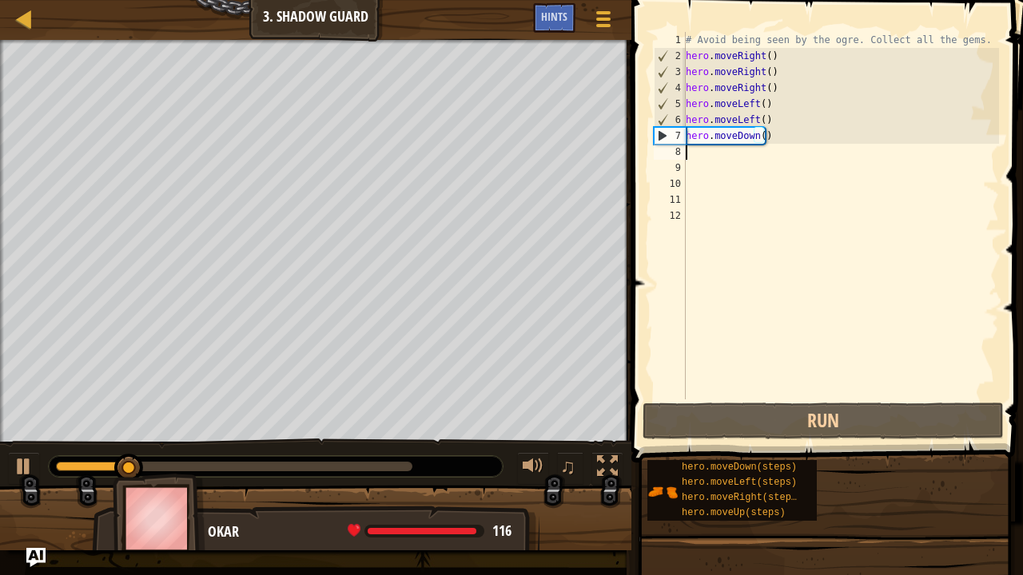
click at [809, 153] on div "# Avoid being seen by the ogre. Collect all the gems. hero . moveRight ( ) hero…" at bounding box center [840, 232] width 316 height 400
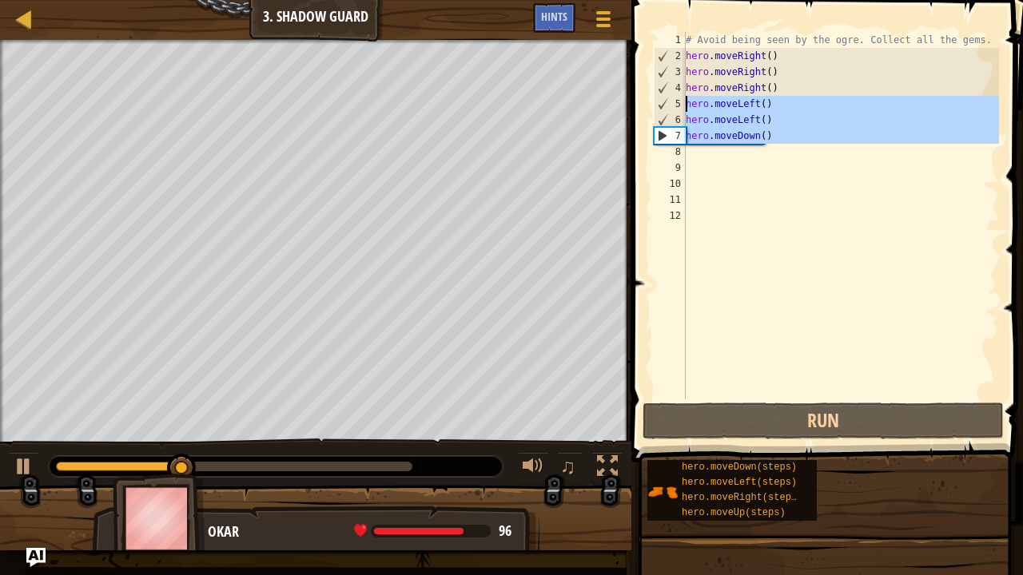
drag, startPoint x: 809, startPoint y: 153, endPoint x: 686, endPoint y: 109, distance: 130.4
click at [686, 109] on div "# Avoid being seen by the ogre. Collect all the gems. hero . moveRight ( ) hero…" at bounding box center [840, 232] width 316 height 400
type textarea "hero.moveLeft() hero.moveLeft()"
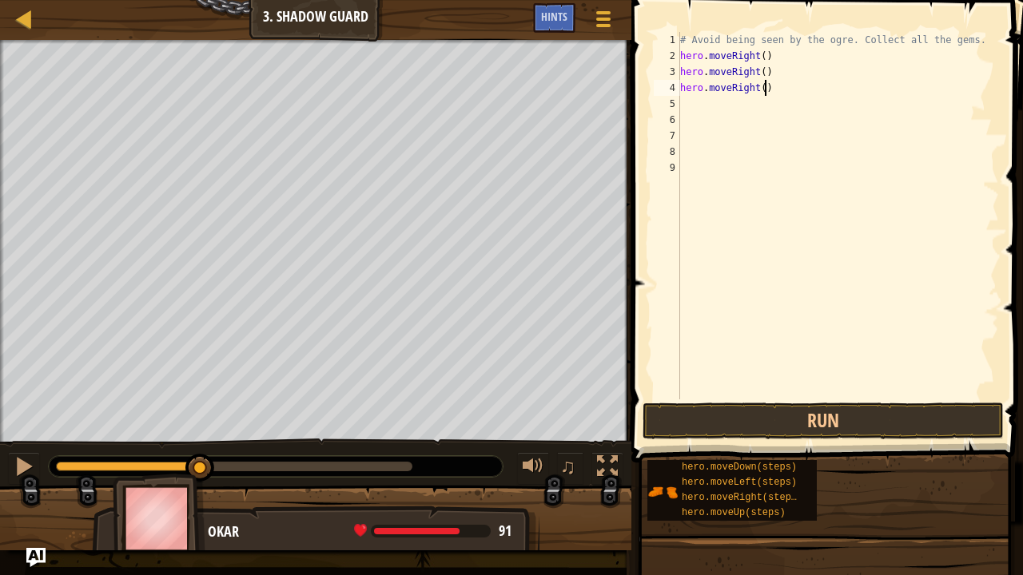
click at [775, 92] on div "# Avoid being seen by the ogre. Collect all the gems. hero . moveRight ( ) hero…" at bounding box center [838, 232] width 322 height 400
type textarea "h"
type textarea "hero.moveRight()"
click at [782, 85] on div "# Avoid being seen by the ogre. Collect all the gems. hero . moveRight ( ) hero…" at bounding box center [838, 232] width 322 height 400
click at [786, 77] on div "# Avoid being seen by the ogre. Collect all the gems. hero . moveRight ( ) hero…" at bounding box center [838, 232] width 322 height 400
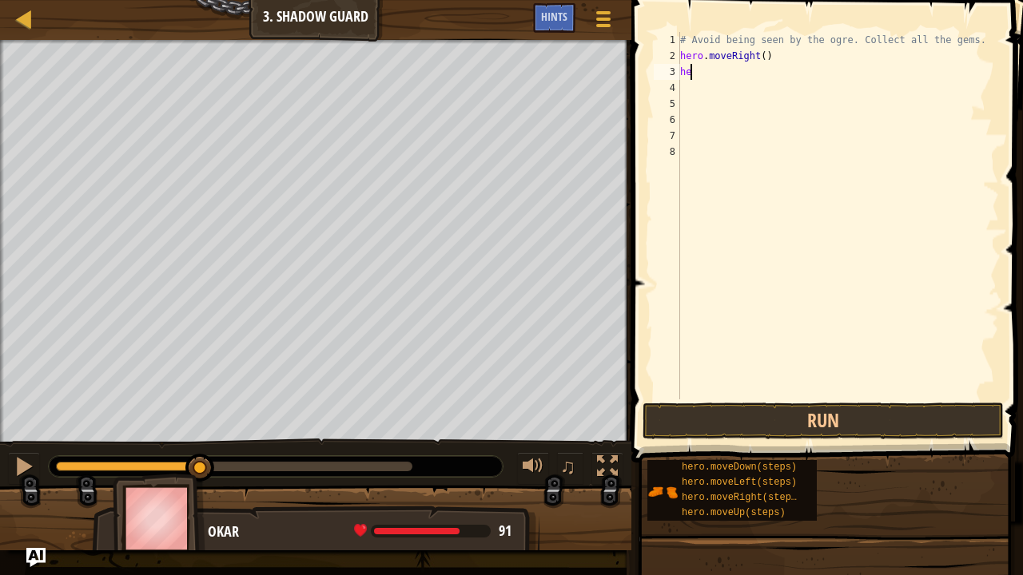
type textarea "h"
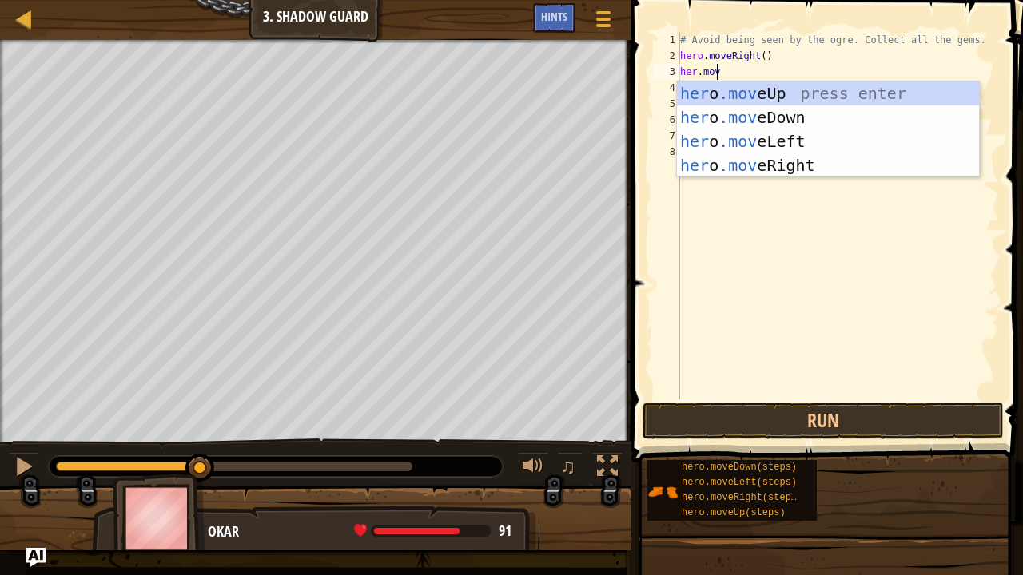
type textarea "her.moveu"
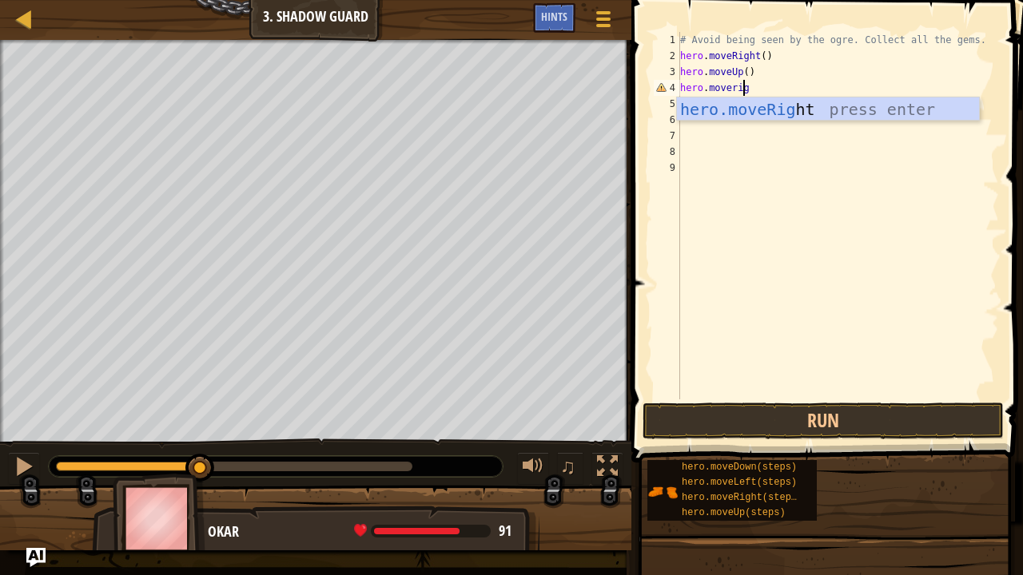
type textarea "hero.moverigh"
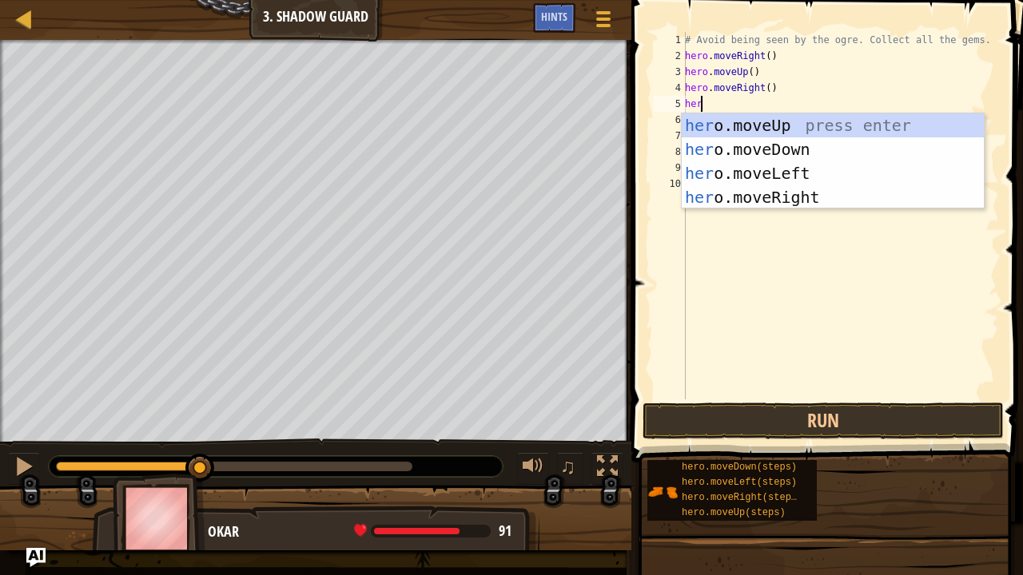
scroll to position [7, 1]
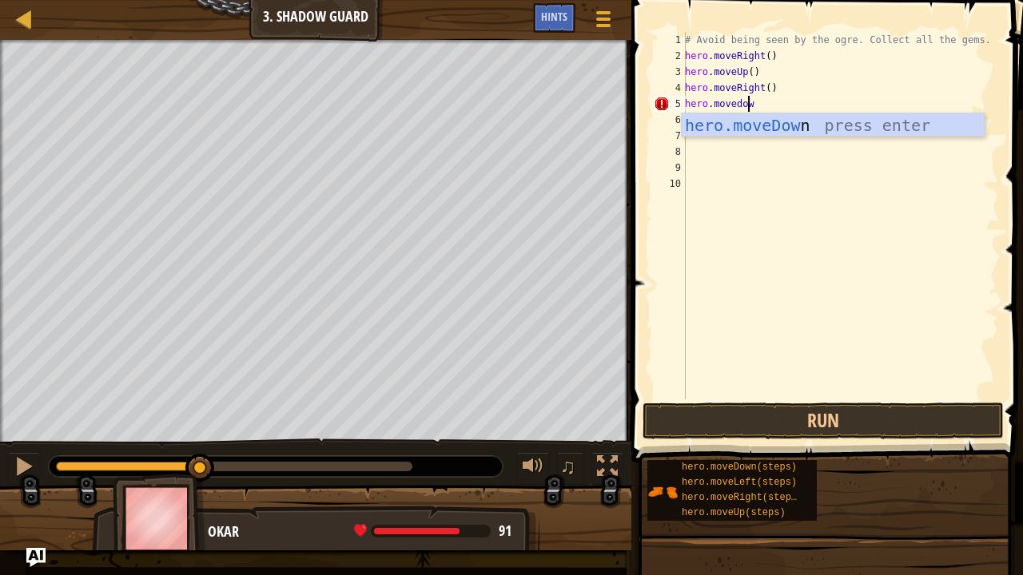
type textarea "hero.movedown"
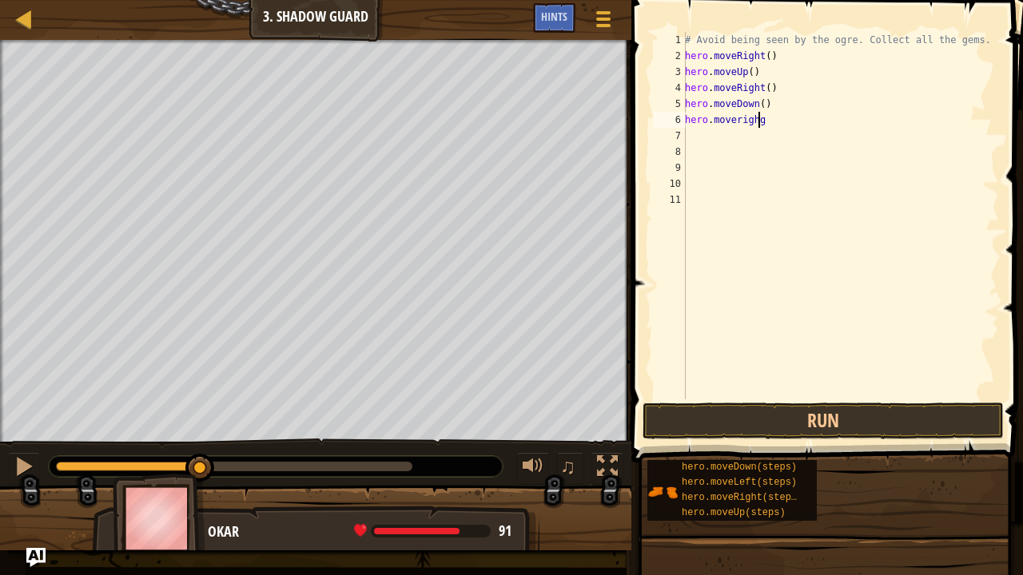
type textarea "hero.moveright"
click at [819, 425] on button "Run" at bounding box center [822, 421] width 361 height 37
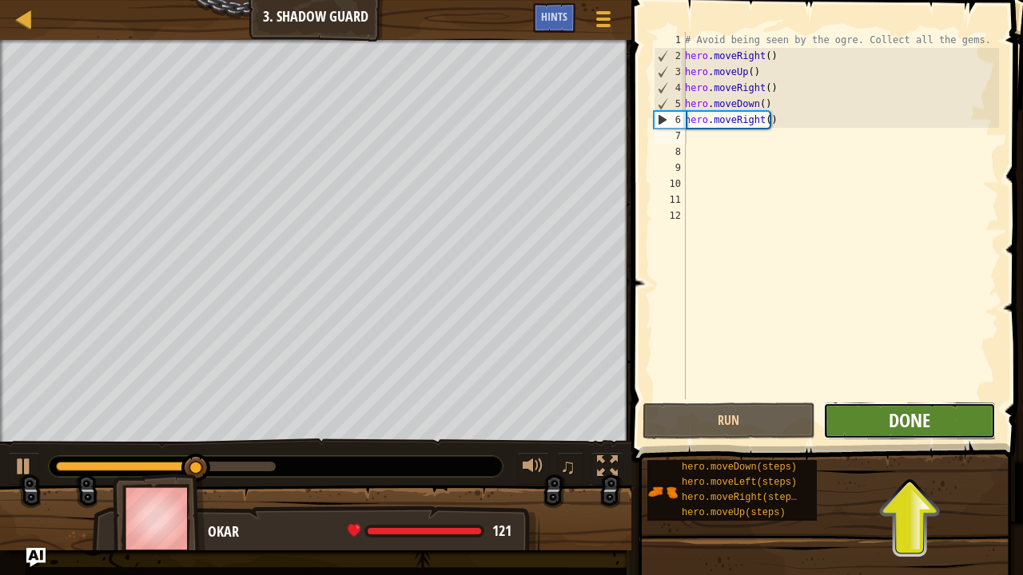
click at [913, 408] on span "Done" at bounding box center [910, 421] width 42 height 26
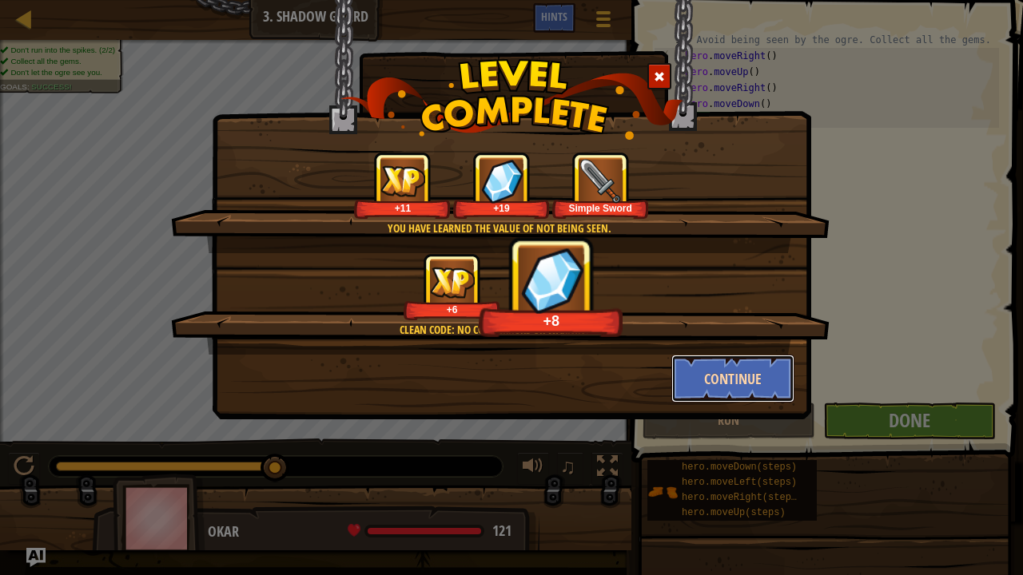
click at [706, 381] on button "Continue" at bounding box center [733, 379] width 124 height 48
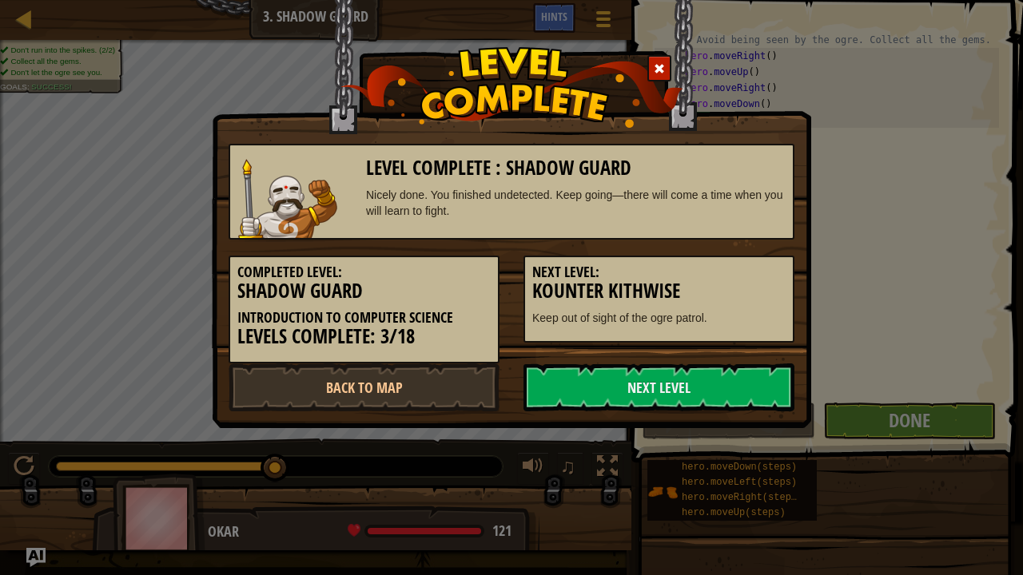
click at [706, 381] on link "Next Level" at bounding box center [658, 388] width 271 height 48
click at [642, 371] on link "Next Level" at bounding box center [658, 388] width 271 height 48
click at [650, 374] on link "Next Level" at bounding box center [658, 388] width 271 height 48
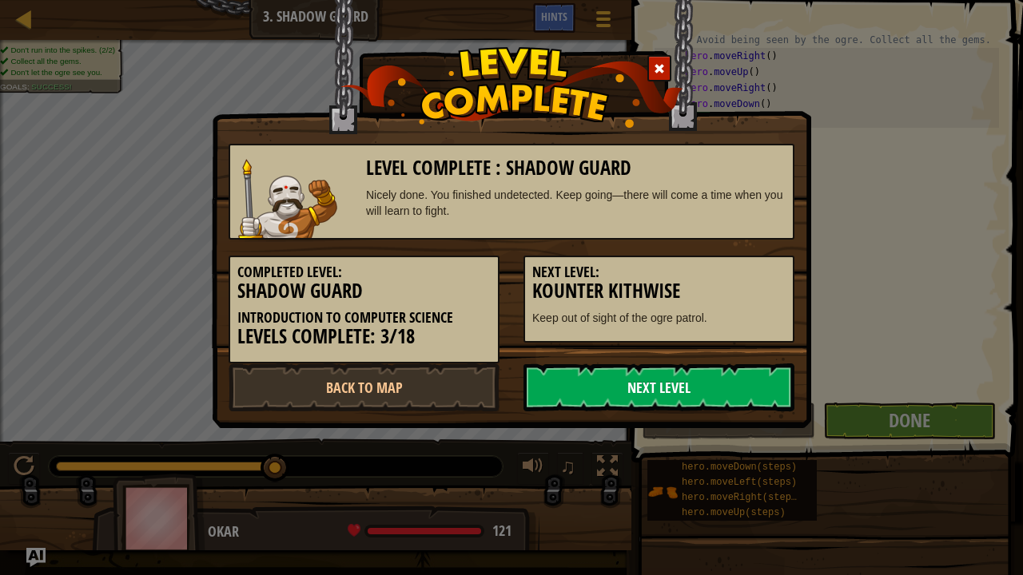
click at [656, 392] on link "Next Level" at bounding box center [658, 388] width 271 height 48
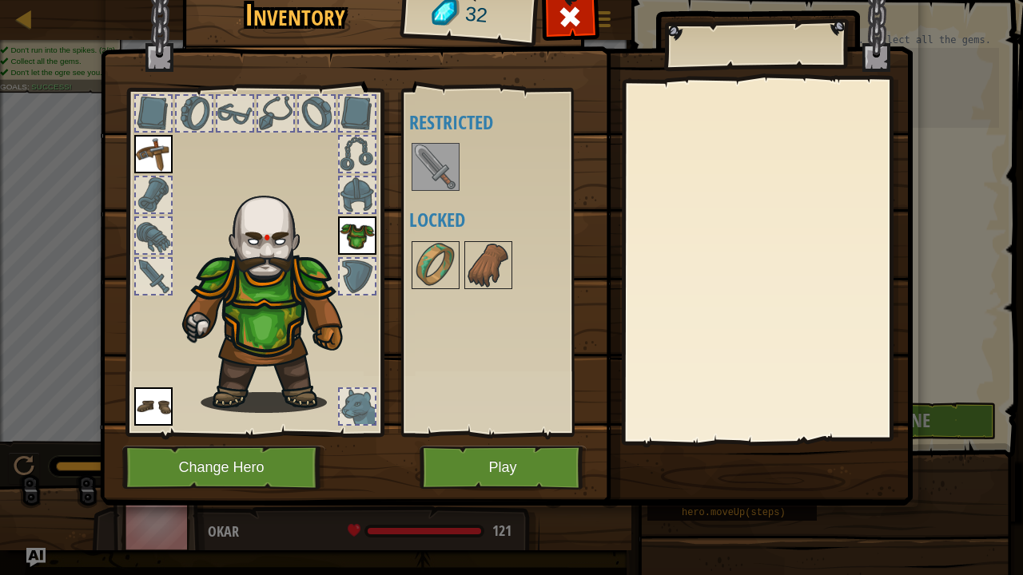
click at [440, 172] on img at bounding box center [435, 167] width 45 height 45
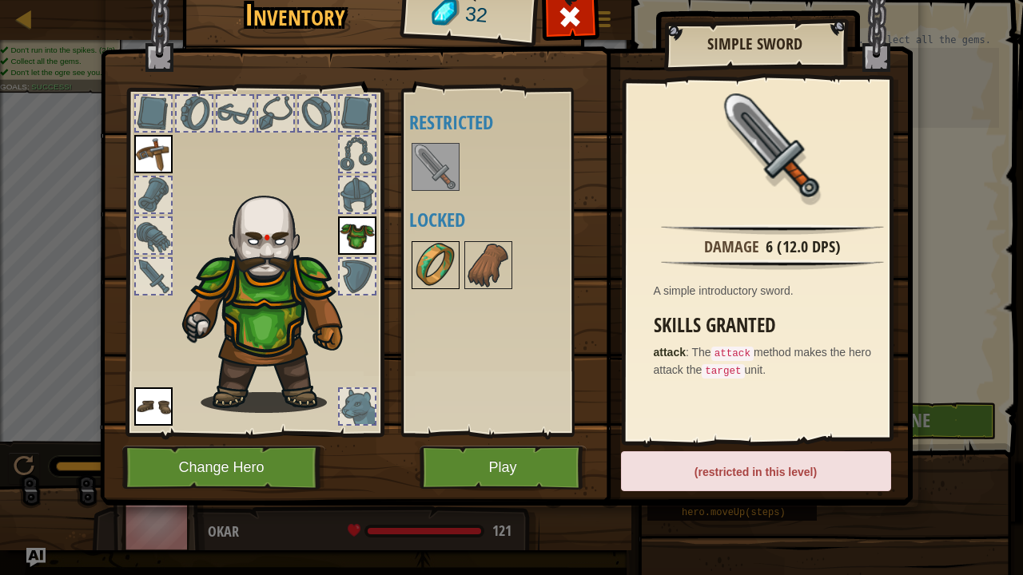
click at [433, 256] on img at bounding box center [435, 265] width 45 height 45
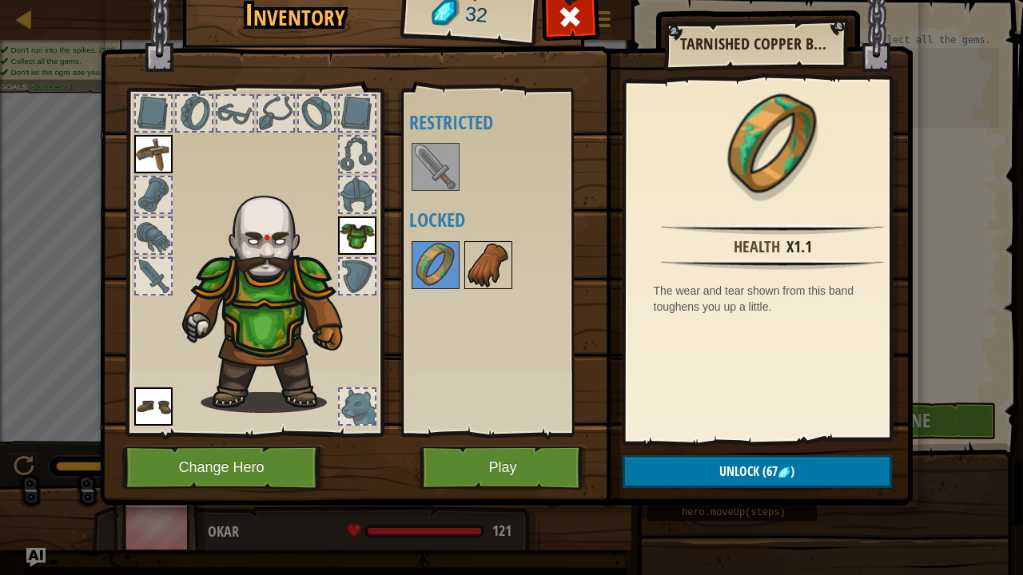
click at [476, 275] on img at bounding box center [488, 265] width 45 height 45
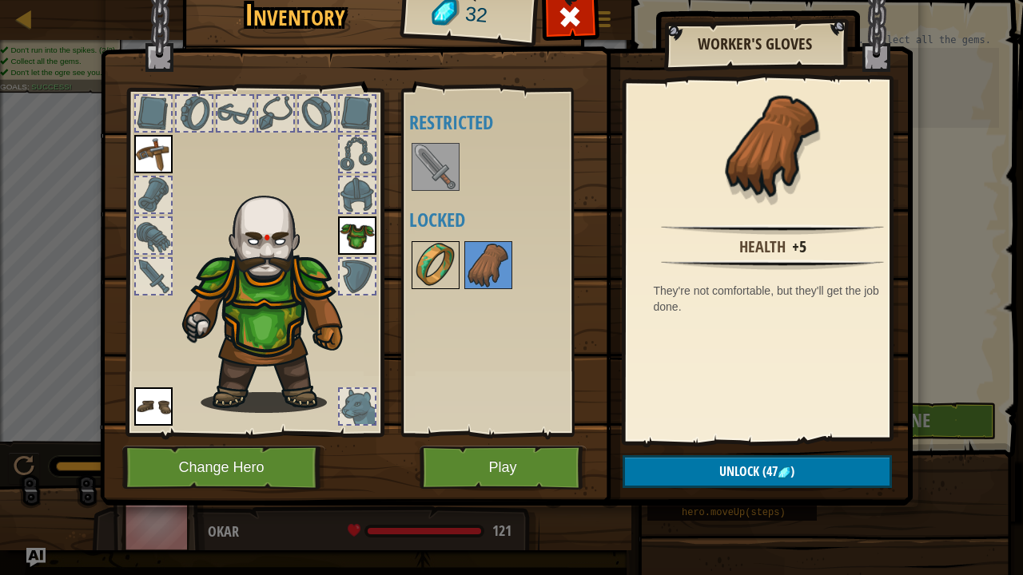
click at [451, 281] on img at bounding box center [435, 265] width 45 height 45
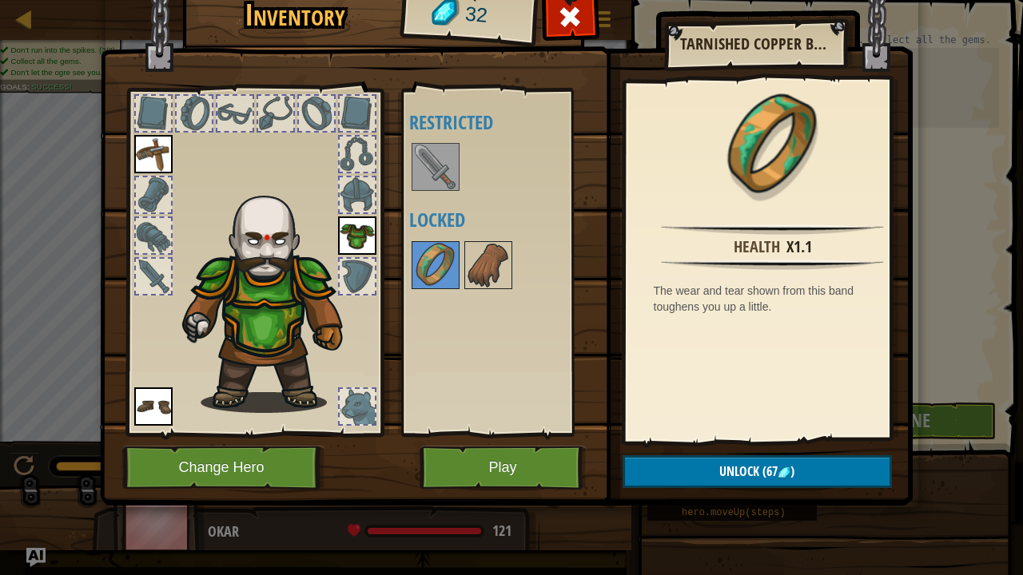
click at [155, 284] on div at bounding box center [153, 276] width 35 height 35
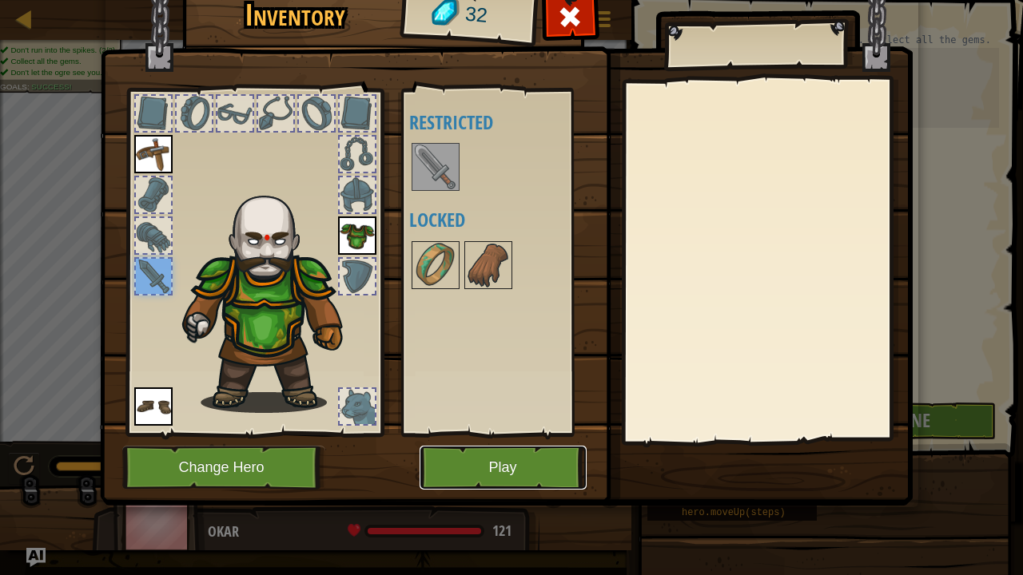
click at [467, 440] on button "Play" at bounding box center [503, 468] width 167 height 44
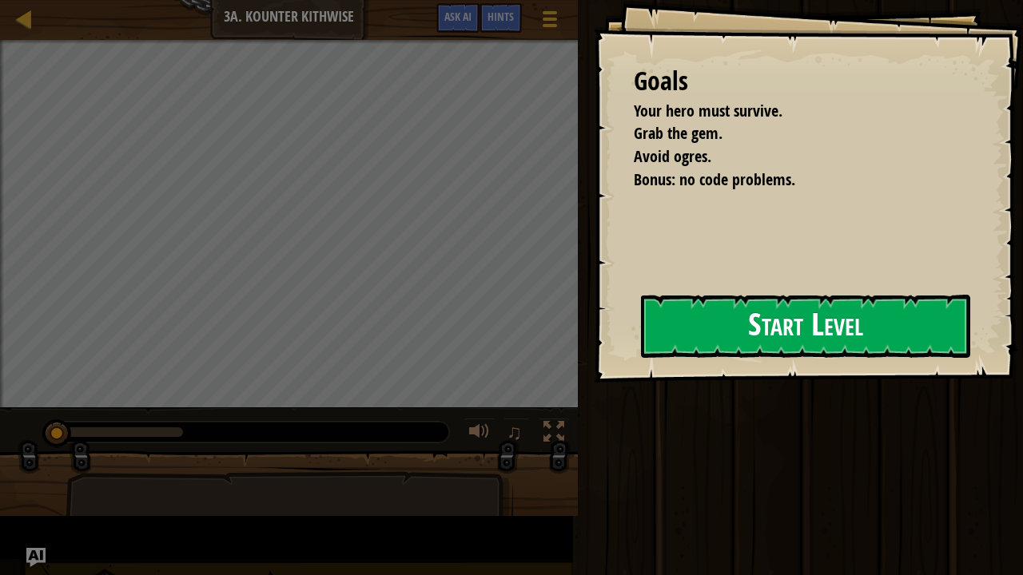
drag, startPoint x: 664, startPoint y: 347, endPoint x: 666, endPoint y: 339, distance: 8.1
click at [665, 339] on div "Goals Your hero must survive. Grab the gem. Avoid ogres. Bonus: no code problem…" at bounding box center [808, 191] width 429 height 383
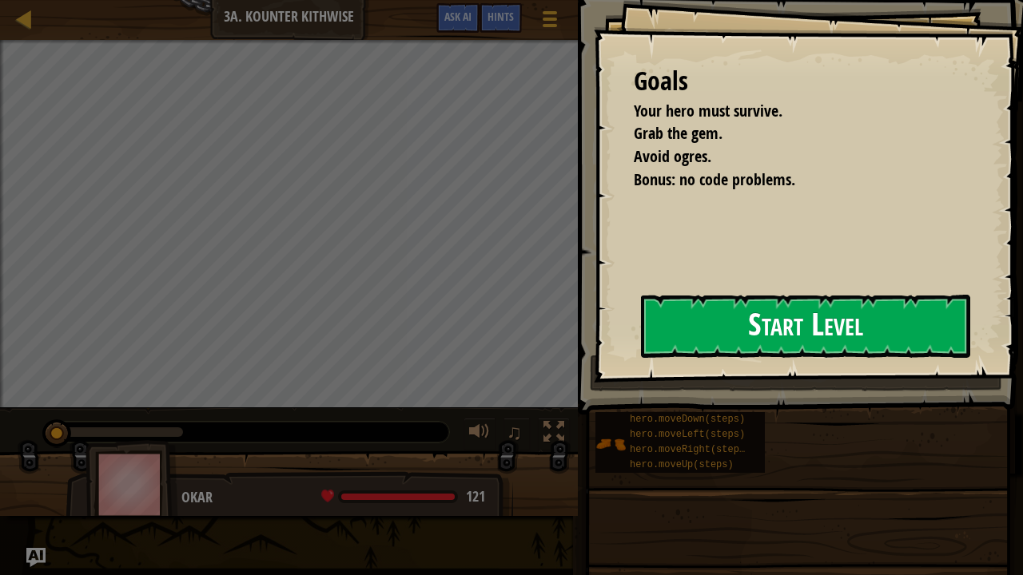
click at [684, 342] on button "Start Level" at bounding box center [805, 326] width 329 height 63
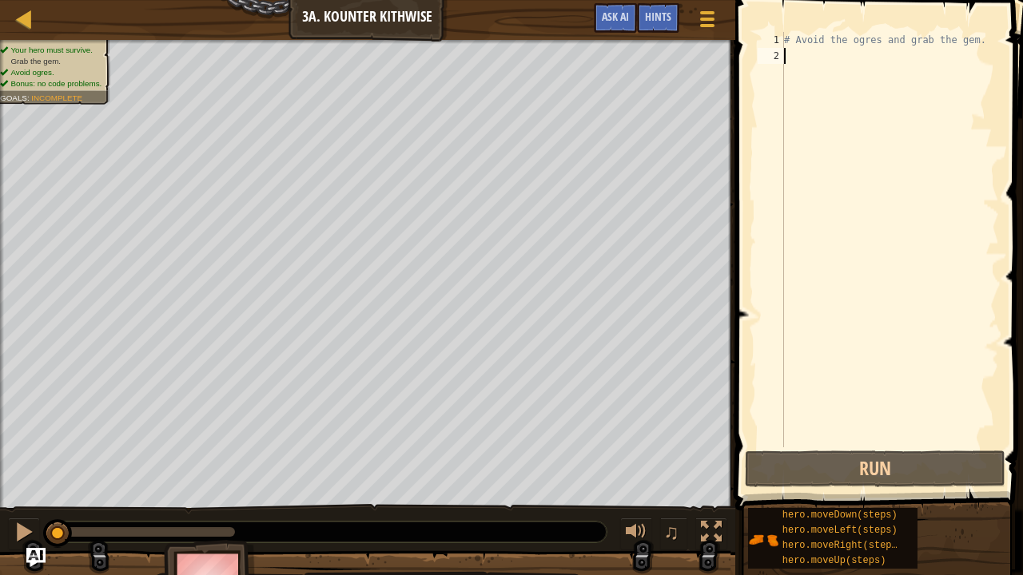
click at [795, 40] on div "# Avoid the ogres and grab the gem." at bounding box center [890, 255] width 218 height 447
type textarea "# Avoid the ogres and grab the gem."
click at [802, 54] on div "# Avoid the ogres and grab the gem." at bounding box center [890, 255] width 218 height 447
click at [802, 47] on div "# Avoid the ogres and grab the gem." at bounding box center [890, 255] width 218 height 447
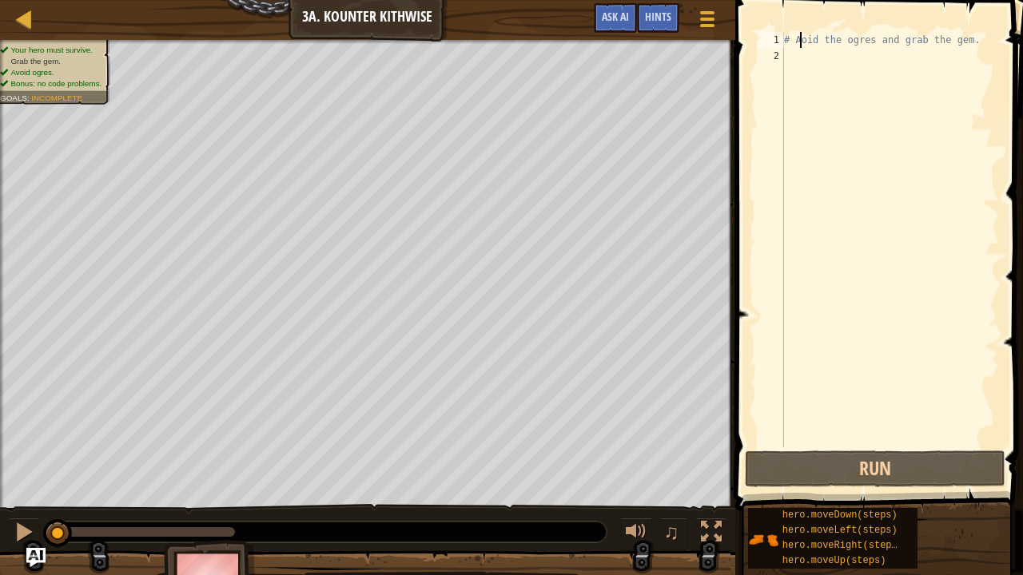
type textarea "# oid the ogres and grab the gem."
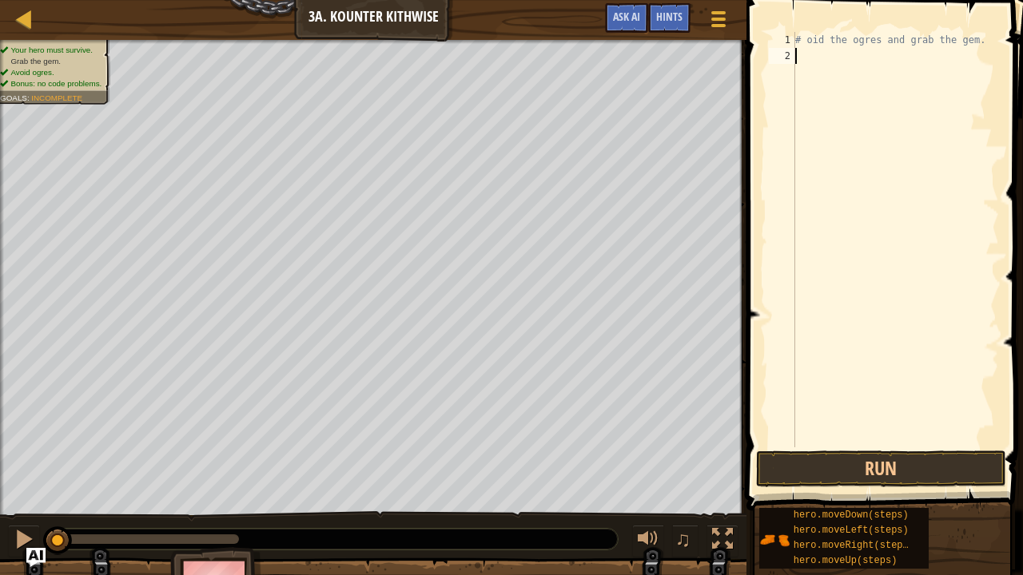
click at [961, 50] on div "# oid the ogres and grab the gem." at bounding box center [895, 255] width 207 height 447
click at [965, 46] on div "# oid the ogres and grab the gem." at bounding box center [895, 255] width 207 height 447
click at [967, 45] on div "# oid the ogres and gr" at bounding box center [895, 255] width 207 height 447
type textarea "#"
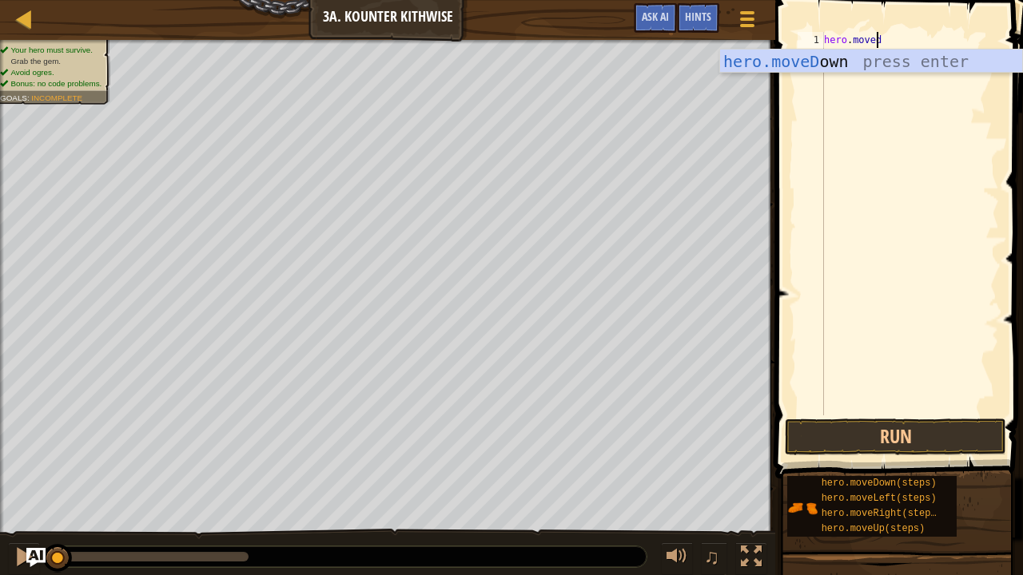
scroll to position [7, 4]
type textarea "hero.movedow"
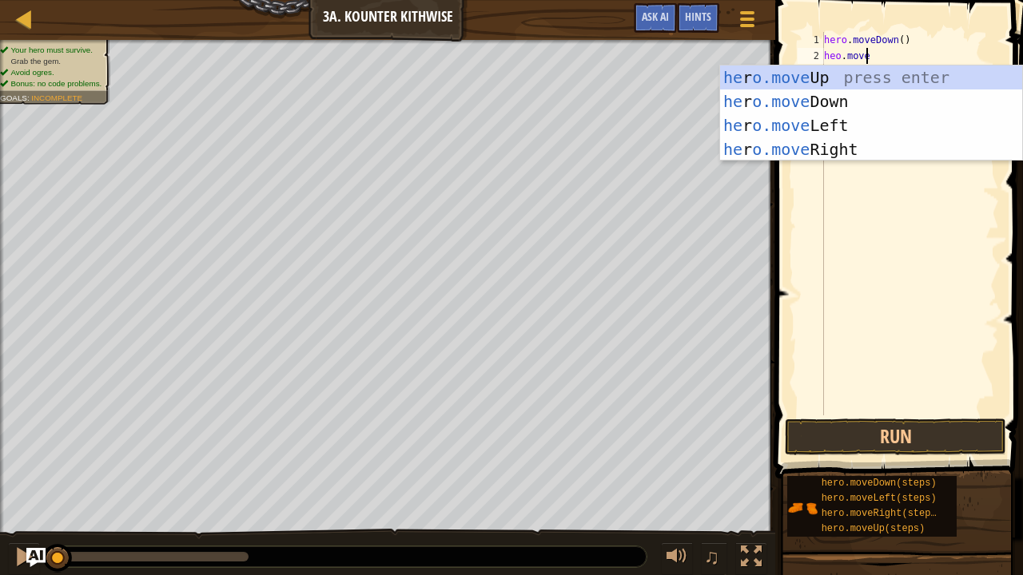
scroll to position [7, 2]
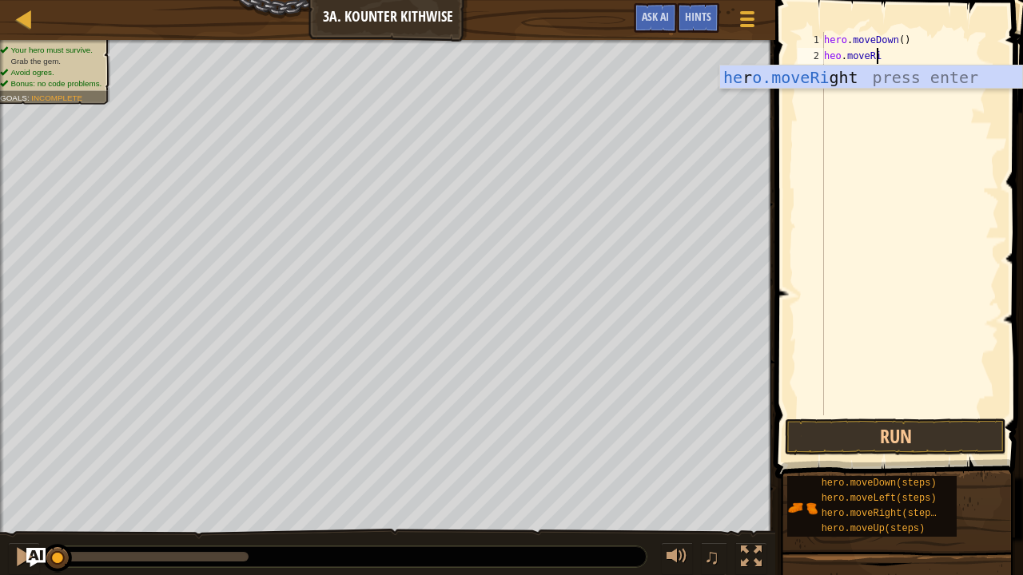
type textarea "heo.moveRig"
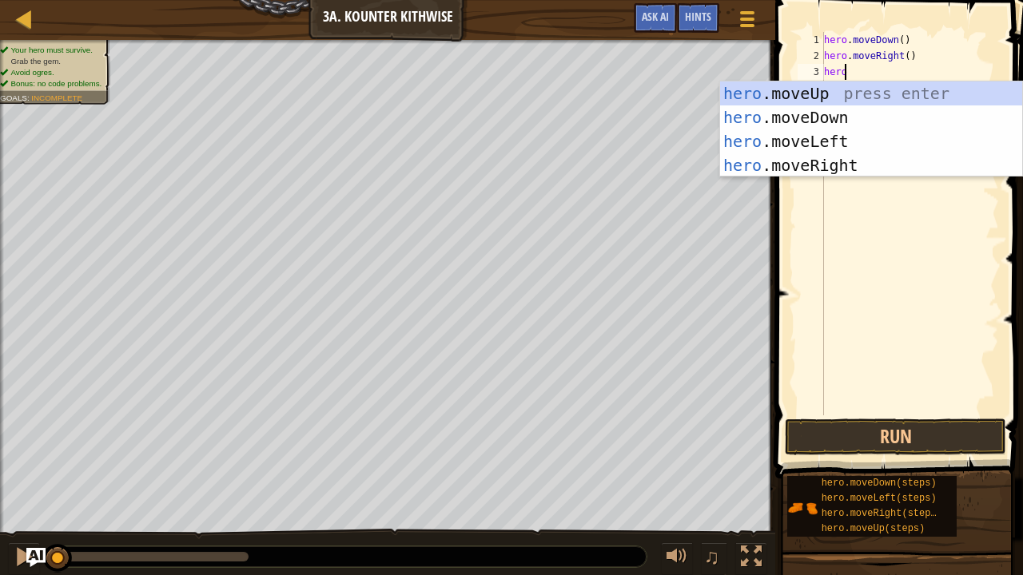
scroll to position [7, 2]
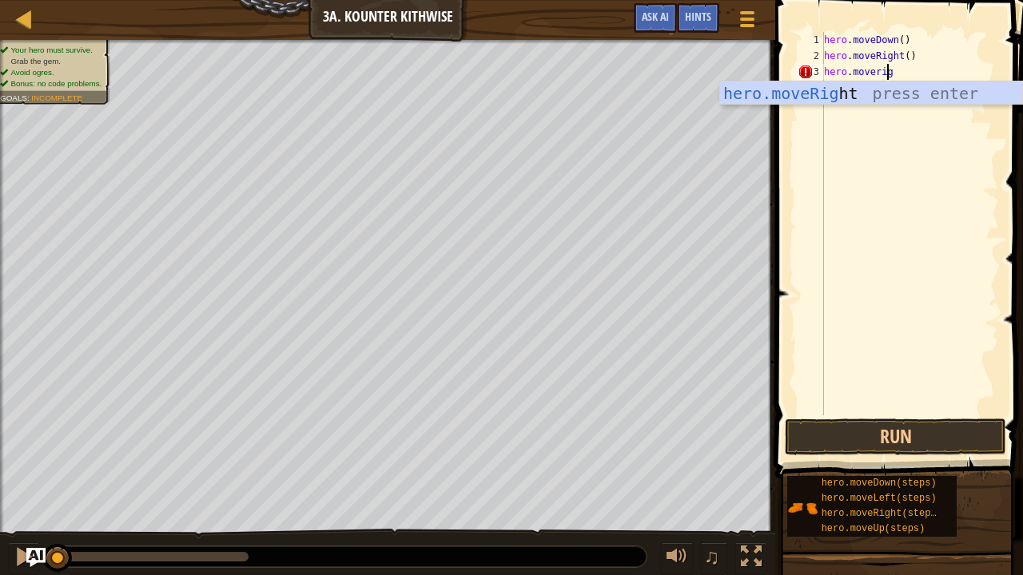
type textarea "hero.moveright"
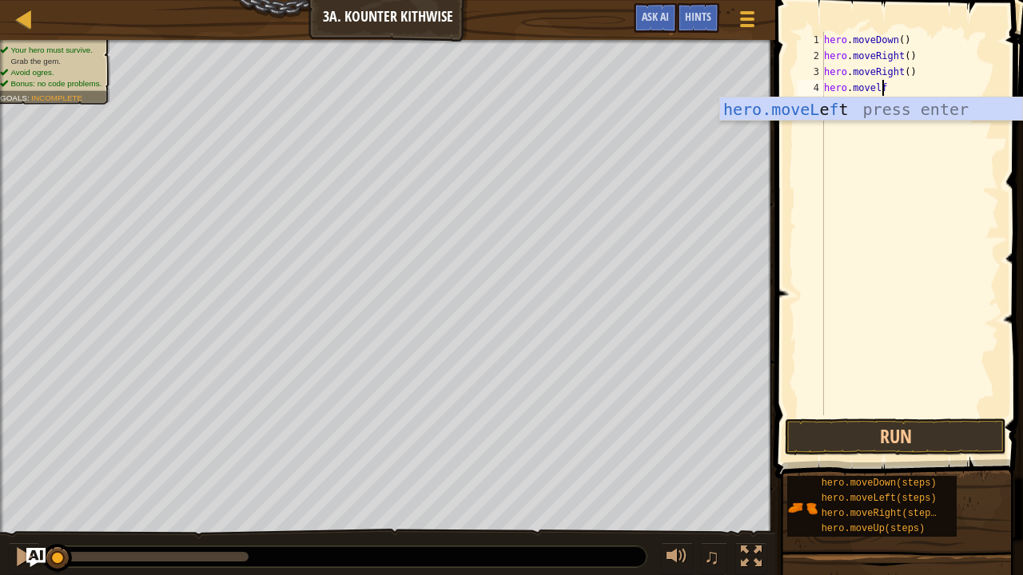
scroll to position [7, 4]
type textarea "hero.movelft"
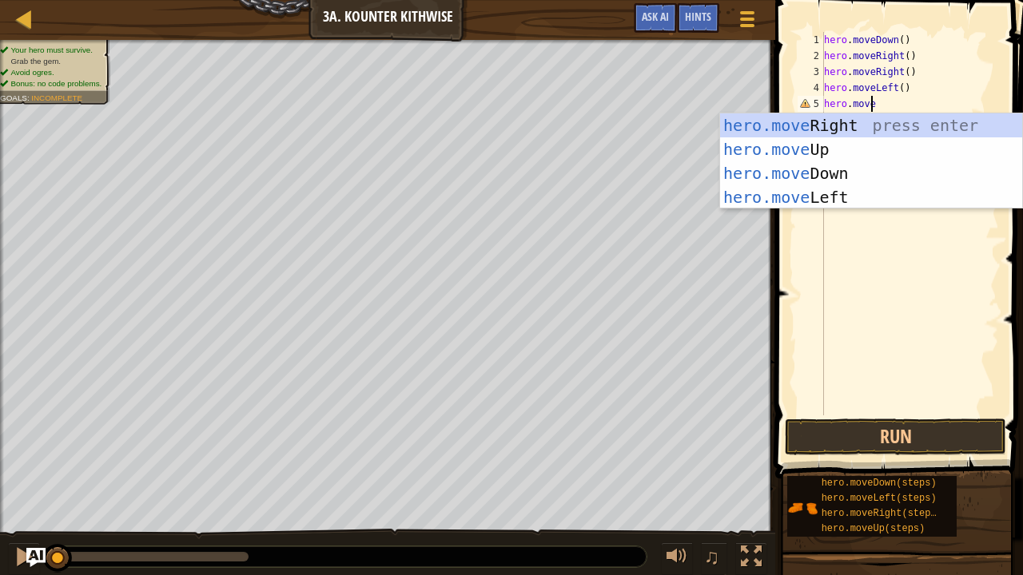
scroll to position [7, 3]
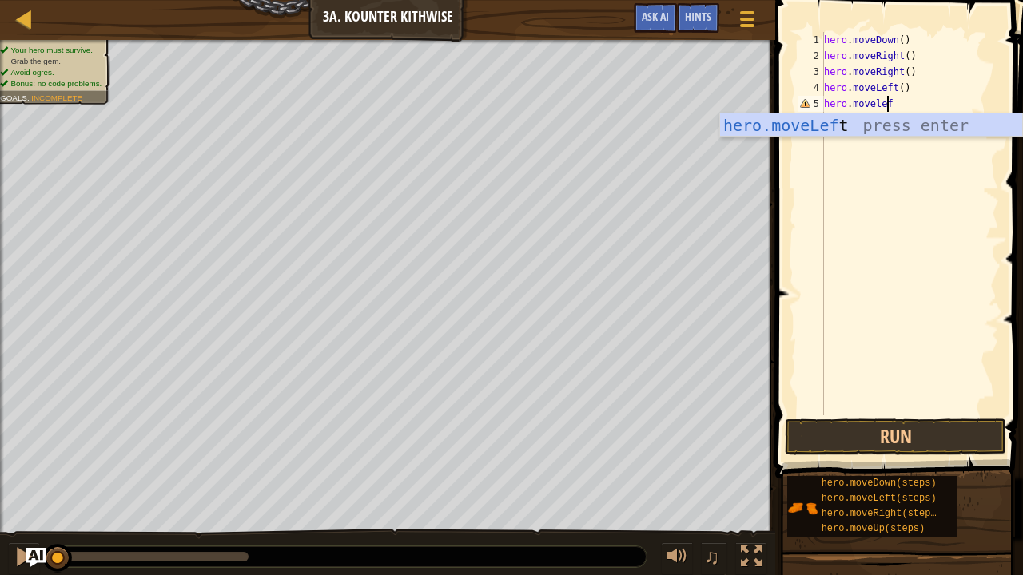
type textarea "hero.moveleft"
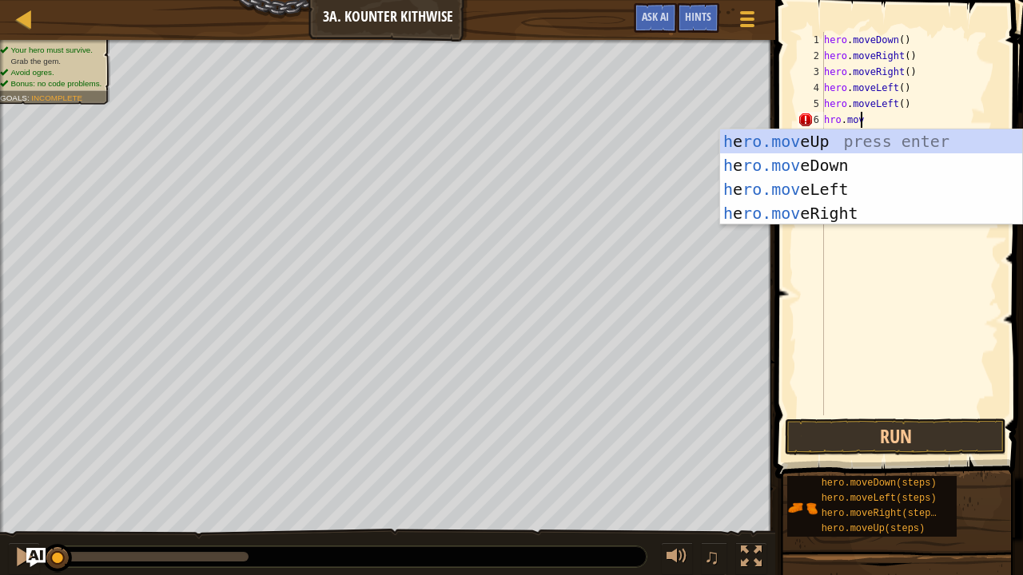
scroll to position [7, 2]
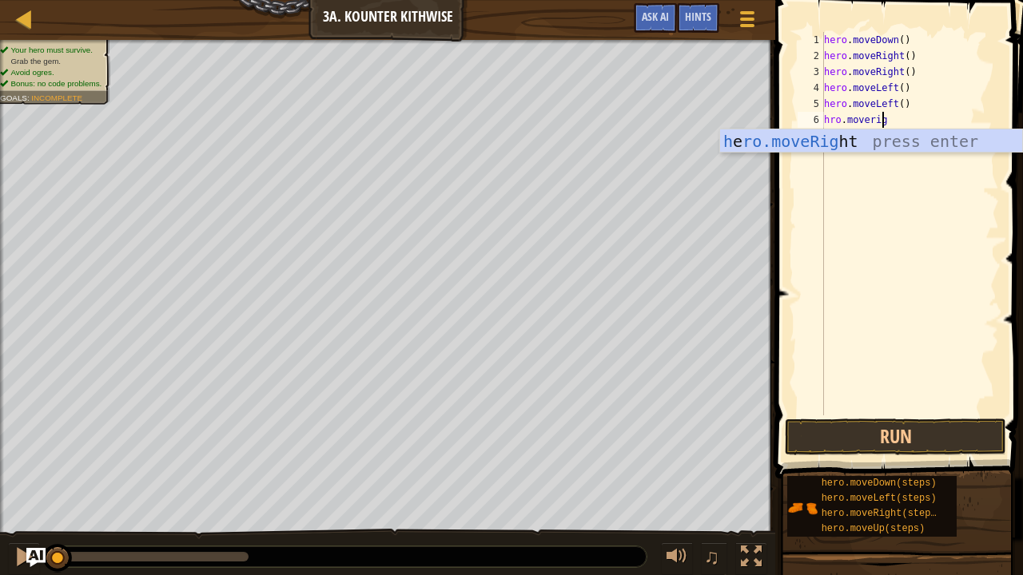
type textarea "hro.moveright"
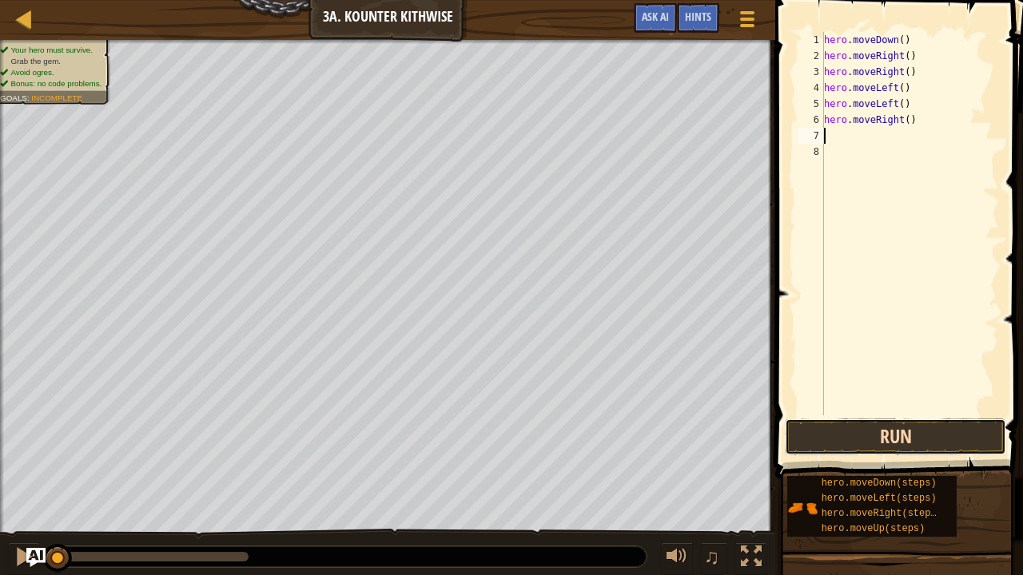
click at [843, 438] on button "Run" at bounding box center [895, 437] width 221 height 37
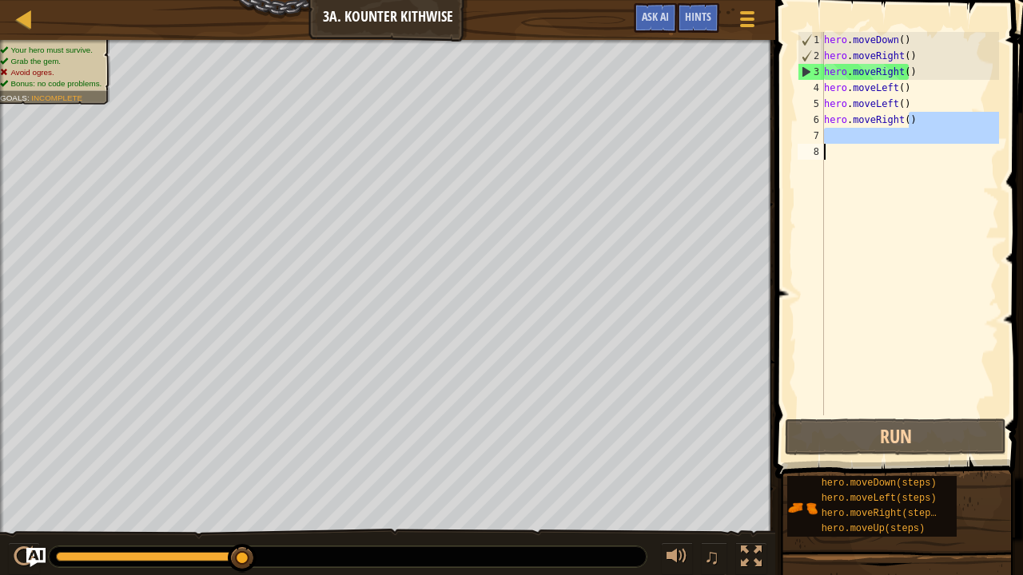
drag, startPoint x: 919, startPoint y: 125, endPoint x: 817, endPoint y: 161, distance: 108.7
click at [819, 159] on div "1 2 3 4 5 6 7 8 hero . moveDown ( ) hero . moveRight ( ) hero . moveRight ( ) h…" at bounding box center [896, 224] width 205 height 384
click at [845, 150] on div "hero . moveDown ( ) hero . moveRight ( ) hero . moveRight ( ) hero . moveLeft (…" at bounding box center [910, 224] width 178 height 384
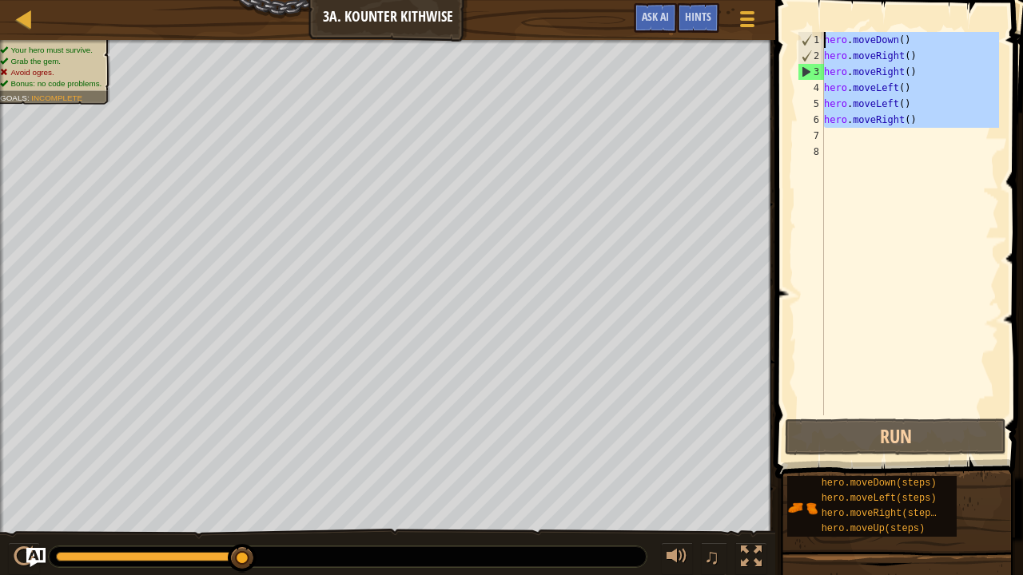
drag, startPoint x: 858, startPoint y: 136, endPoint x: 820, endPoint y: 38, distance: 105.5
click at [820, 38] on div "1 2 3 4 5 6 7 8 hero . moveDown ( ) hero . moveRight ( ) hero . moveRight ( ) h…" at bounding box center [896, 224] width 205 height 384
type textarea "hero.moveDown() hero.moveRight()"
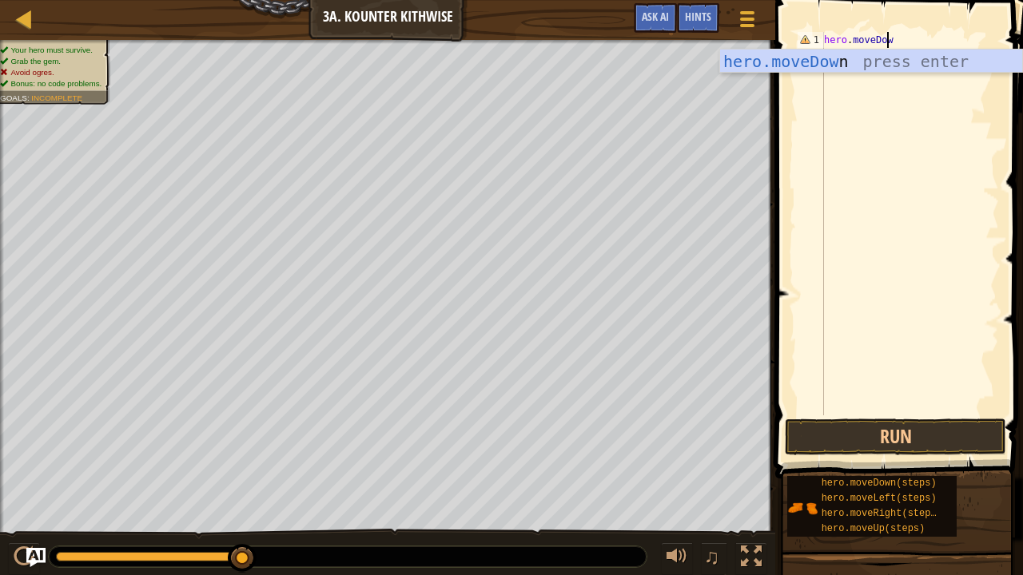
scroll to position [7, 5]
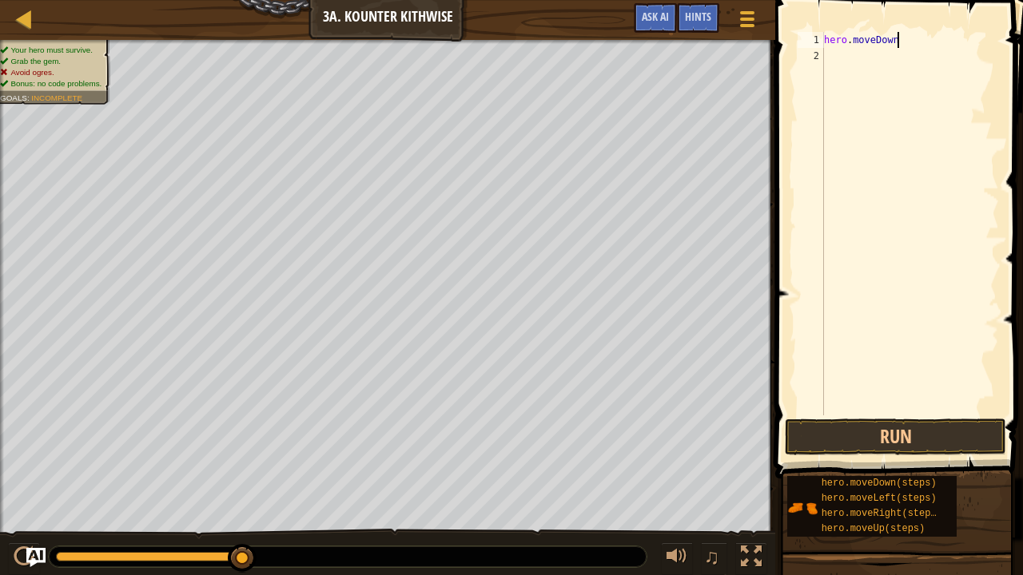
type textarea "hero.moveDown"
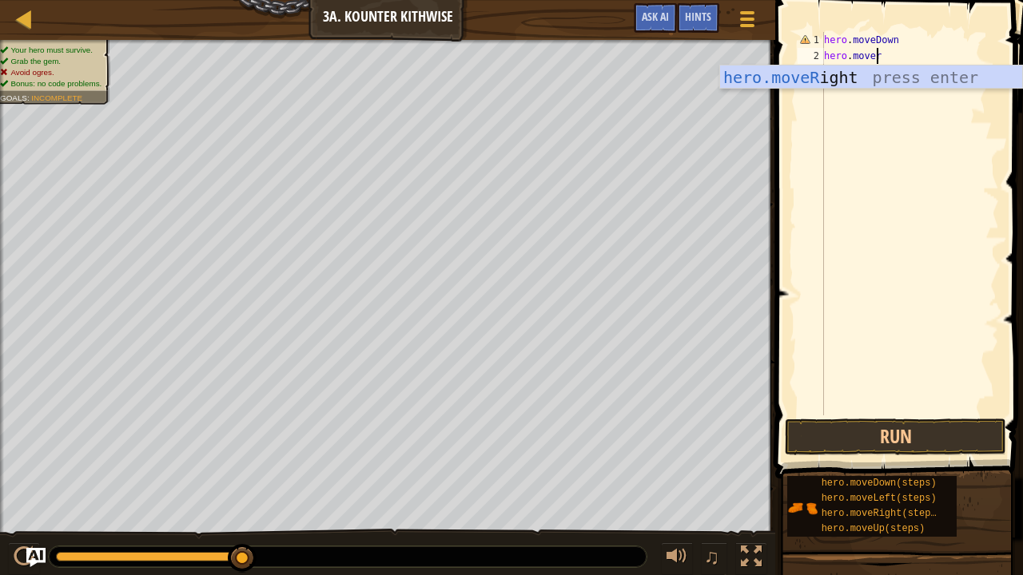
scroll to position [7, 3]
type textarea "hero.move"
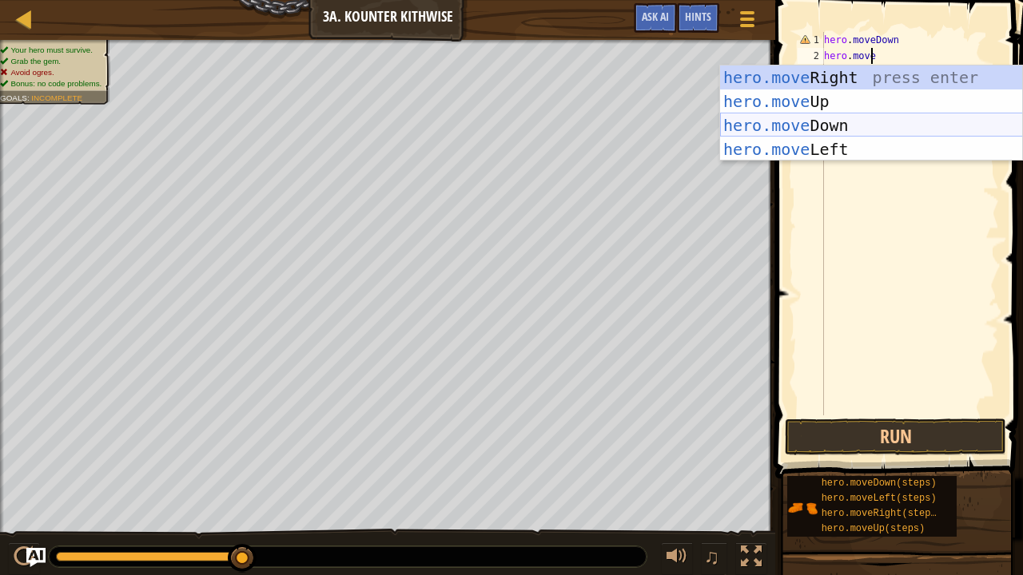
click at [825, 118] on div "hero.move Right press enter hero.move Up press enter hero.move Down press enter…" at bounding box center [871, 138] width 303 height 144
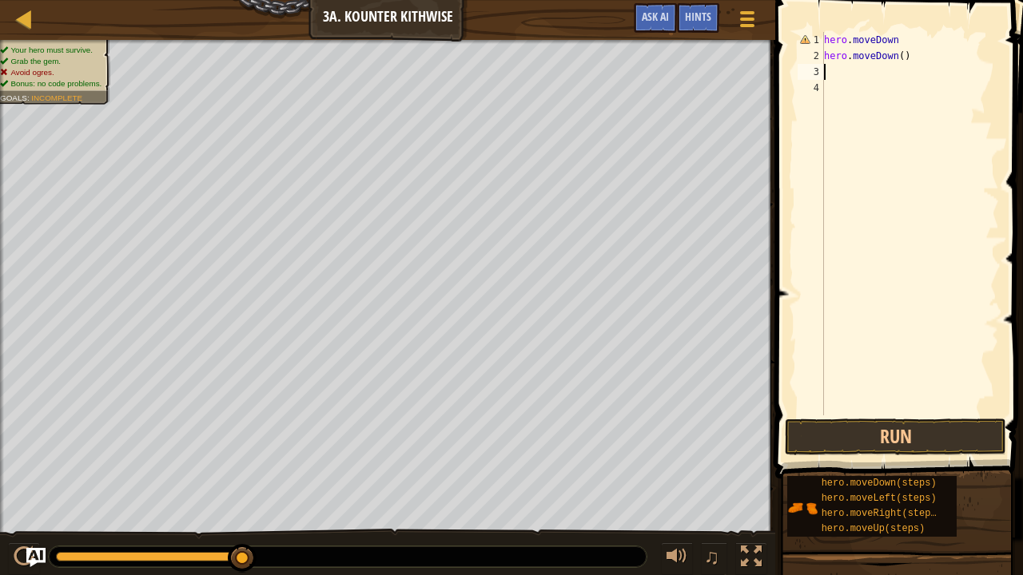
scroll to position [7, 0]
drag, startPoint x: 875, startPoint y: 433, endPoint x: 914, endPoint y: 328, distance: 112.5
click at [914, 328] on div "1 2 3 4 hero . moveDown hero . moveDown ( ) ההההההההההההההההההההההההההההההההההה…" at bounding box center [896, 271] width 253 height 526
click at [929, 82] on div "hero . moveDown hero . moveDown ( )" at bounding box center [910, 240] width 178 height 416
click at [866, 70] on div "hero . moveDown hero . moveDown ( )" at bounding box center [910, 240] width 178 height 416
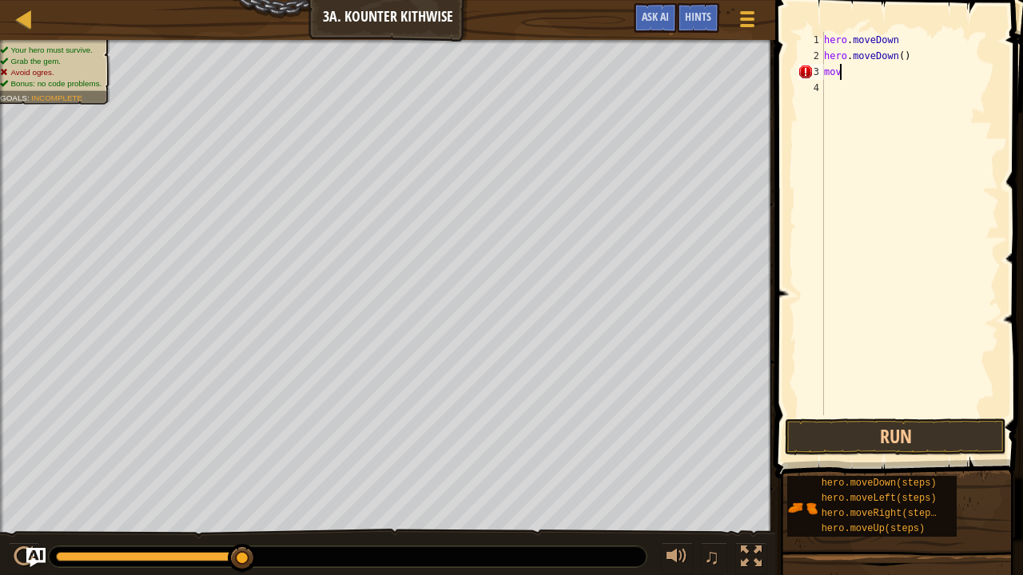
type textarea "m"
type textarea "j"
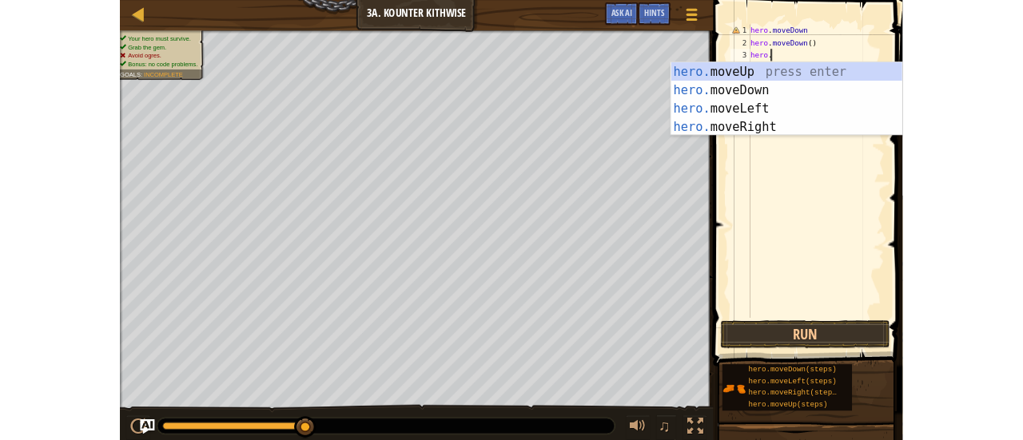
scroll to position [7, 2]
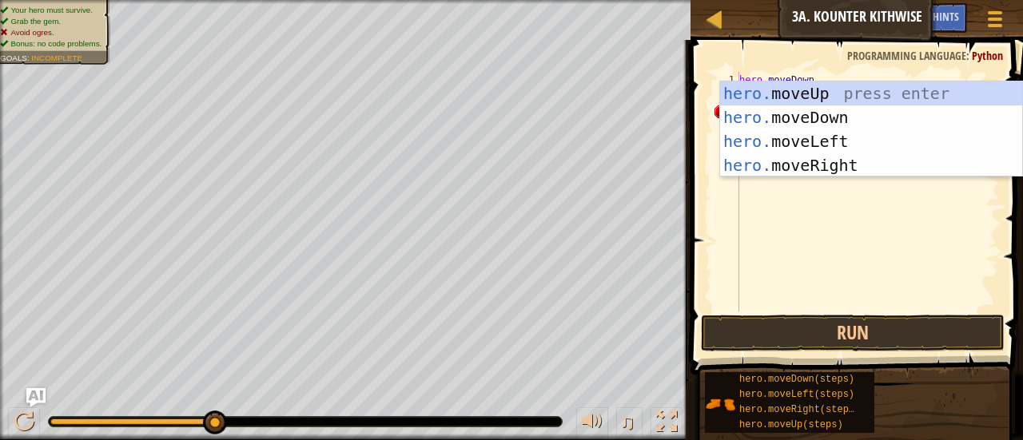
type textarea "hero."
